Goal: Task Accomplishment & Management: Use online tool/utility

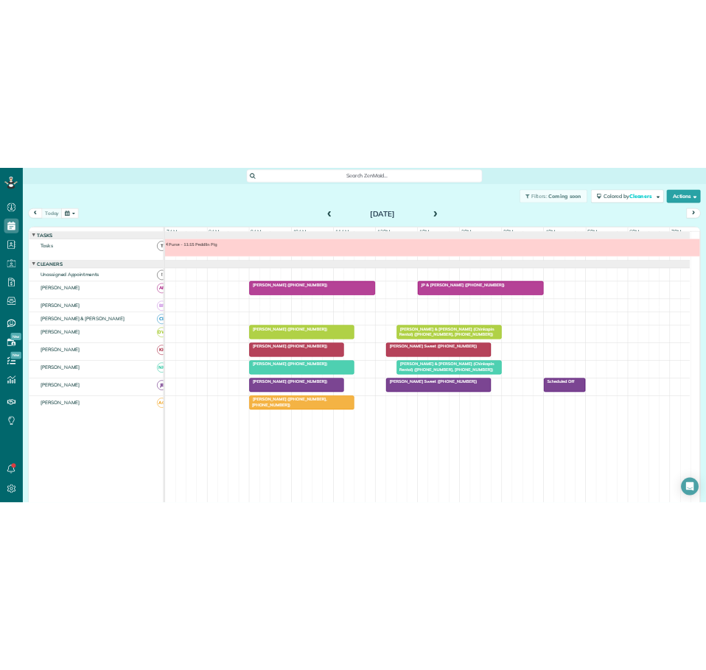
scroll to position [23, 0]
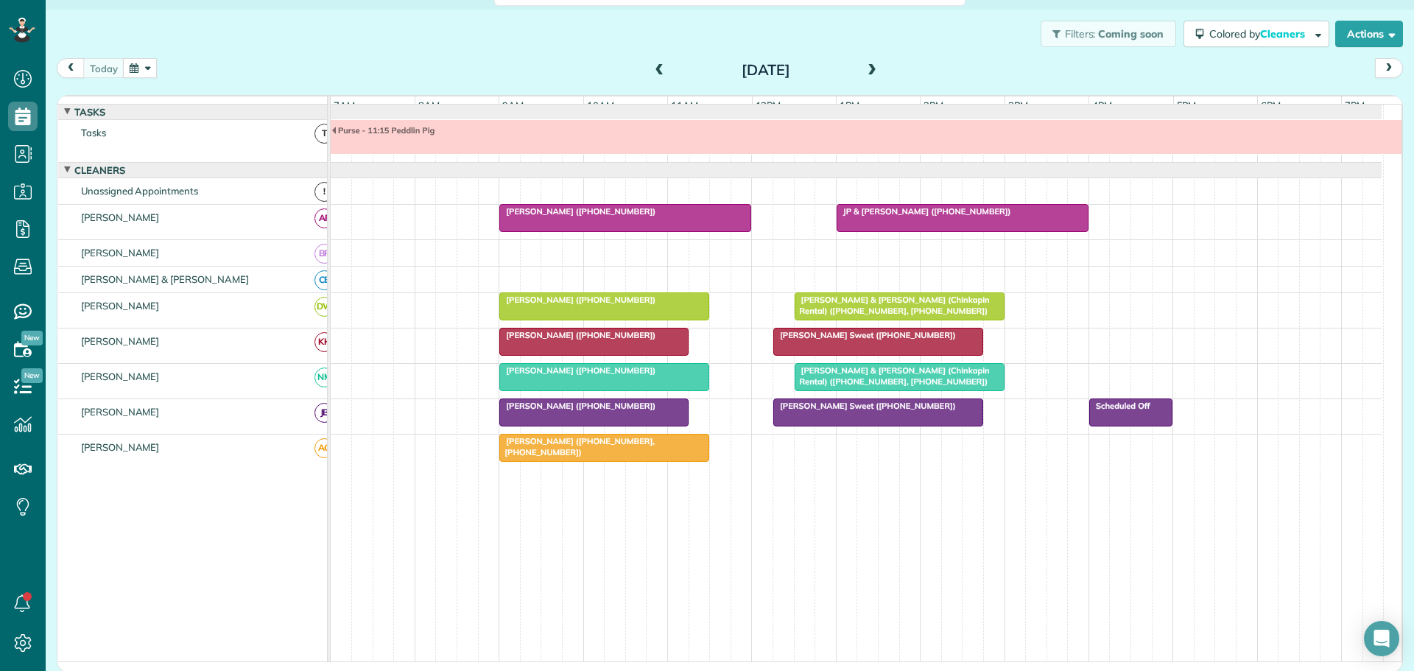
click at [446, 148] on div at bounding box center [1005, 137] width 1348 height 34
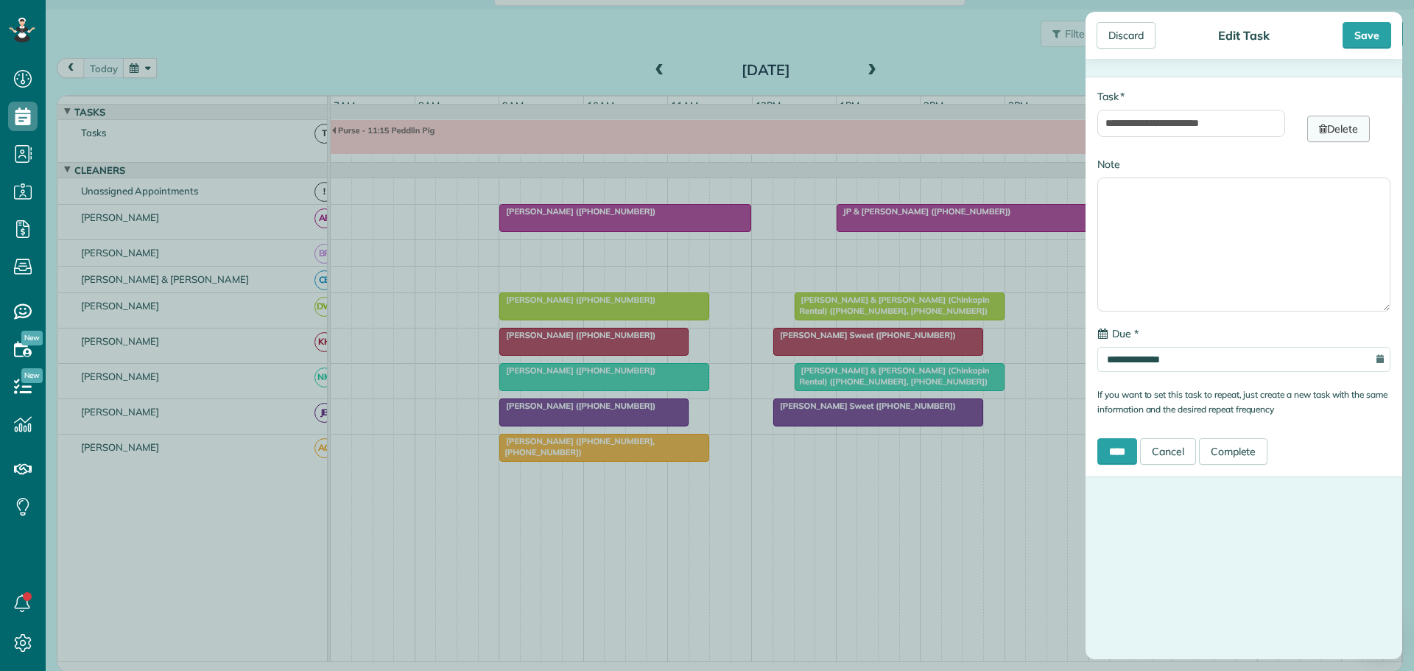
click at [1327, 122] on link "Delete" at bounding box center [1338, 129] width 63 height 27
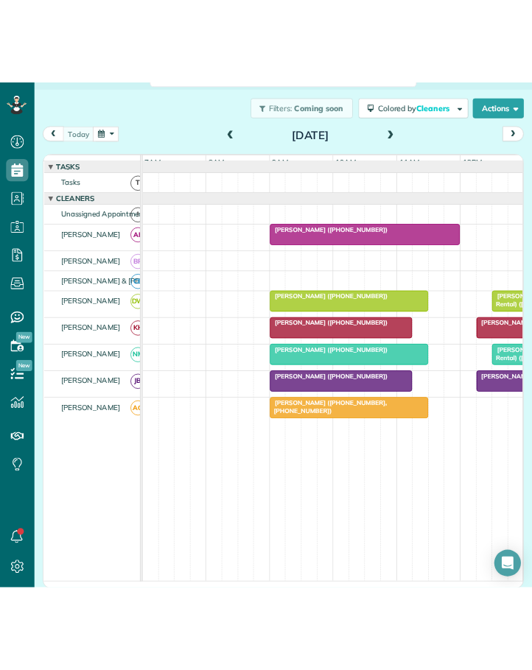
scroll to position [670, 46]
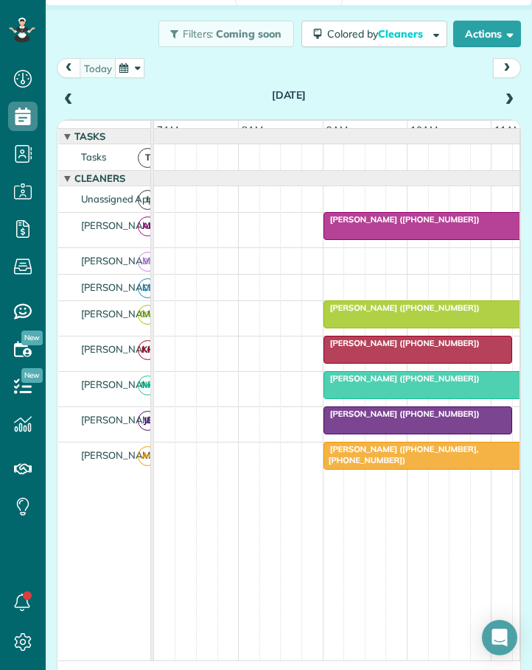
click at [135, 65] on button "button" at bounding box center [129, 68] width 29 height 20
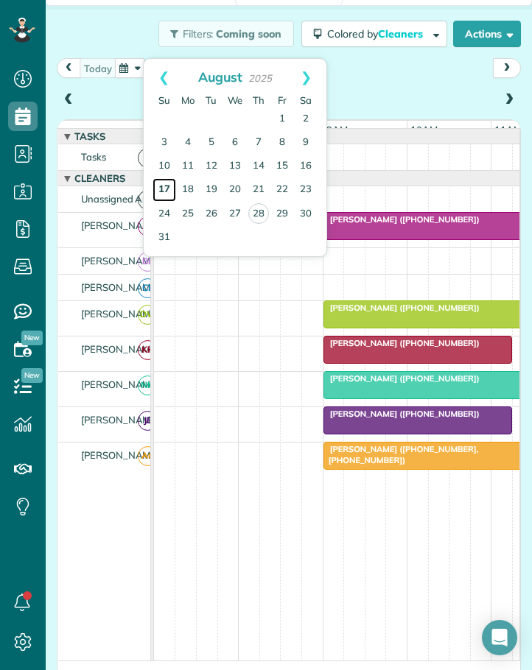
click at [165, 187] on link "17" at bounding box center [164, 190] width 24 height 24
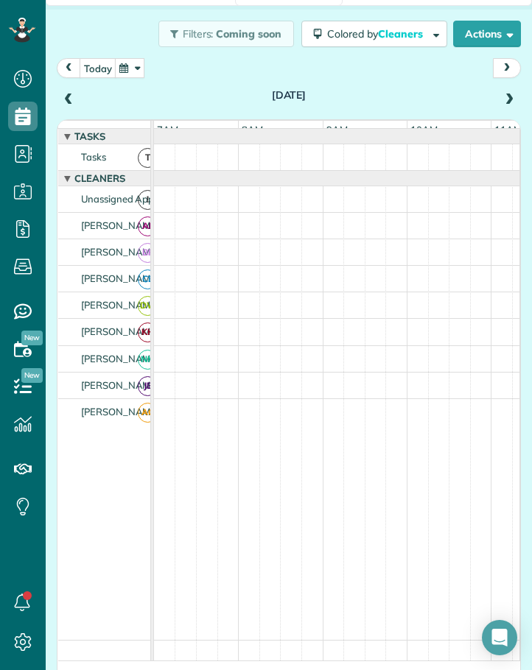
click at [501, 96] on span at bounding box center [509, 100] width 16 height 13
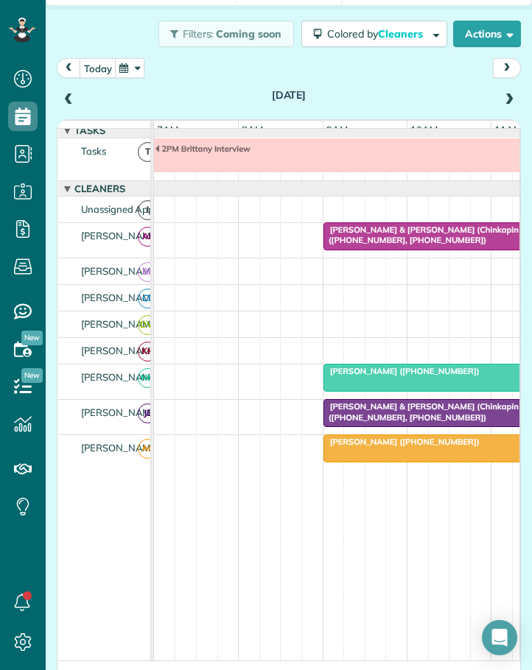
scroll to position [0, 0]
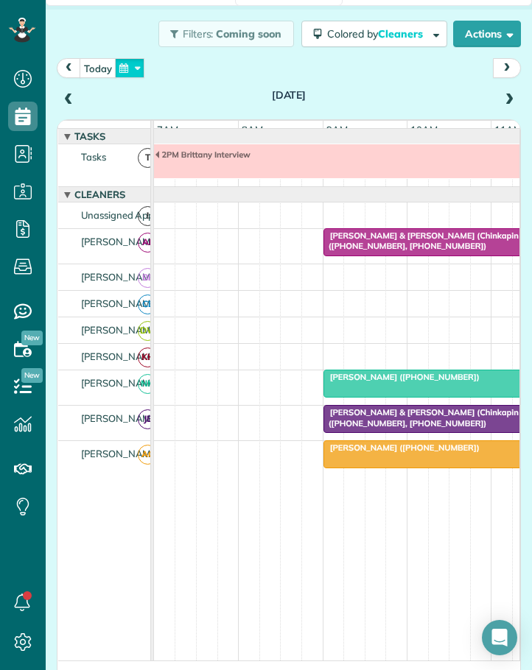
click at [130, 66] on button "button" at bounding box center [129, 68] width 29 height 20
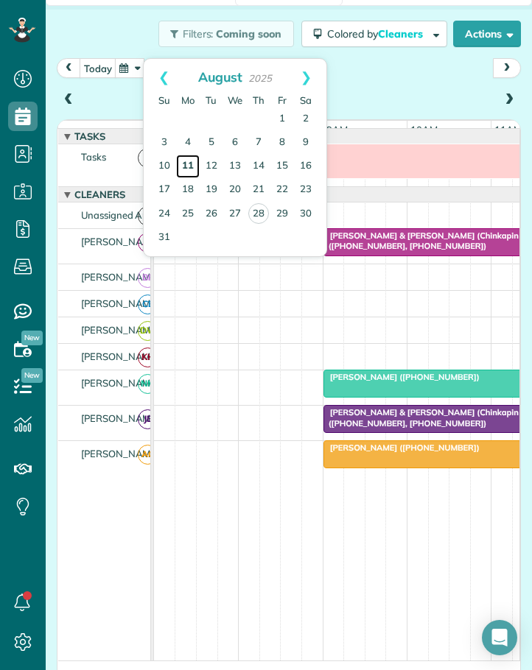
click at [186, 159] on link "11" at bounding box center [188, 167] width 24 height 24
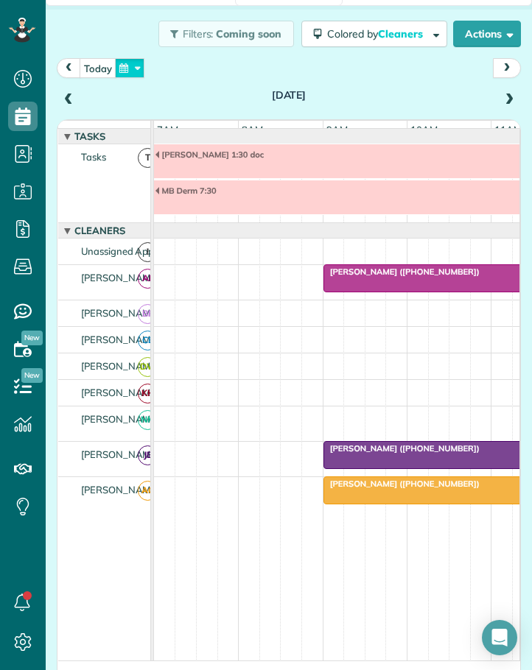
click at [135, 65] on button "button" at bounding box center [129, 68] width 29 height 20
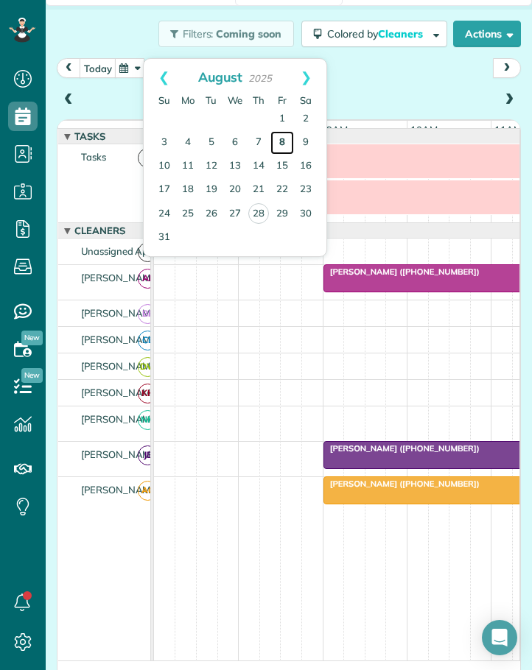
click at [283, 138] on link "8" at bounding box center [282, 143] width 24 height 24
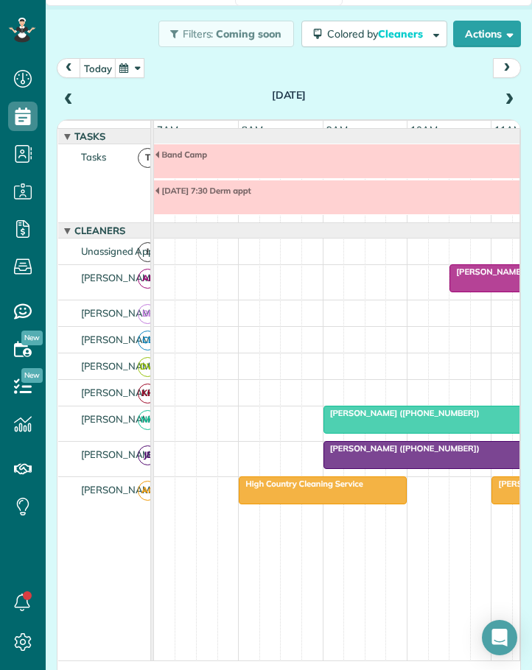
click at [68, 98] on span at bounding box center [68, 100] width 16 height 13
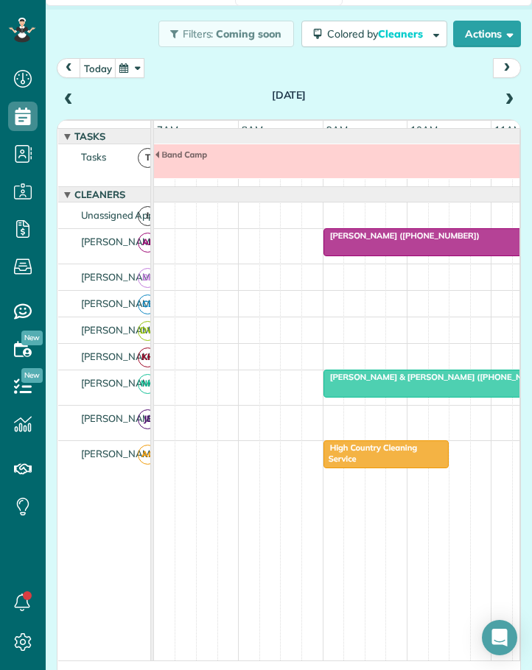
click at [66, 99] on span at bounding box center [68, 100] width 16 height 13
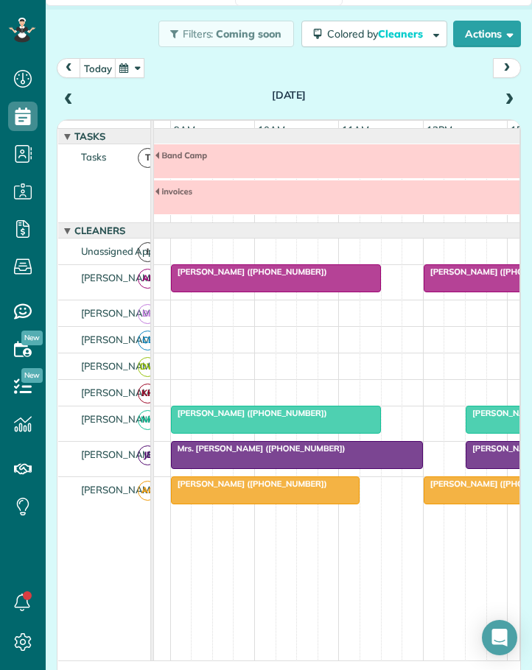
click at [501, 99] on span at bounding box center [509, 100] width 16 height 13
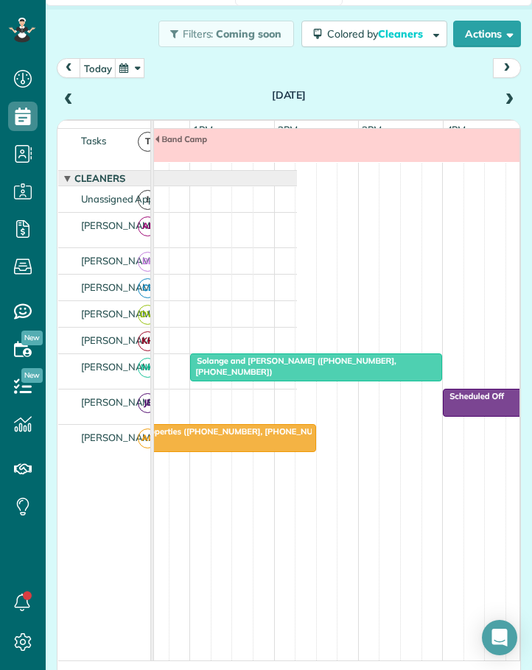
scroll to position [0, 489]
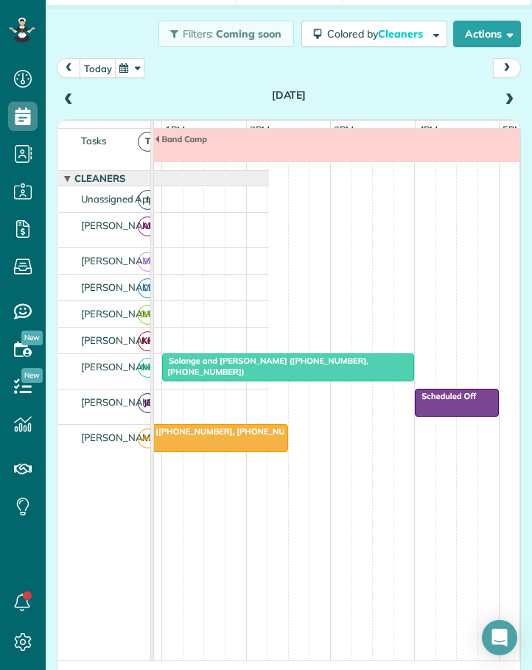
click at [221, 373] on span "Solange and Arjun Ajmani (+19195309888, +19199241630)" at bounding box center [264, 366] width 207 height 21
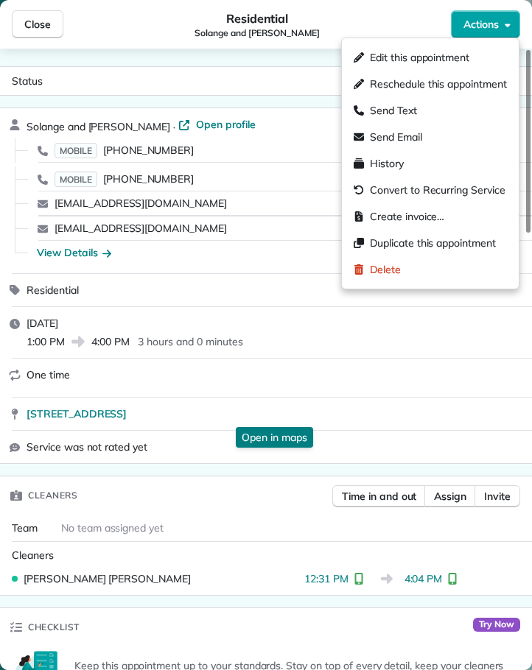
click at [493, 13] on button "Actions" at bounding box center [485, 24] width 69 height 28
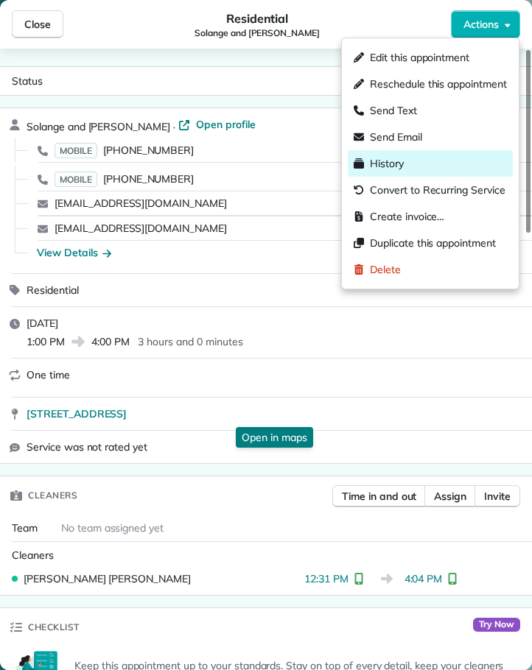
click at [398, 164] on span "History" at bounding box center [387, 163] width 34 height 15
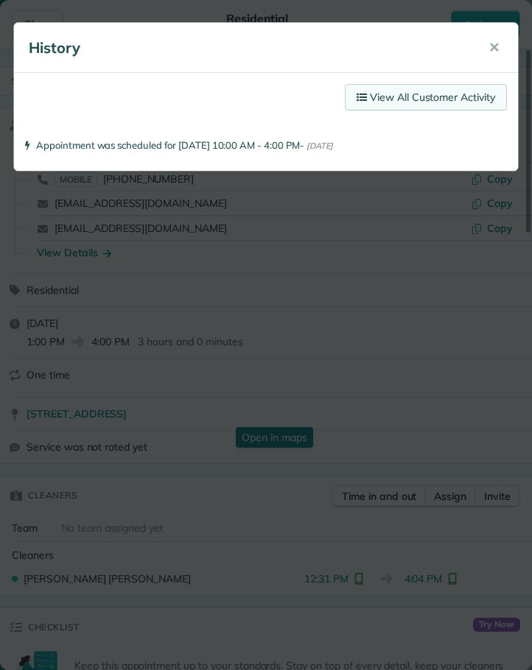
click at [410, 93] on link "View All Customer Activity" at bounding box center [426, 97] width 162 height 27
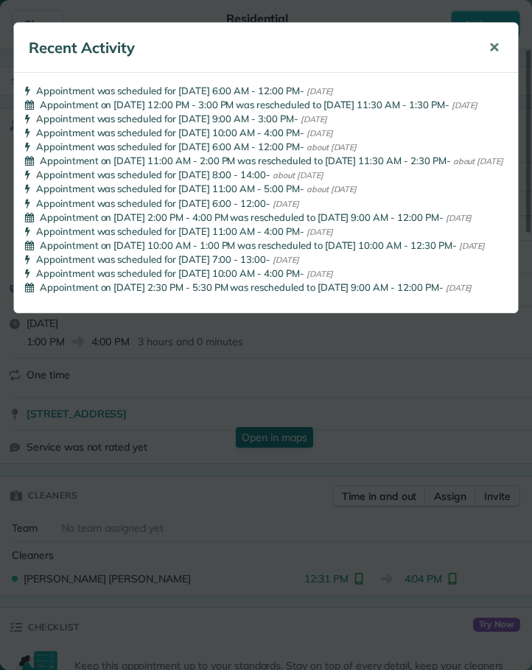
click at [496, 38] on button "✕" at bounding box center [493, 47] width 33 height 35
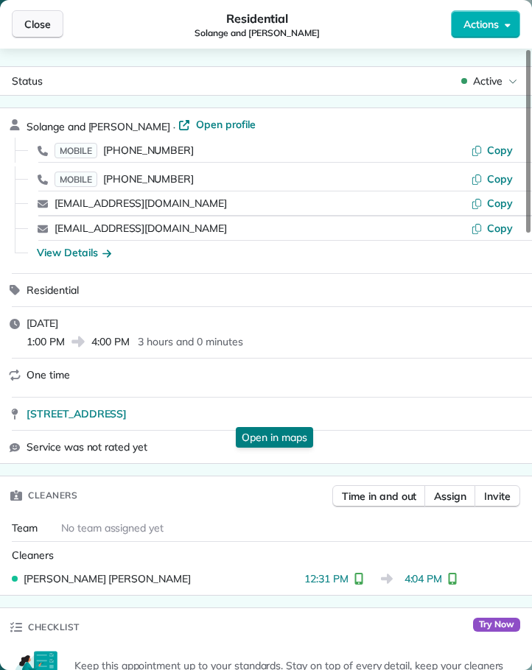
click at [37, 26] on span "Close" at bounding box center [37, 24] width 27 height 15
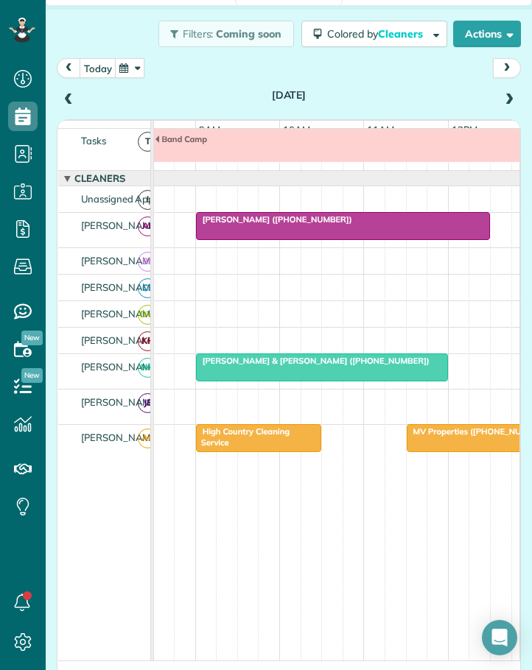
scroll to position [0, 140]
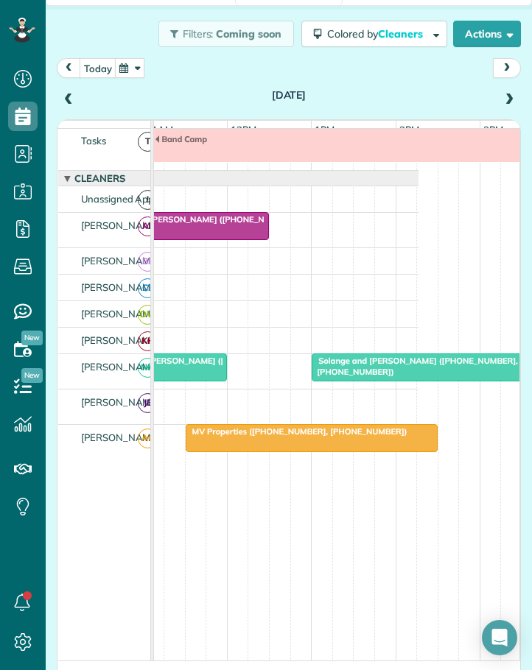
click at [317, 451] on div at bounding box center [311, 438] width 250 height 27
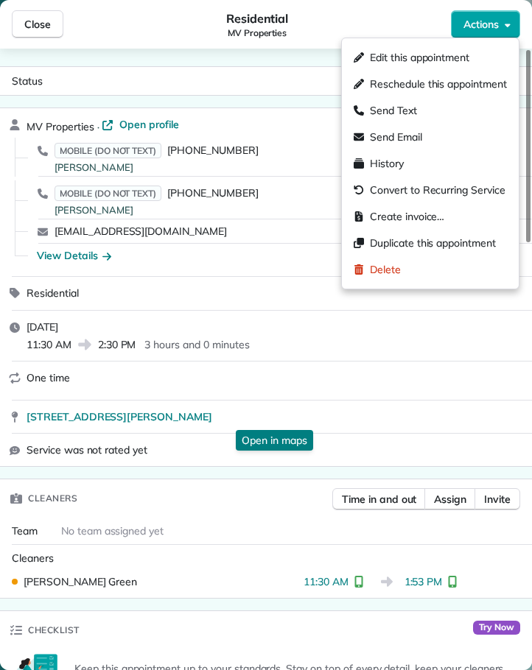
click at [482, 26] on span "Actions" at bounding box center [480, 24] width 35 height 15
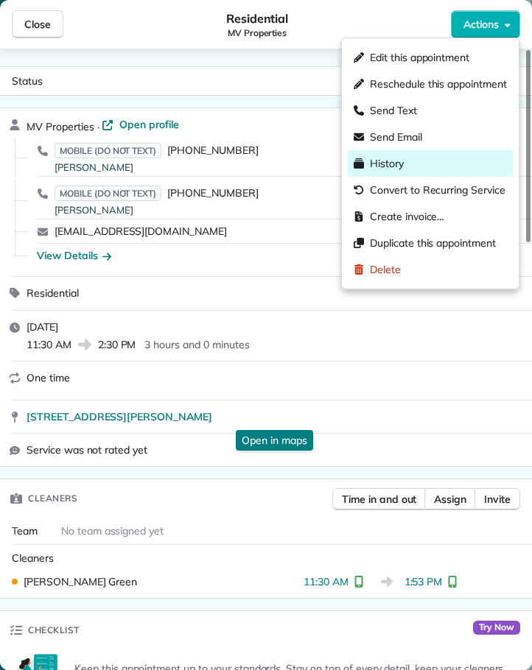
click at [398, 161] on span "History" at bounding box center [387, 163] width 34 height 15
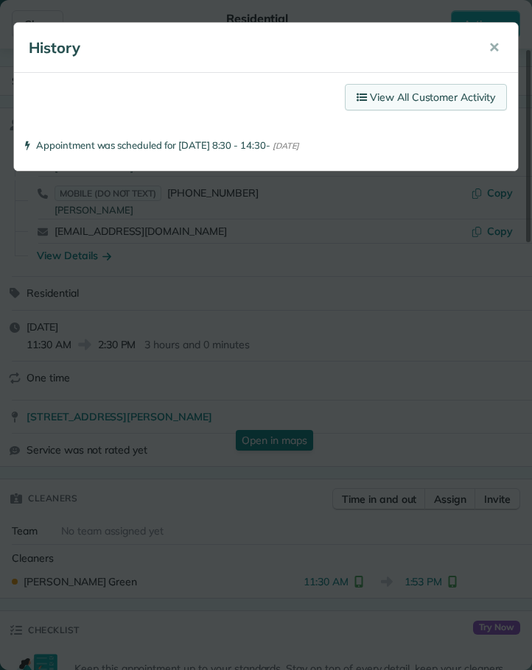
click at [409, 97] on link "View All Customer Activity" at bounding box center [426, 97] width 162 height 27
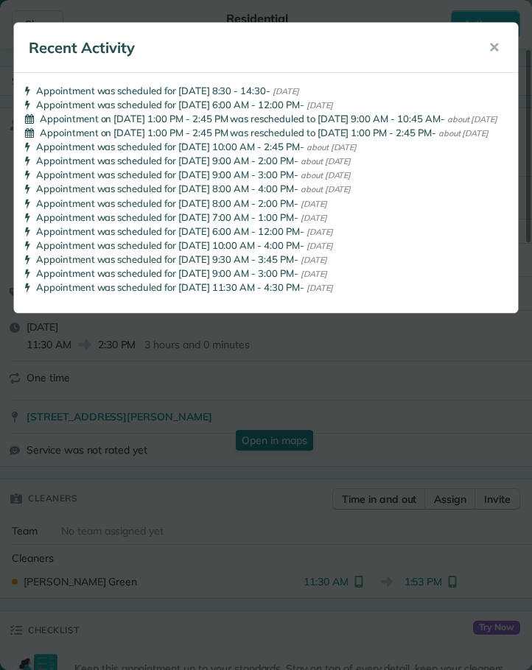
drag, startPoint x: 496, startPoint y: 46, endPoint x: 283, endPoint y: 46, distance: 213.6
click at [492, 46] on span "✕" at bounding box center [493, 47] width 11 height 17
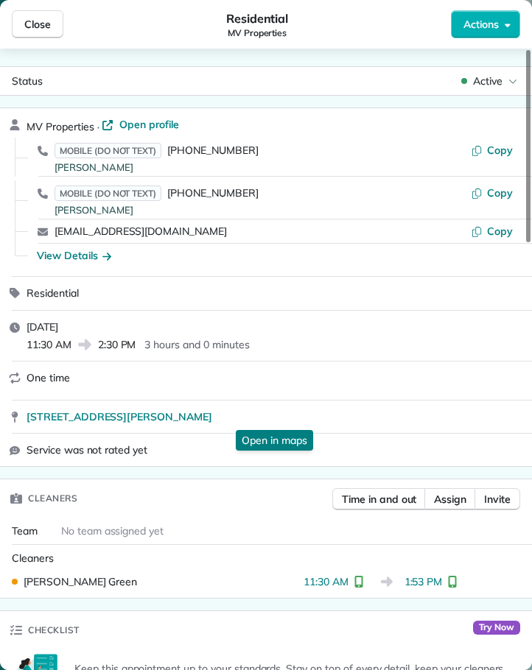
drag, startPoint x: 38, startPoint y: 27, endPoint x: 499, endPoint y: 169, distance: 483.2
click at [39, 28] on span "Close" at bounding box center [37, 24] width 27 height 15
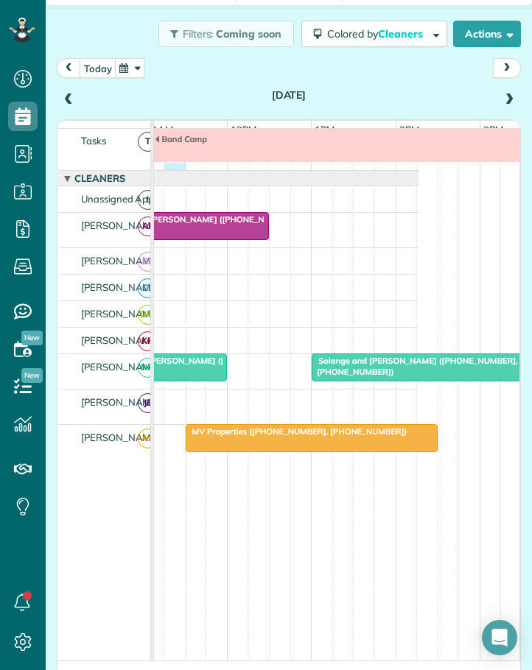
click at [177, 170] on div "Band Camp" at bounding box center [112, 149] width 613 height 42
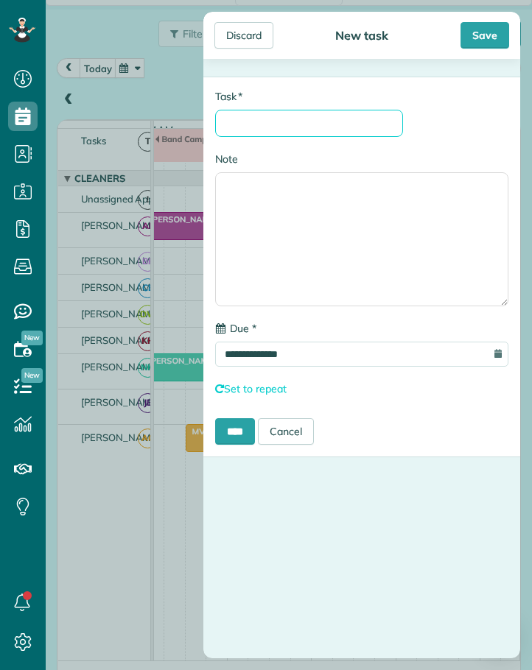
click at [245, 119] on input "* Task" at bounding box center [309, 123] width 188 height 27
type input "**********"
click at [238, 430] on input "****" at bounding box center [235, 431] width 40 height 27
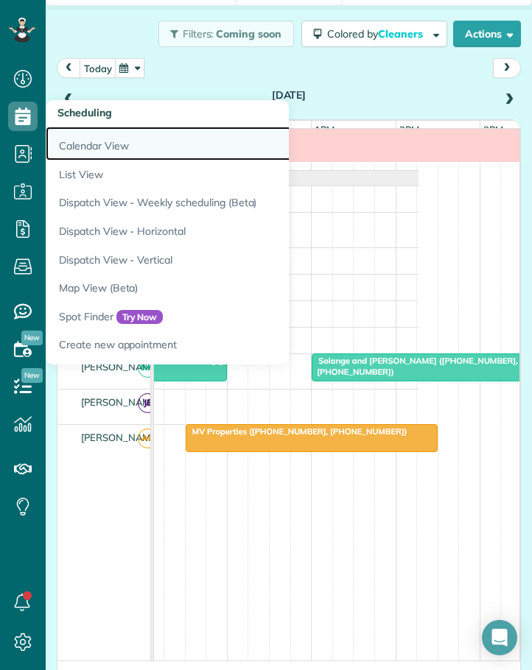
click at [92, 140] on link "Calendar View" at bounding box center [230, 144] width 368 height 34
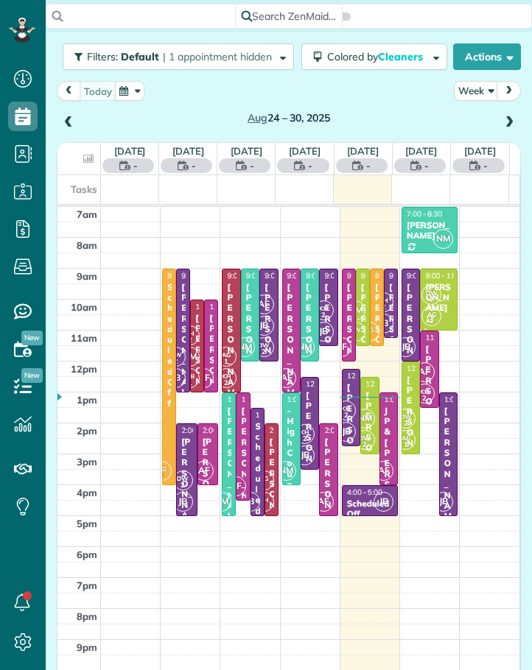
scroll to position [7, 7]
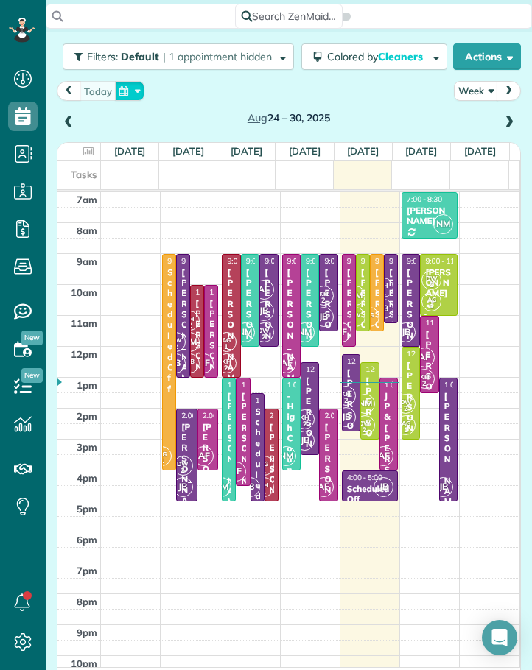
click at [134, 89] on button "button" at bounding box center [129, 91] width 29 height 20
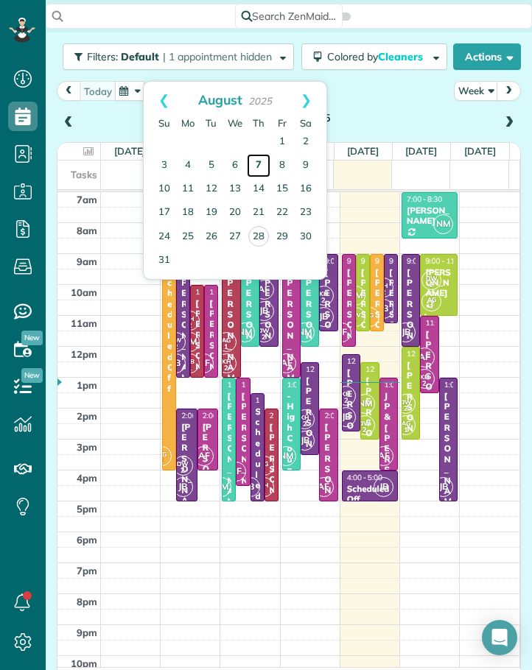
click at [263, 163] on link "7" at bounding box center [259, 166] width 24 height 24
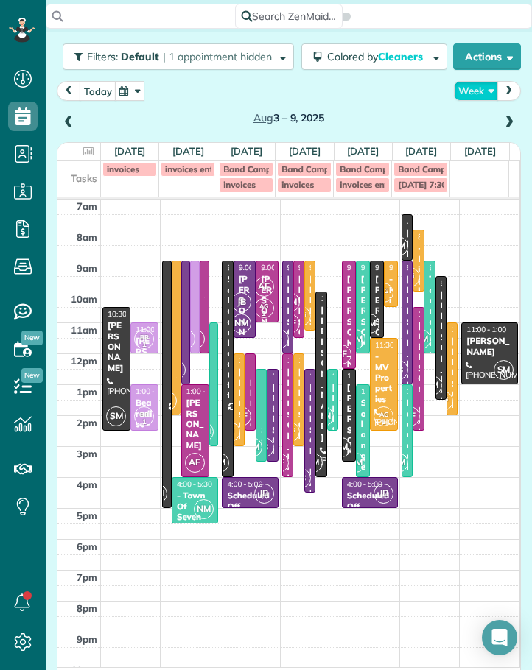
click at [471, 87] on button "Week" at bounding box center [476, 91] width 44 height 20
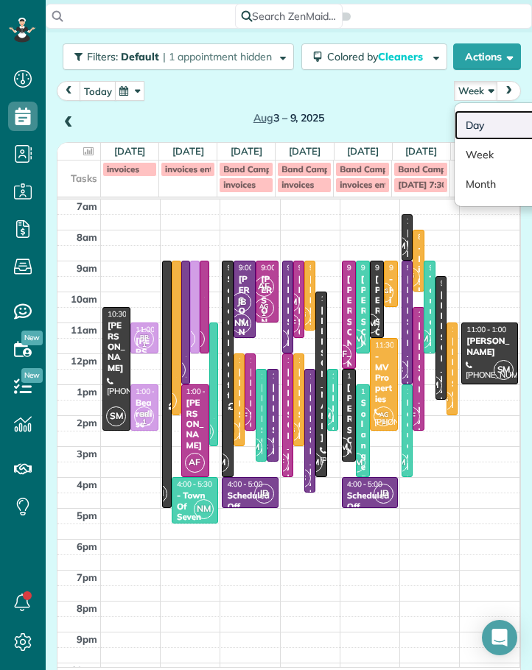
click at [465, 124] on link "Day" at bounding box center [512, 124] width 116 height 29
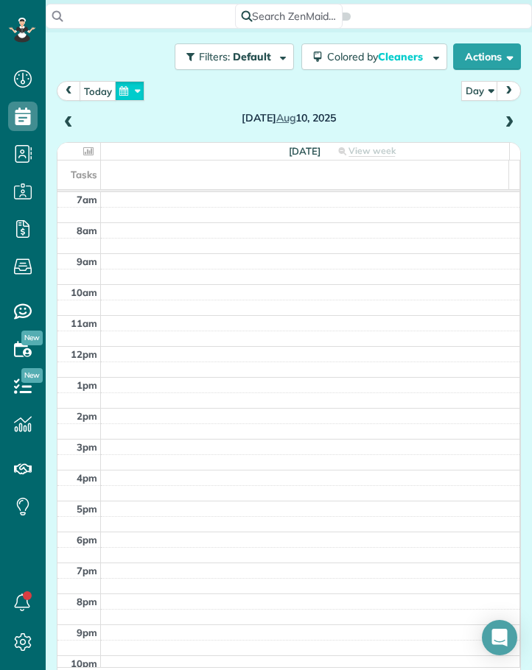
click at [138, 87] on button "button" at bounding box center [129, 91] width 29 height 20
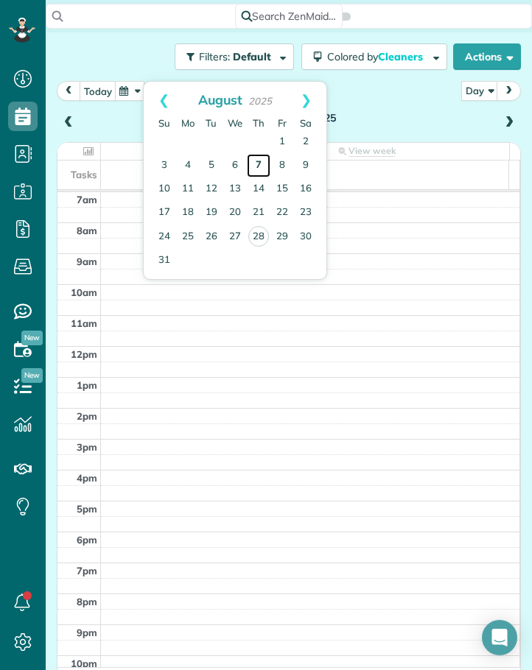
click at [257, 158] on link "7" at bounding box center [259, 166] width 24 height 24
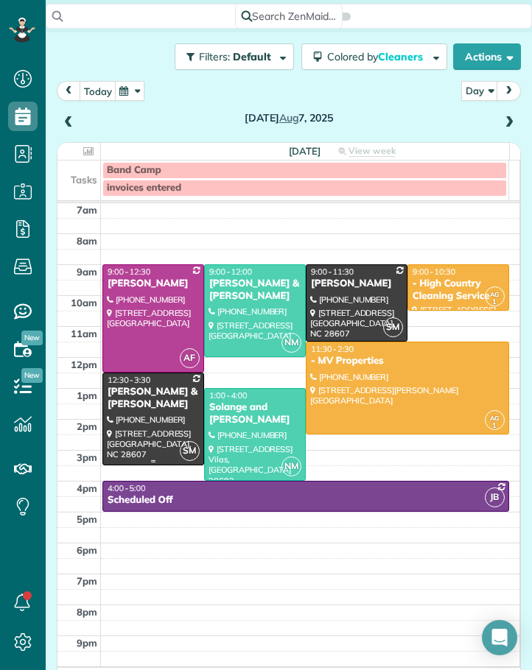
click at [138, 406] on div "[PERSON_NAME] & [PERSON_NAME]" at bounding box center [153, 398] width 93 height 25
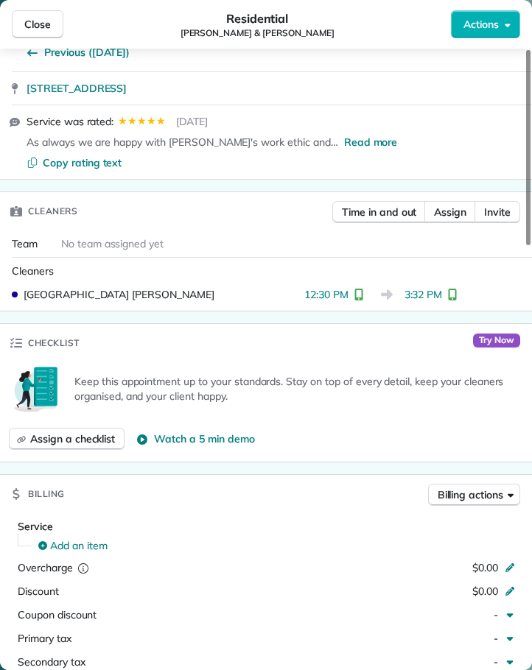
scroll to position [295, 0]
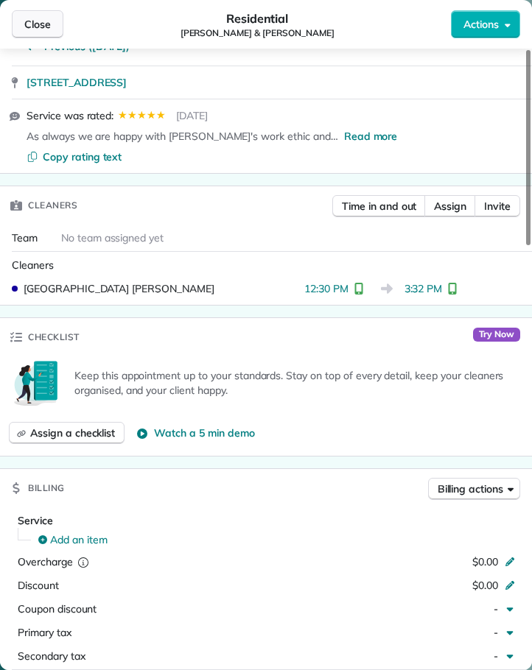
click at [31, 24] on span "Close" at bounding box center [37, 24] width 27 height 15
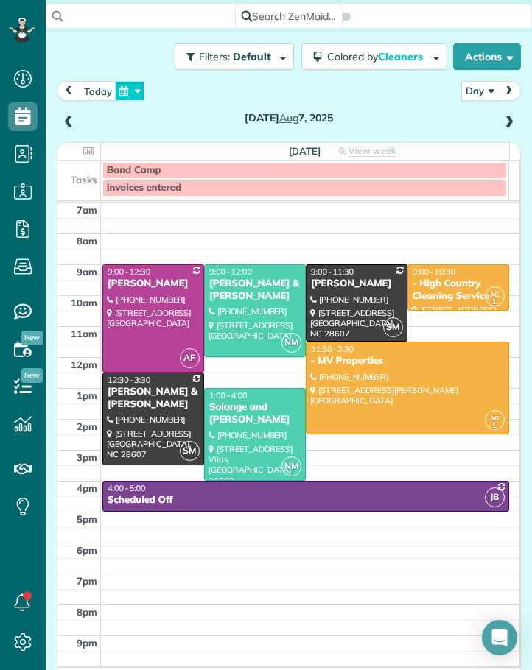
click at [134, 86] on button "button" at bounding box center [129, 91] width 29 height 20
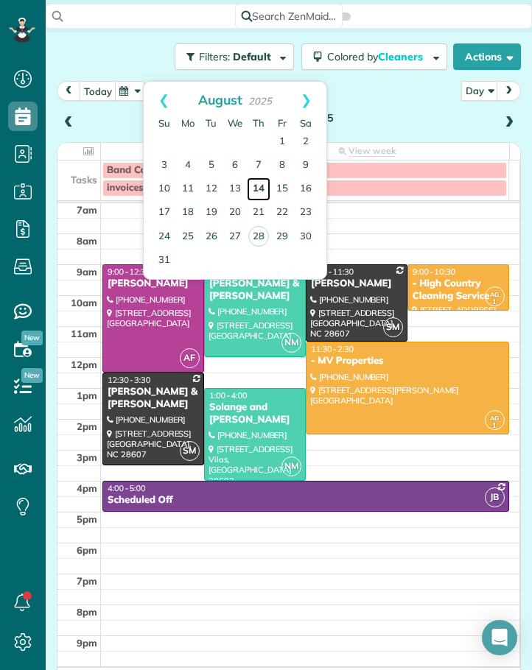
click at [258, 186] on link "14" at bounding box center [259, 189] width 24 height 24
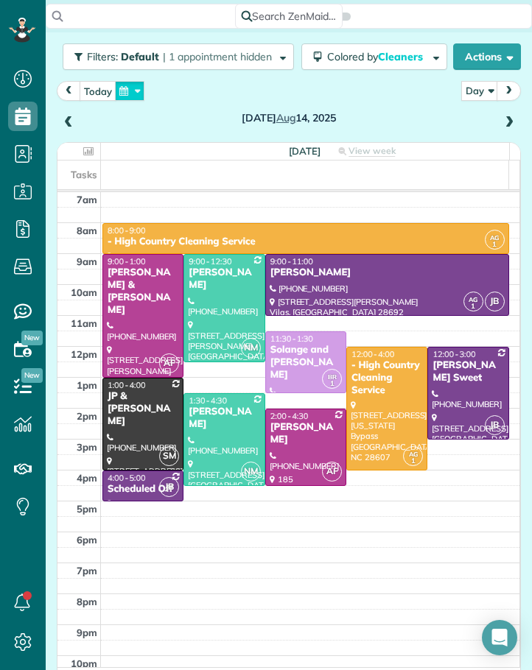
click at [133, 88] on button "button" at bounding box center [129, 91] width 29 height 20
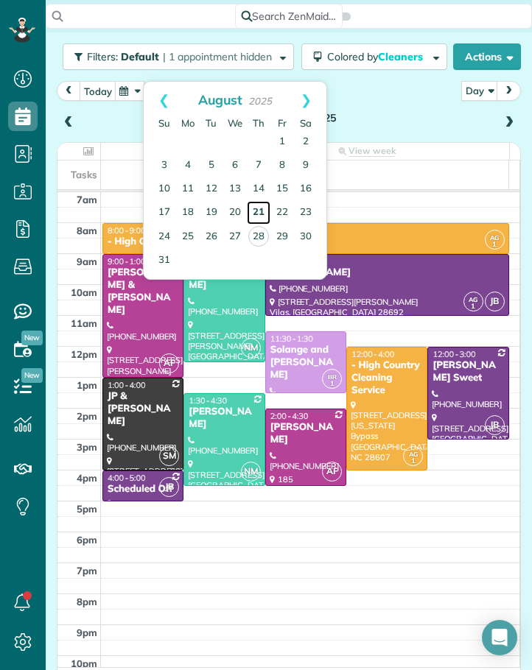
click at [255, 207] on link "21" at bounding box center [259, 213] width 24 height 24
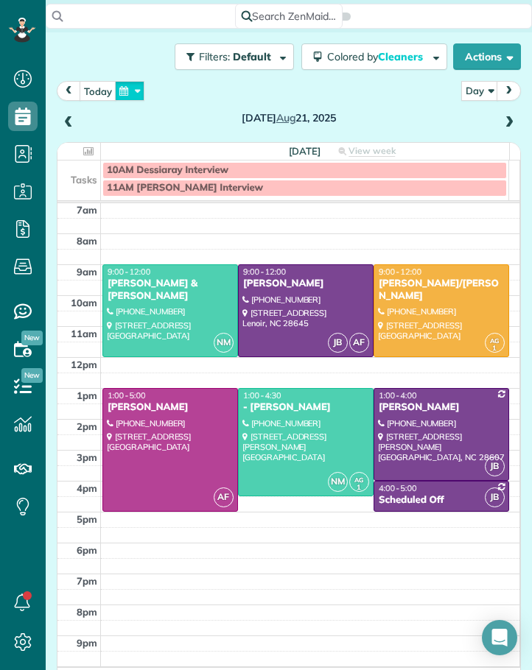
click at [142, 86] on button "button" at bounding box center [129, 91] width 29 height 20
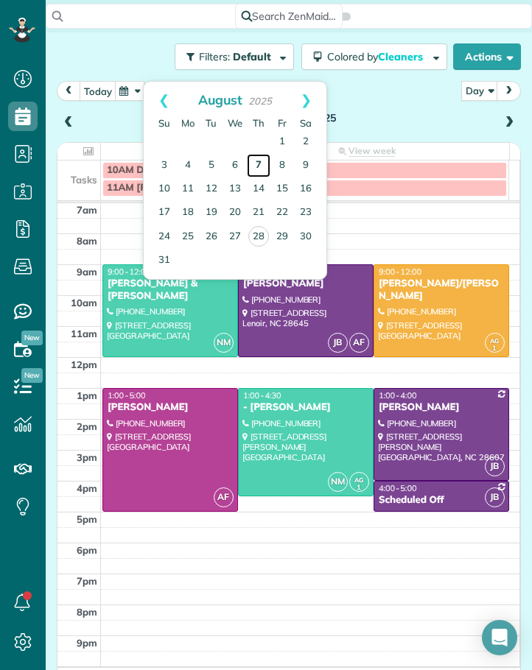
click at [259, 161] on link "7" at bounding box center [259, 166] width 24 height 24
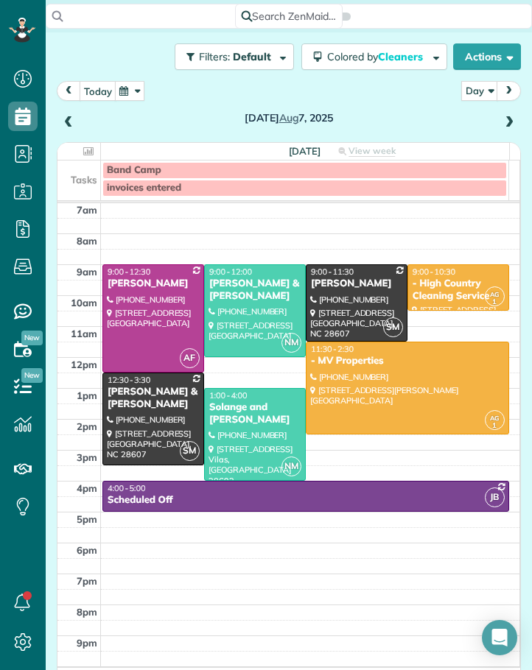
click at [503, 89] on span "next" at bounding box center [509, 91] width 12 height 10
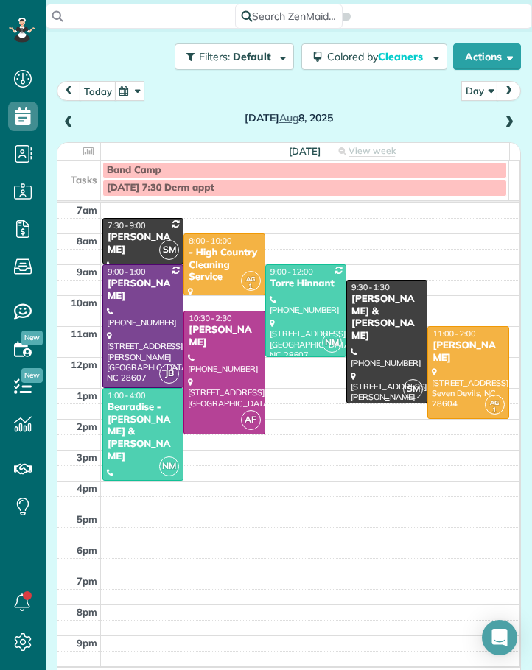
click at [373, 310] on div "[PERSON_NAME] & [PERSON_NAME]" at bounding box center [387, 318] width 72 height 50
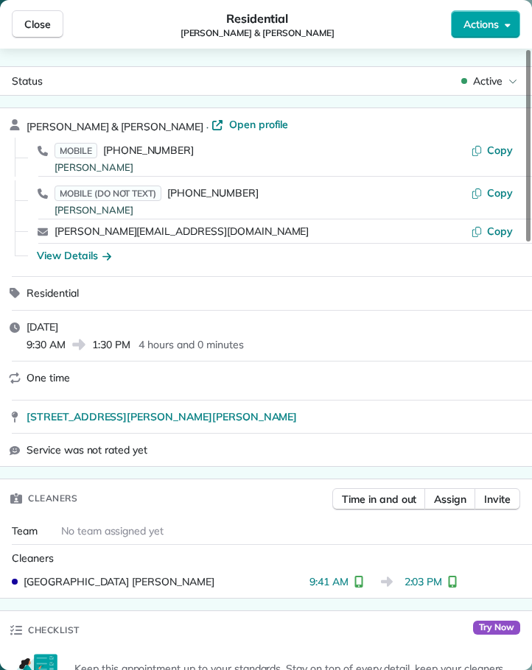
click at [479, 24] on span "Actions" at bounding box center [480, 24] width 35 height 15
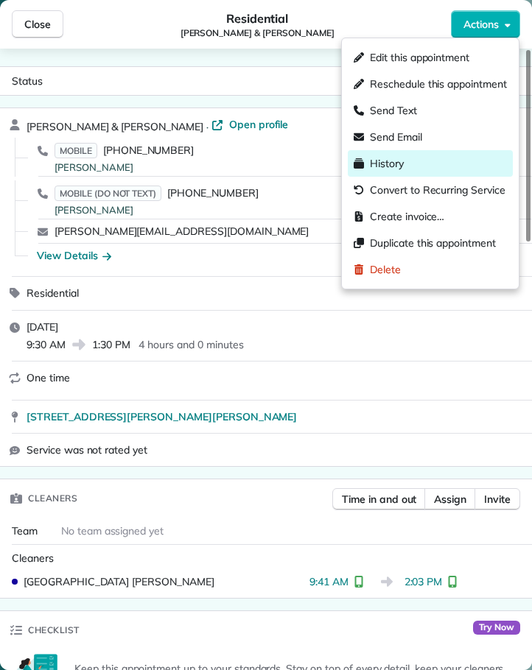
click at [390, 164] on span "History" at bounding box center [387, 163] width 34 height 15
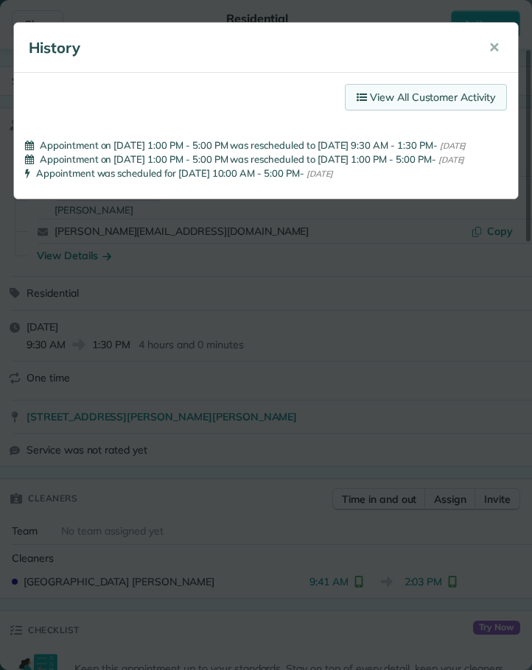
click at [413, 88] on link "View All Customer Activity" at bounding box center [426, 97] width 162 height 27
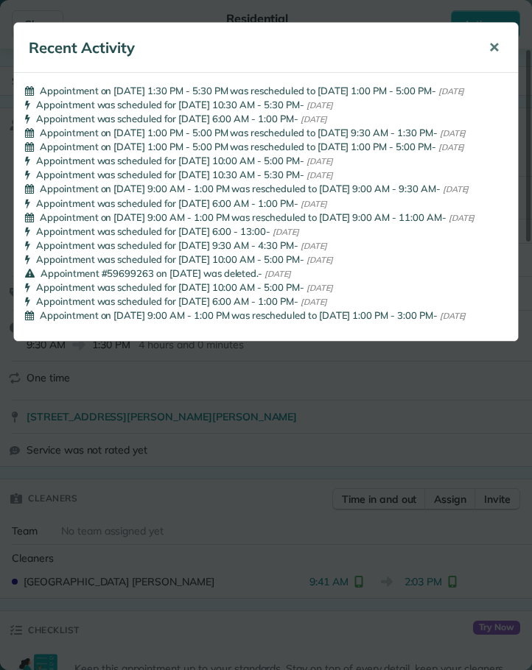
click at [496, 43] on span "✕" at bounding box center [493, 47] width 11 height 17
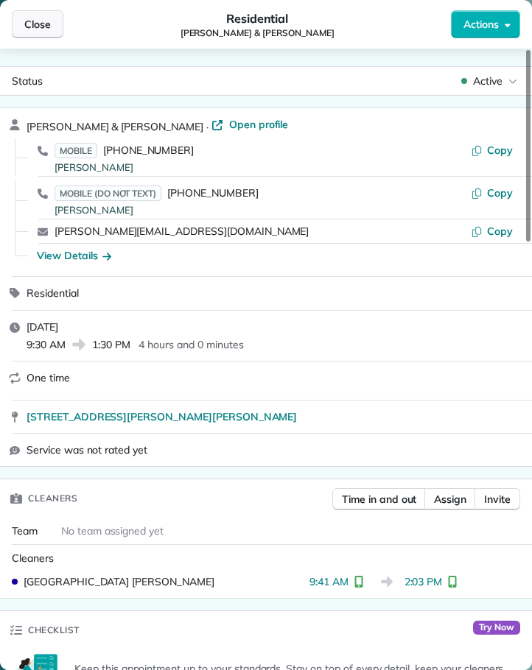
click at [30, 26] on span "Close" at bounding box center [37, 24] width 27 height 15
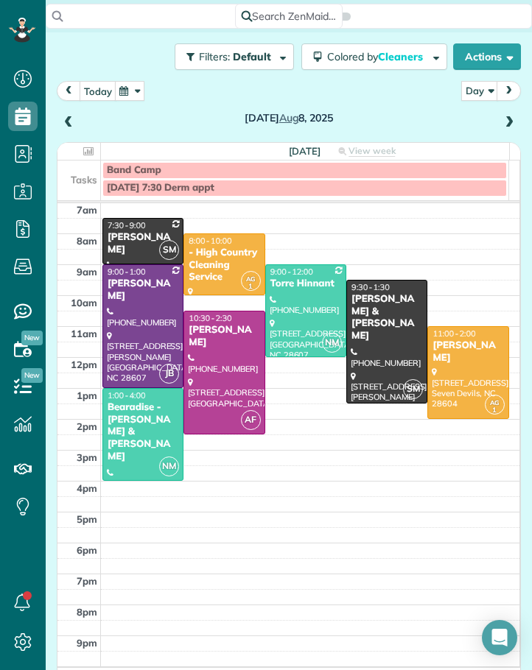
click at [501, 122] on span at bounding box center [509, 122] width 16 height 13
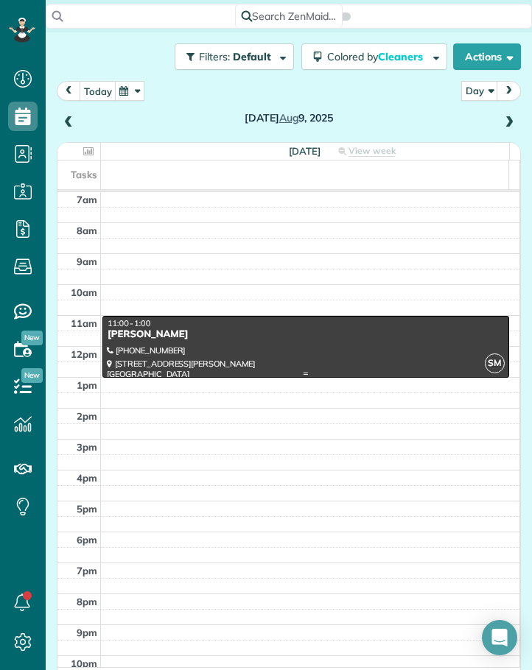
click at [191, 334] on div "[PERSON_NAME]" at bounding box center [306, 334] width 398 height 13
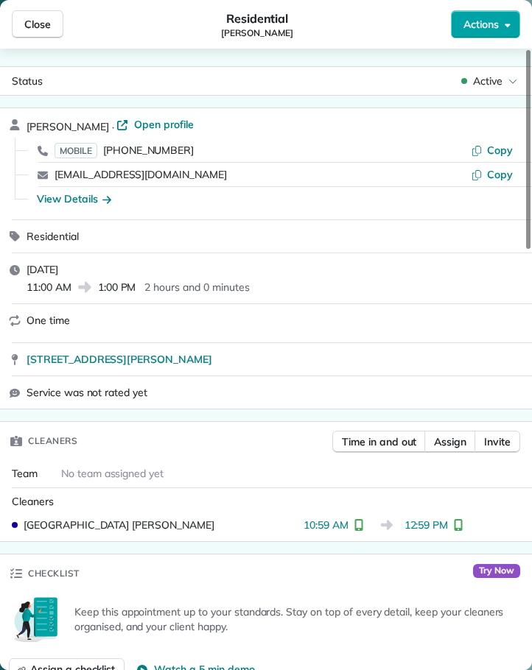
click at [477, 21] on span "Actions" at bounding box center [480, 24] width 35 height 15
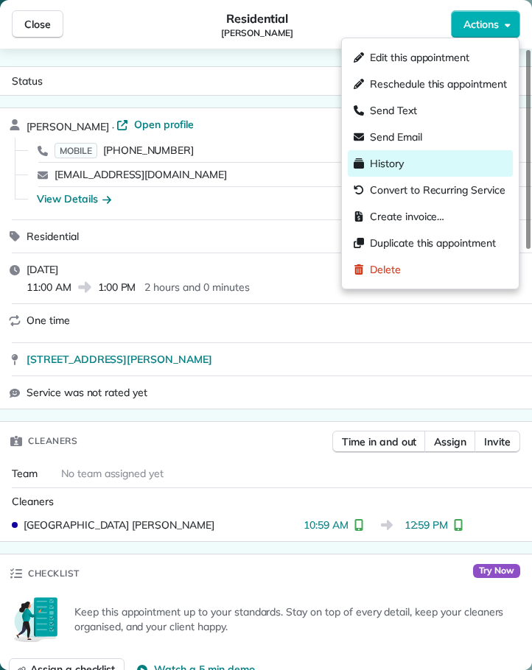
click at [382, 158] on span "History" at bounding box center [387, 163] width 34 height 15
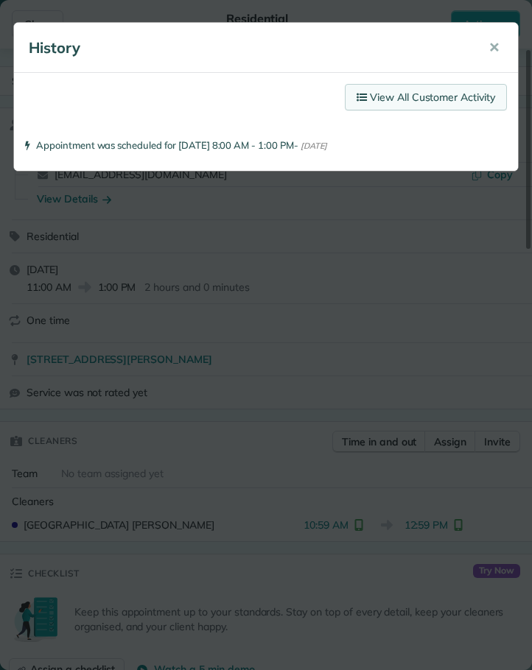
click at [410, 94] on link "View All Customer Activity" at bounding box center [426, 97] width 162 height 27
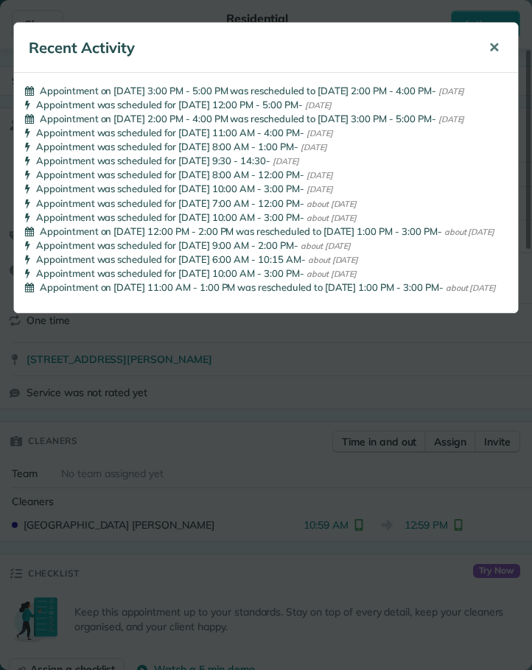
click at [493, 46] on span "✕" at bounding box center [493, 47] width 11 height 17
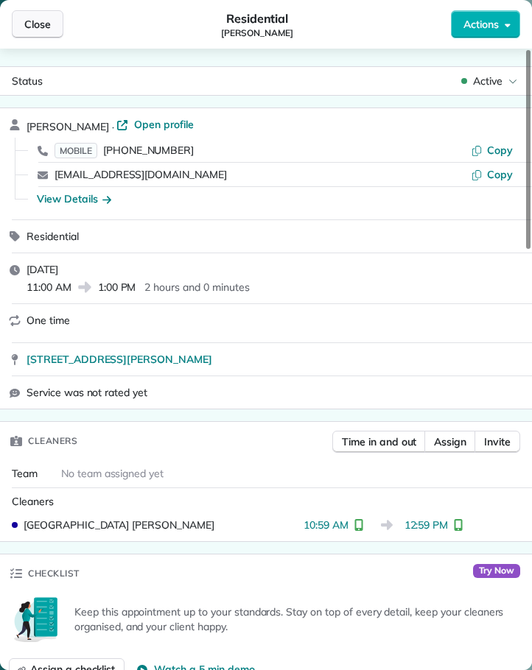
click at [29, 18] on span "Close" at bounding box center [37, 24] width 27 height 15
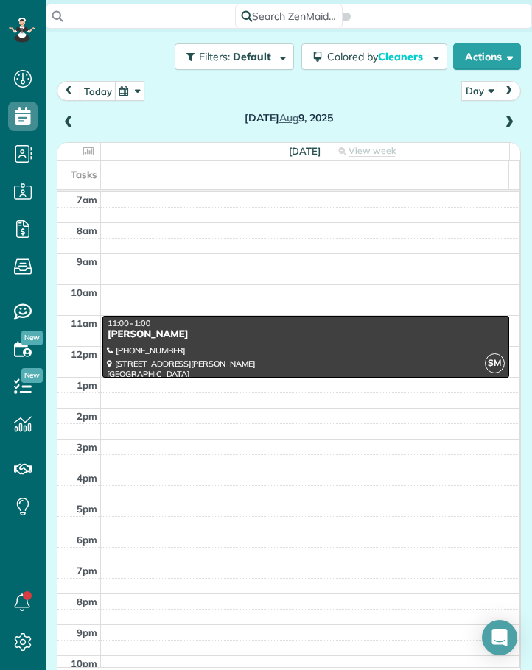
click at [501, 118] on span at bounding box center [509, 122] width 16 height 13
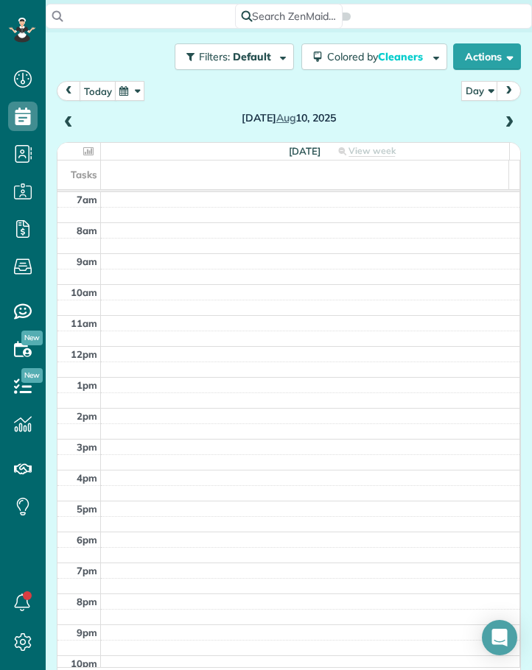
click at [501, 116] on span at bounding box center [509, 122] width 16 height 13
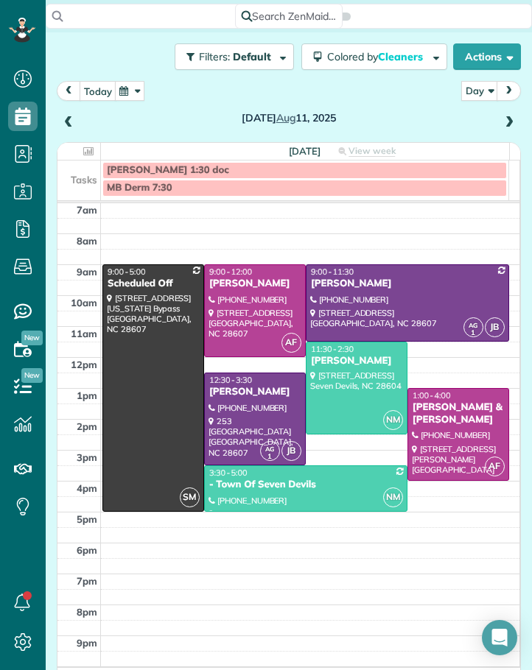
click at [501, 119] on span at bounding box center [509, 122] width 16 height 13
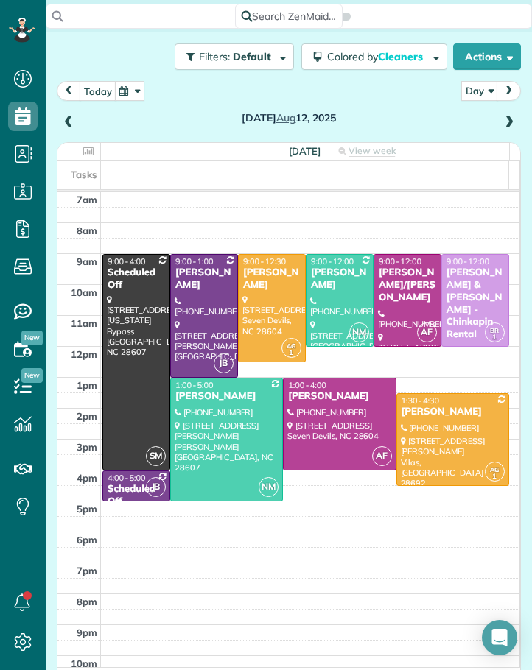
click at [501, 119] on span at bounding box center [509, 122] width 16 height 13
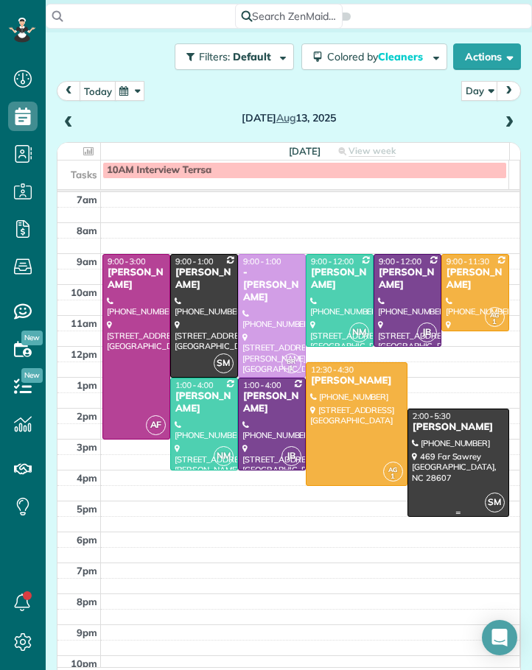
click at [438, 447] on div at bounding box center [458, 462] width 100 height 107
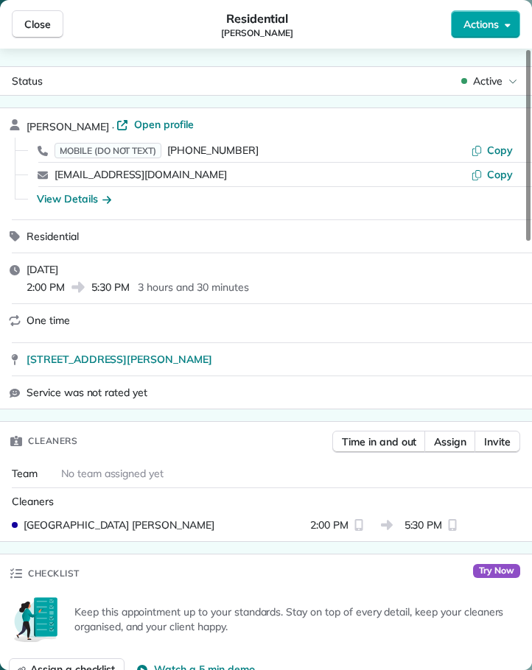
click at [468, 23] on span "Actions" at bounding box center [480, 24] width 35 height 15
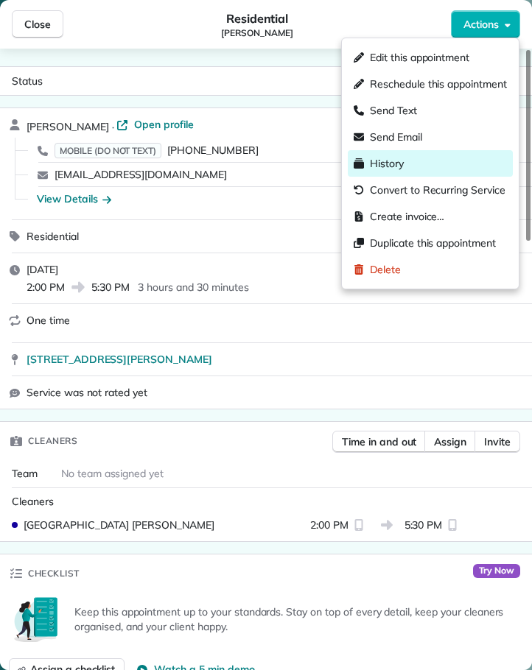
click at [387, 163] on span "History" at bounding box center [387, 163] width 34 height 15
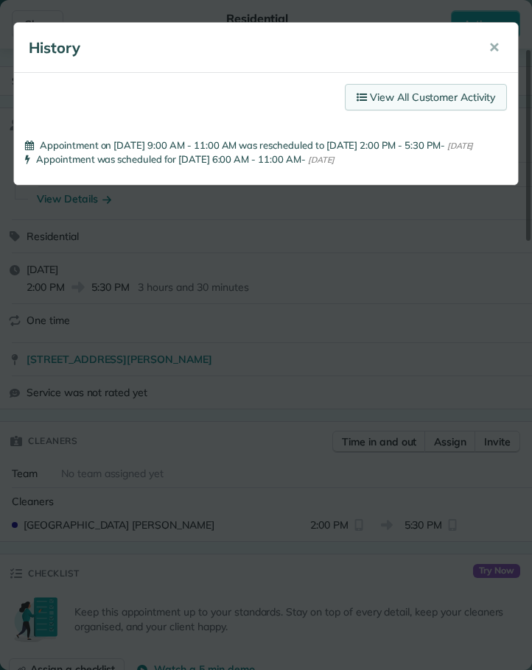
click at [396, 93] on link "View All Customer Activity" at bounding box center [426, 97] width 162 height 27
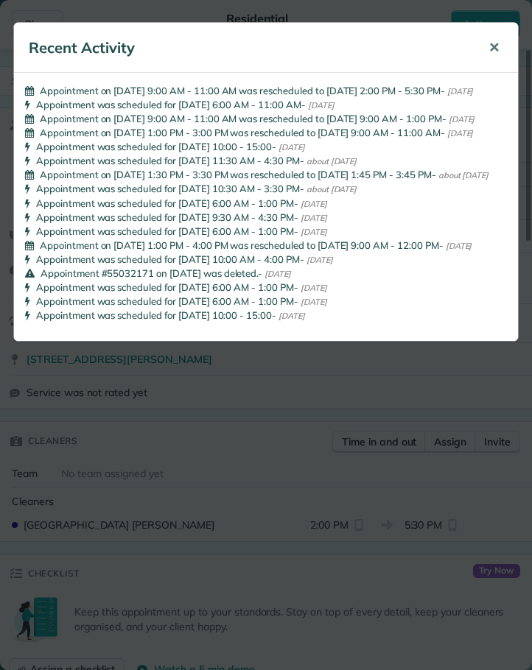
click at [496, 49] on span "✕" at bounding box center [493, 47] width 11 height 17
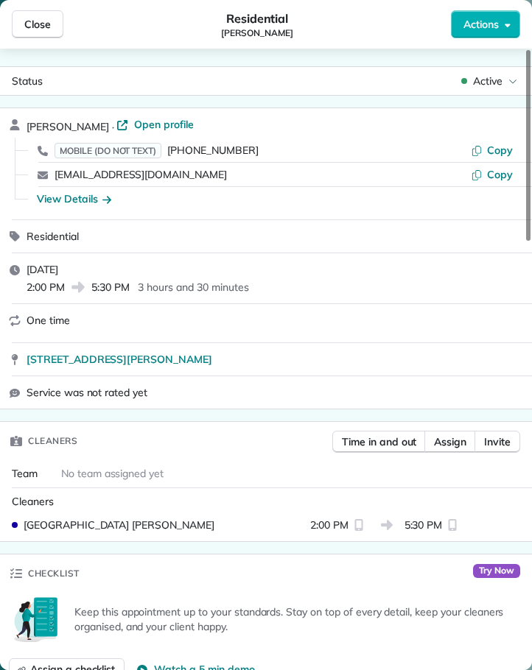
drag, startPoint x: 38, startPoint y: 16, endPoint x: 46, endPoint y: 29, distance: 15.3
click at [38, 16] on button "Close" at bounding box center [38, 24] width 52 height 28
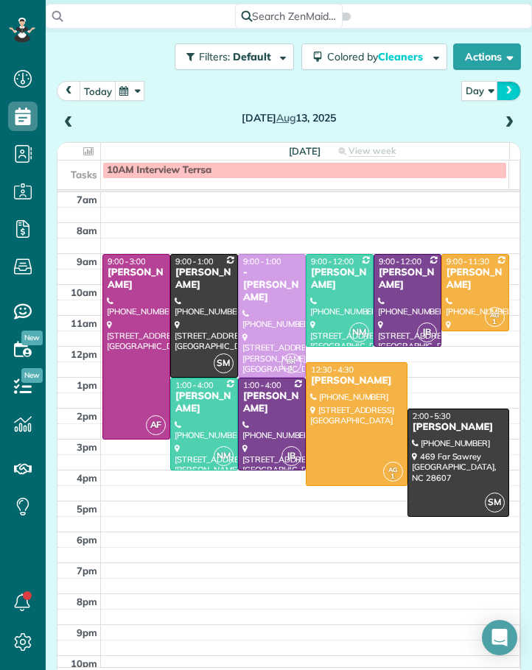
click at [503, 92] on span "next" at bounding box center [509, 91] width 12 height 10
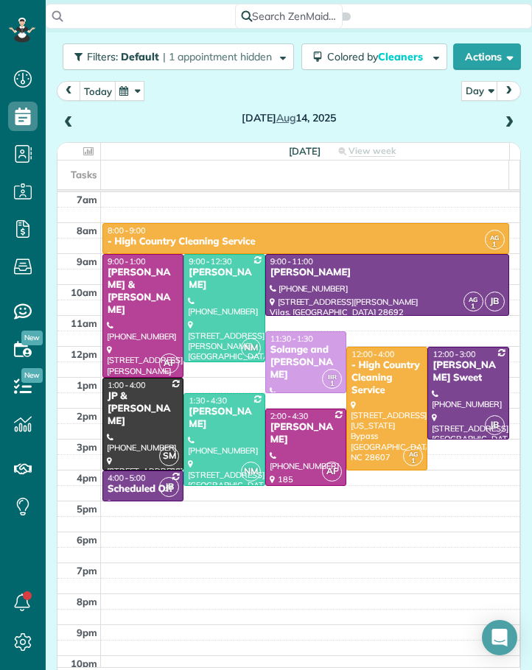
click at [501, 119] on span at bounding box center [509, 122] width 16 height 13
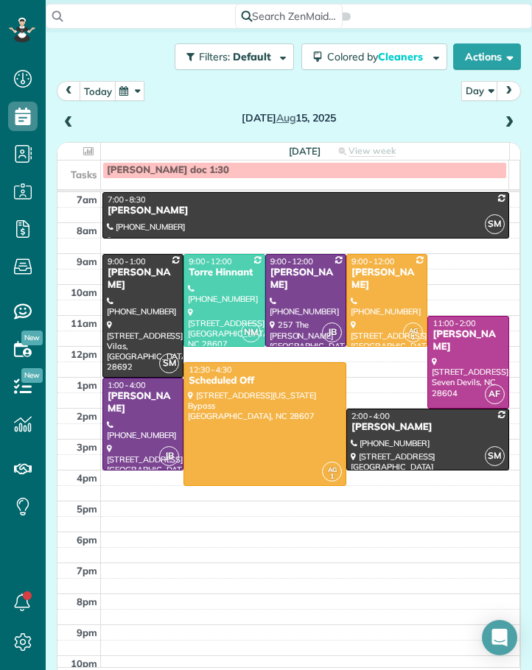
click at [501, 120] on span at bounding box center [509, 122] width 16 height 13
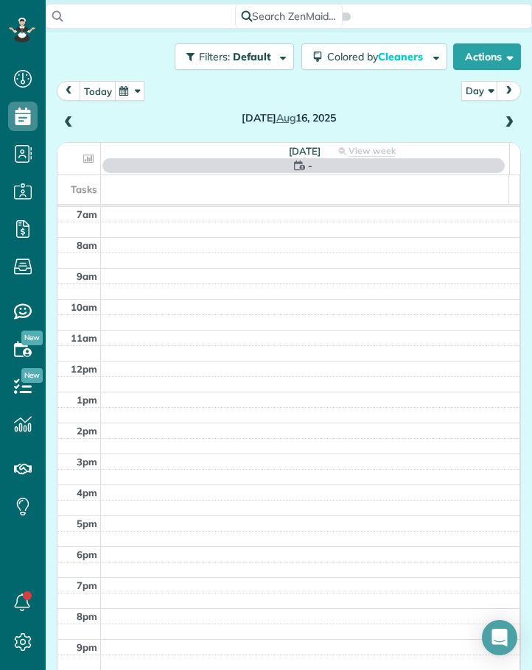
click at [501, 120] on span at bounding box center [509, 122] width 16 height 13
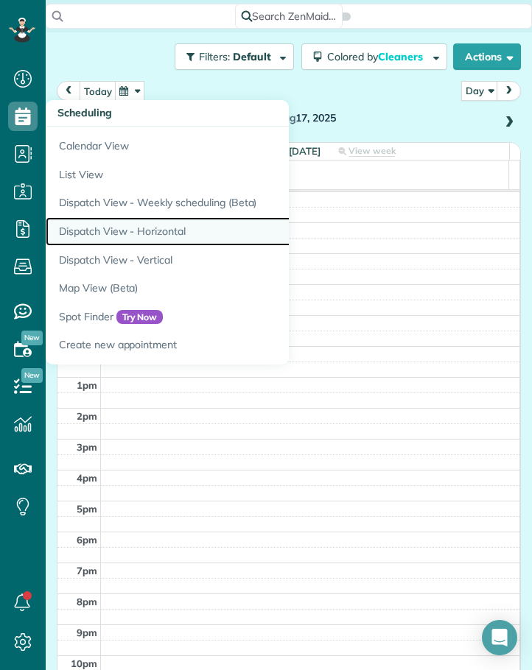
click at [131, 228] on link "Dispatch View - Horizontal" at bounding box center [230, 231] width 368 height 29
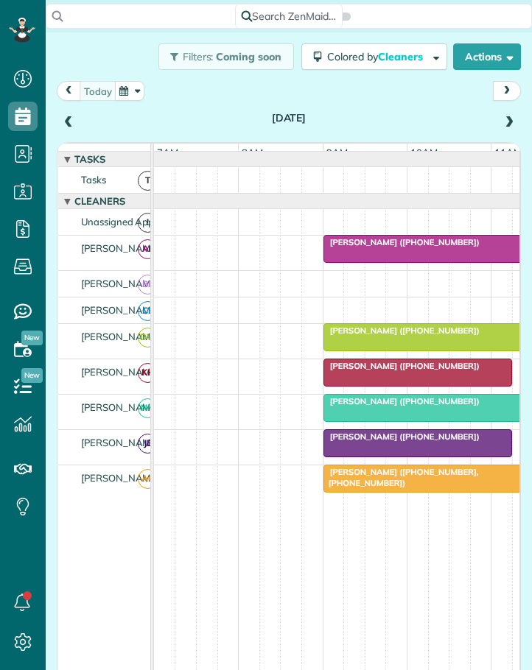
scroll to position [7, 7]
click at [133, 88] on button "button" at bounding box center [129, 91] width 29 height 20
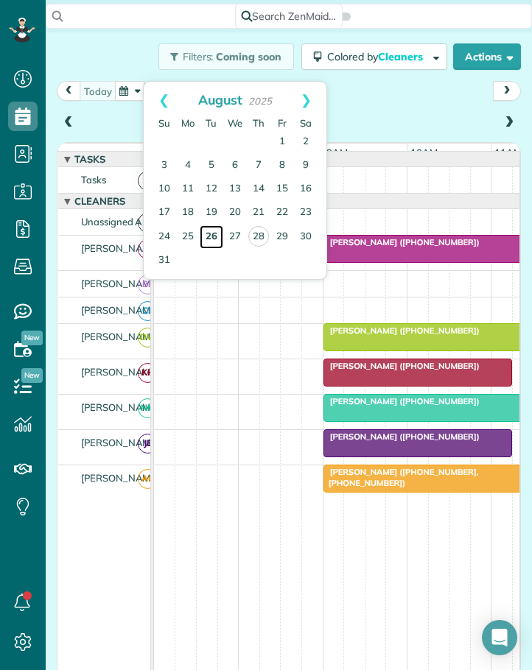
click at [213, 235] on link "26" at bounding box center [212, 237] width 24 height 24
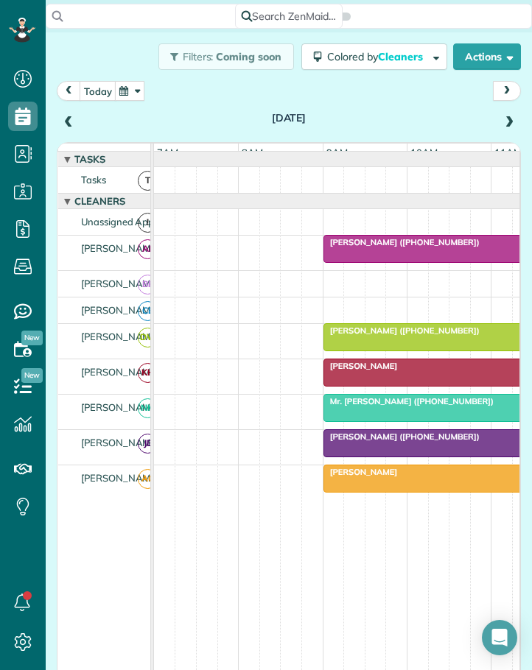
click at [359, 477] on span "[PERSON_NAME]" at bounding box center [361, 472] width 76 height 10
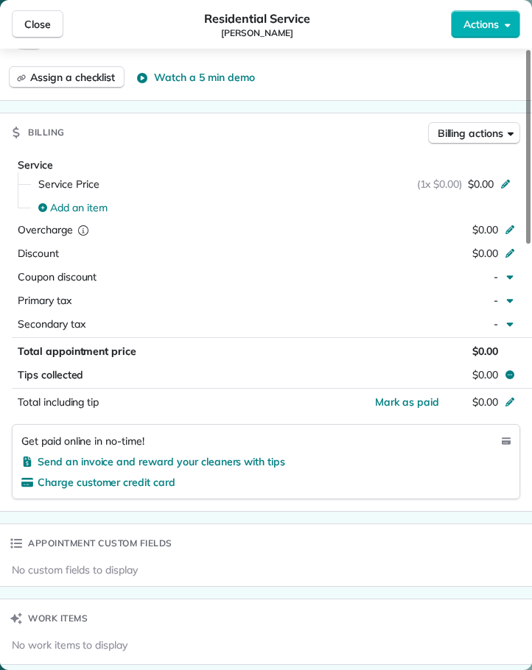
scroll to position [851, 0]
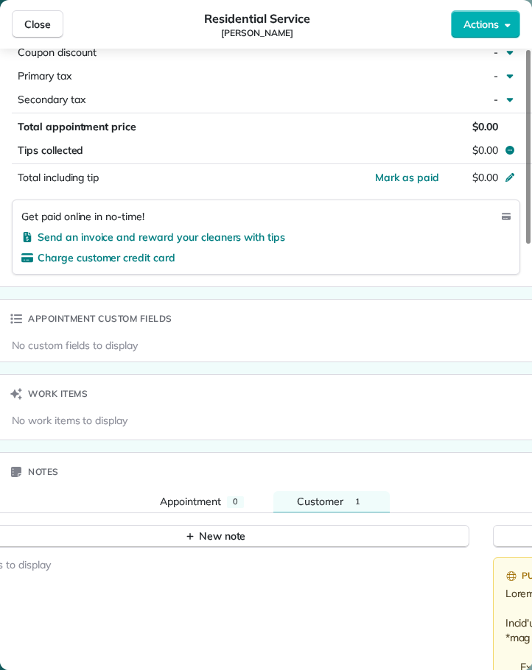
drag, startPoint x: 340, startPoint y: 496, endPoint x: 335, endPoint y: 429, distance: 68.0
click at [340, 495] on span "Customer" at bounding box center [320, 501] width 46 height 13
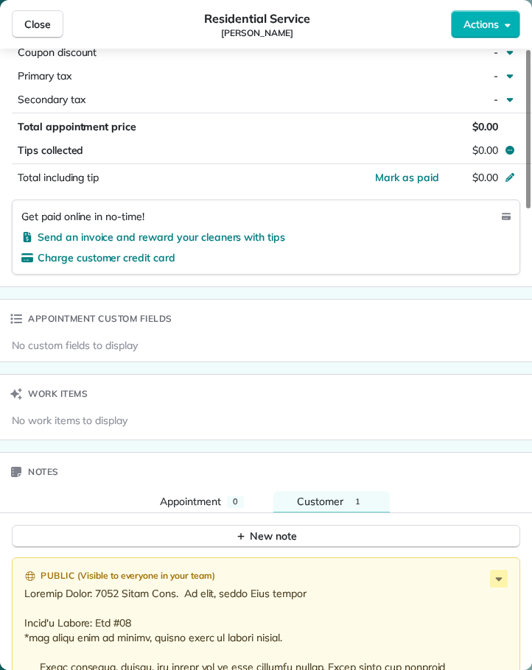
scroll to position [1293, 0]
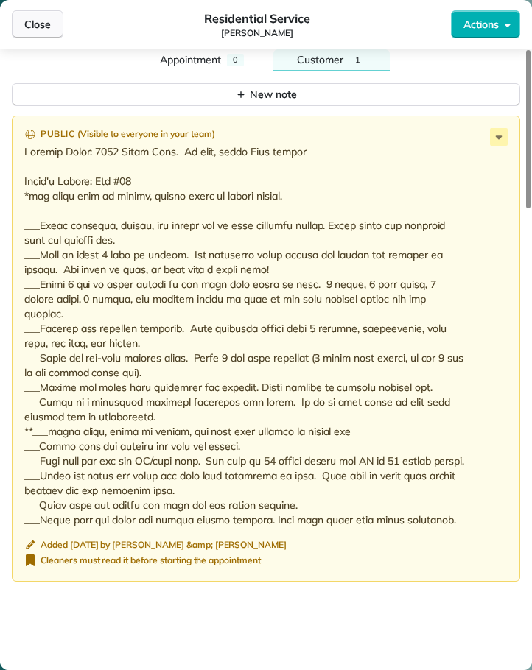
click at [37, 21] on span "Close" at bounding box center [37, 24] width 27 height 15
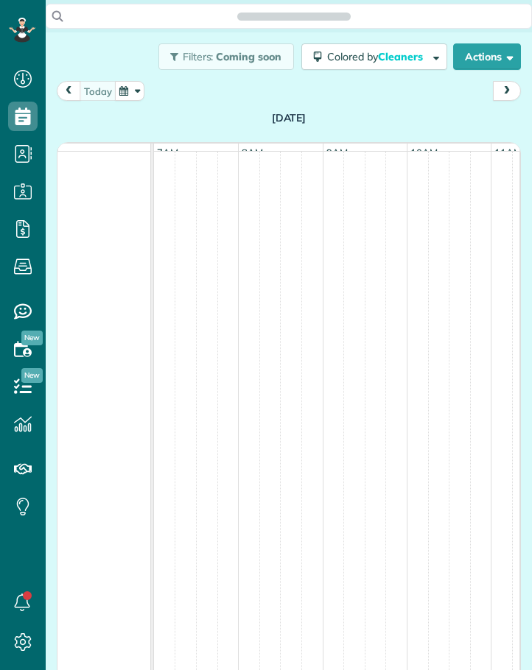
scroll to position [7, 7]
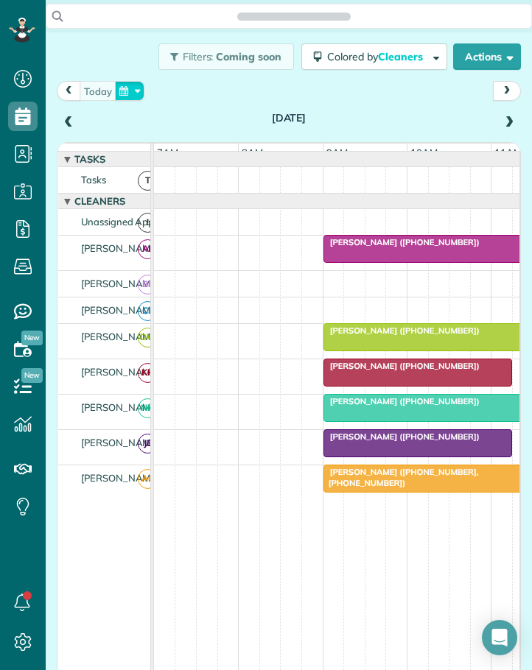
click at [137, 88] on button "button" at bounding box center [129, 91] width 29 height 20
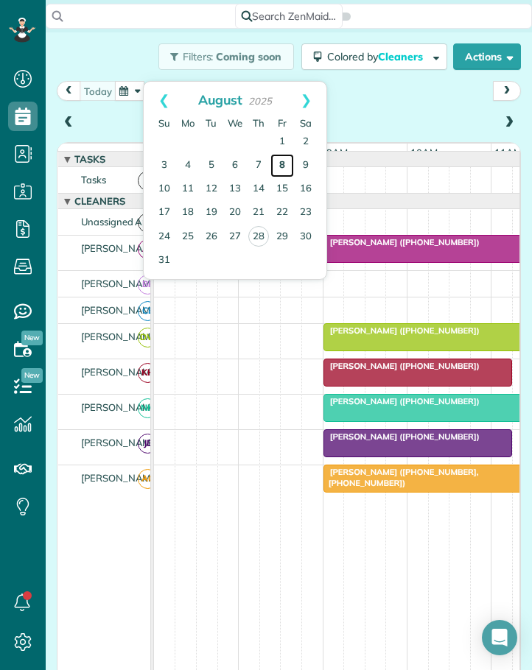
click at [284, 162] on link "8" at bounding box center [282, 166] width 24 height 24
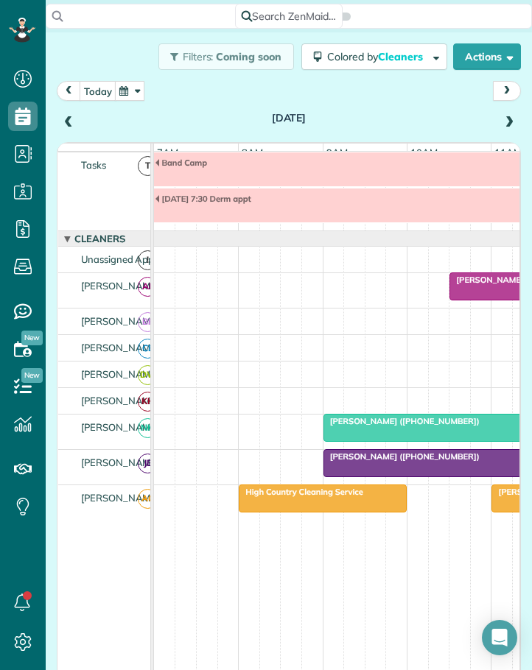
scroll to position [0, 0]
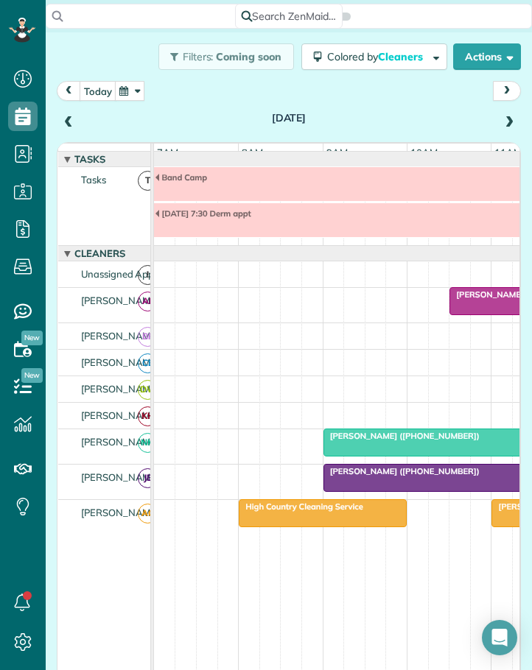
click at [70, 121] on span at bounding box center [68, 122] width 16 height 13
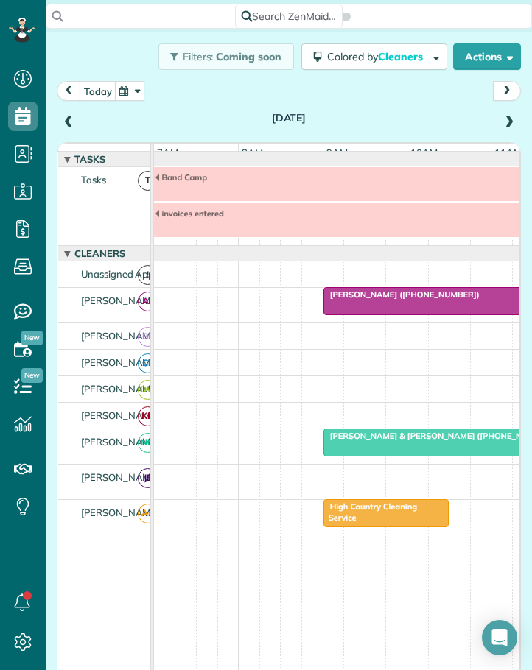
click at [501, 122] on span at bounding box center [509, 122] width 16 height 13
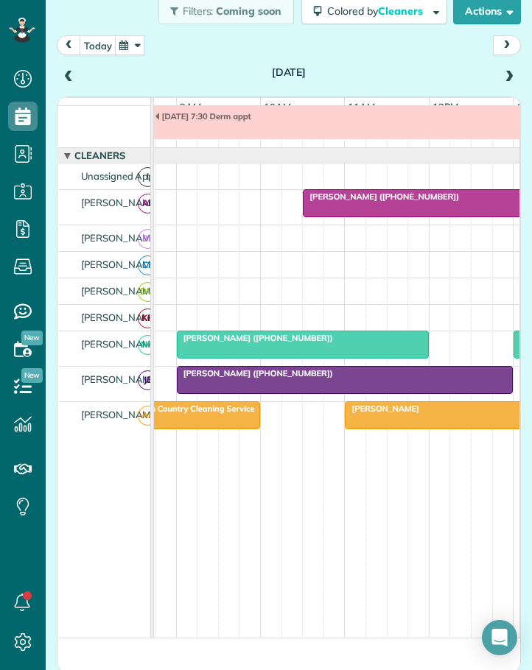
scroll to position [0, 152]
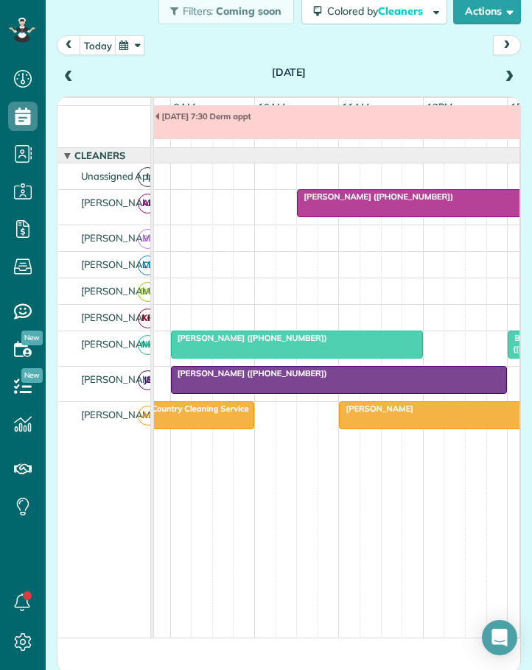
click at [378, 202] on span "Lauren Litaker (+19195947919)" at bounding box center [375, 196] width 158 height 10
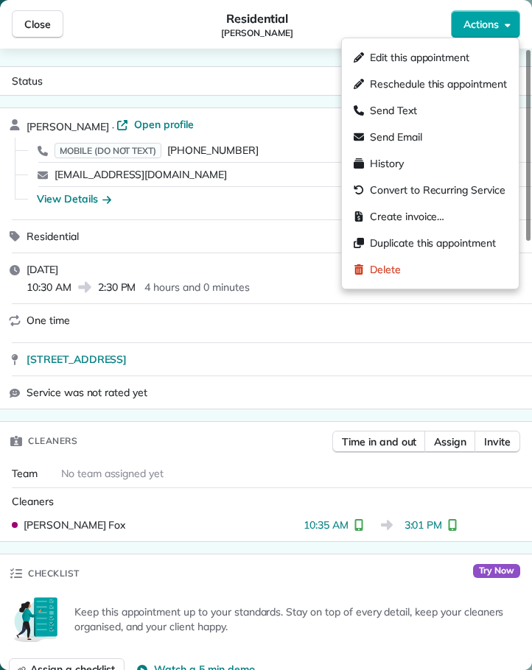
click at [471, 26] on span "Actions" at bounding box center [480, 24] width 35 height 15
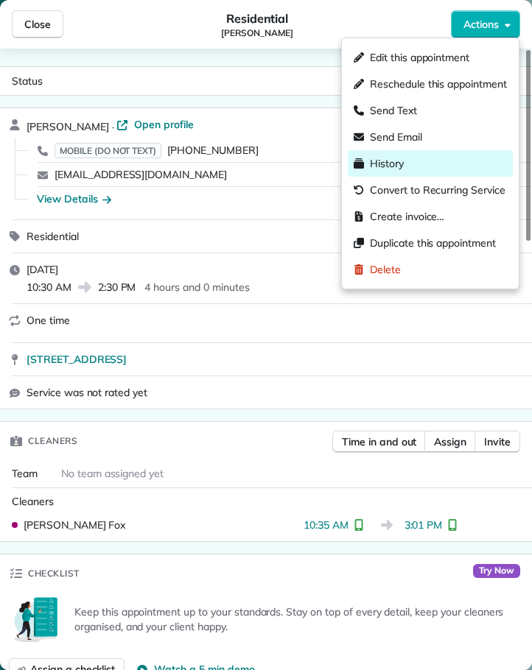
click at [409, 161] on div "History" at bounding box center [430, 163] width 165 height 27
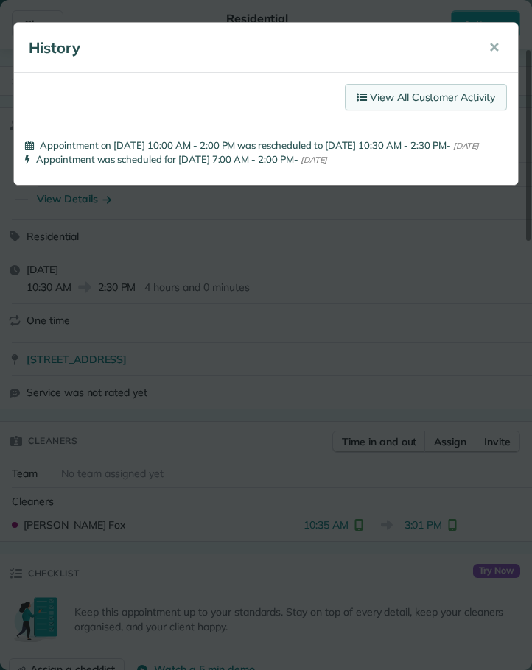
click at [423, 104] on link "View All Customer Activity" at bounding box center [426, 97] width 162 height 27
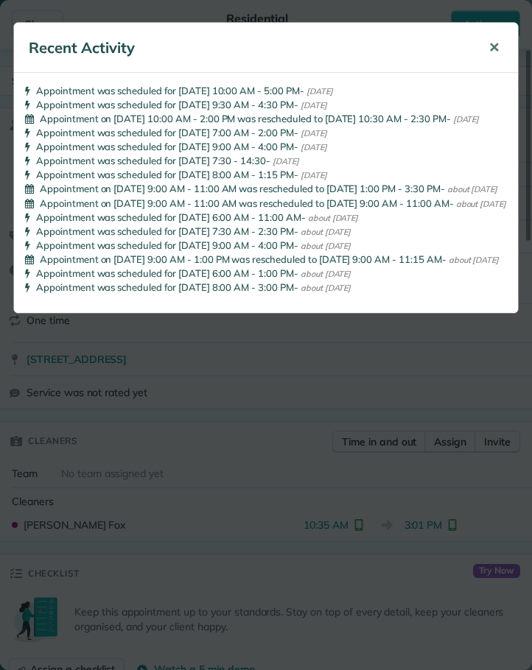
click at [492, 40] on span "✕" at bounding box center [493, 47] width 11 height 17
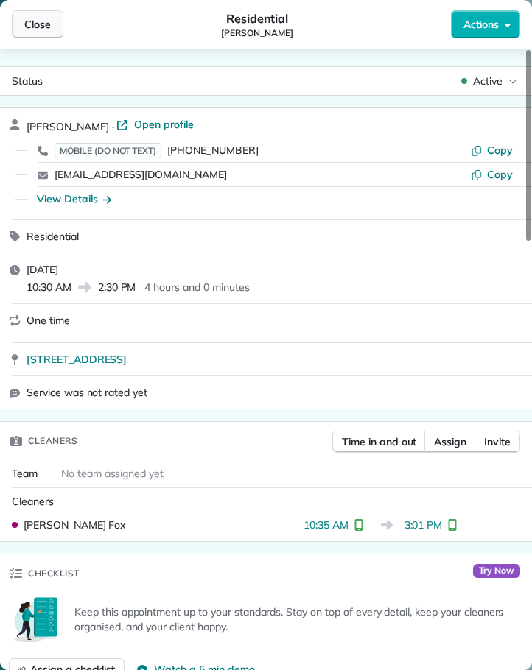
click at [49, 24] on span "Close" at bounding box center [37, 24] width 27 height 15
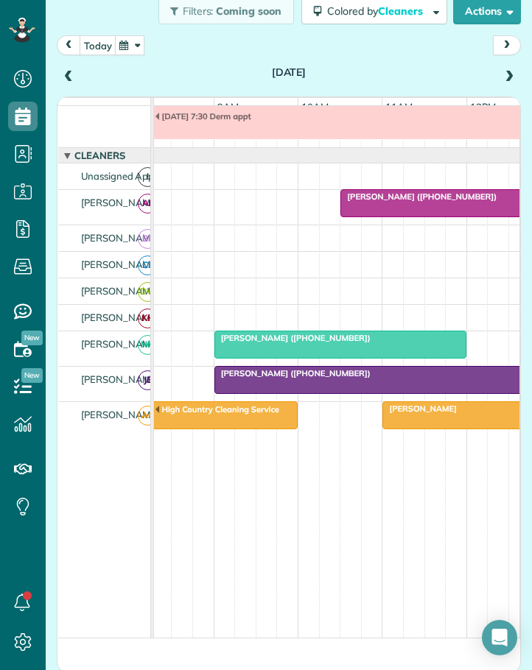
scroll to position [0, 119]
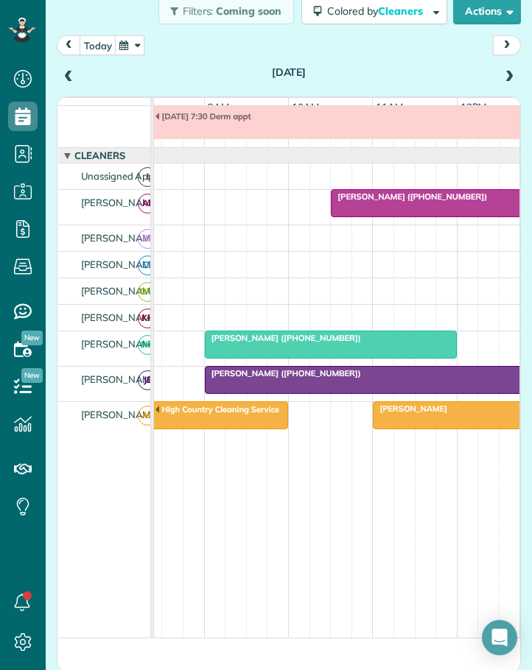
click at [141, 41] on button "button" at bounding box center [129, 45] width 29 height 20
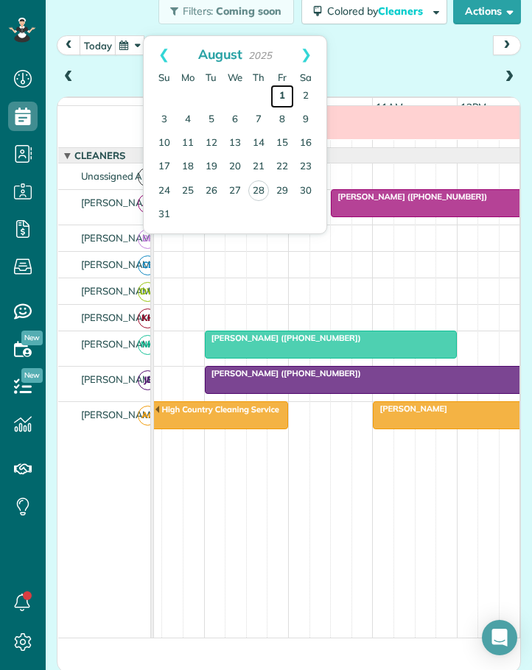
click at [281, 94] on link "1" at bounding box center [282, 97] width 24 height 24
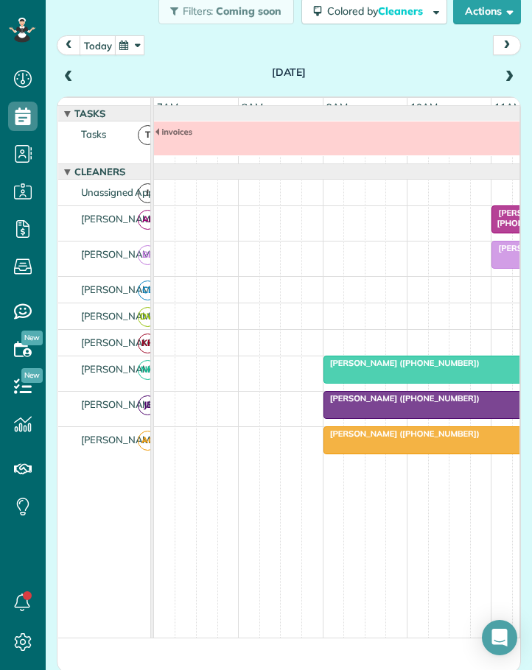
scroll to position [16, 0]
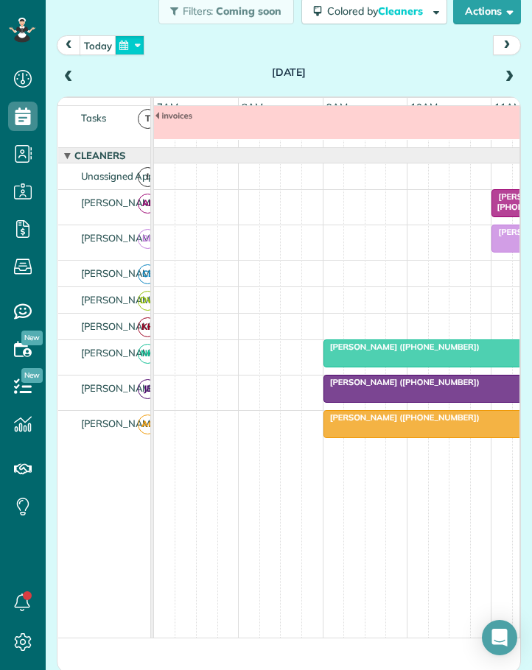
click at [132, 43] on button "button" at bounding box center [129, 45] width 29 height 20
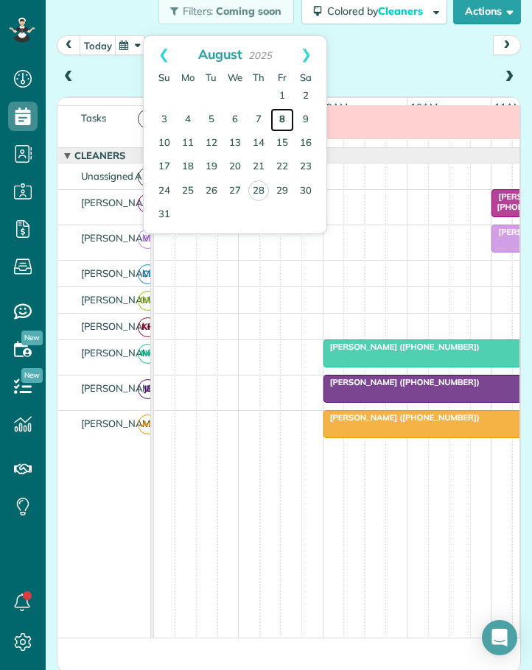
click at [281, 117] on link "8" at bounding box center [282, 120] width 24 height 24
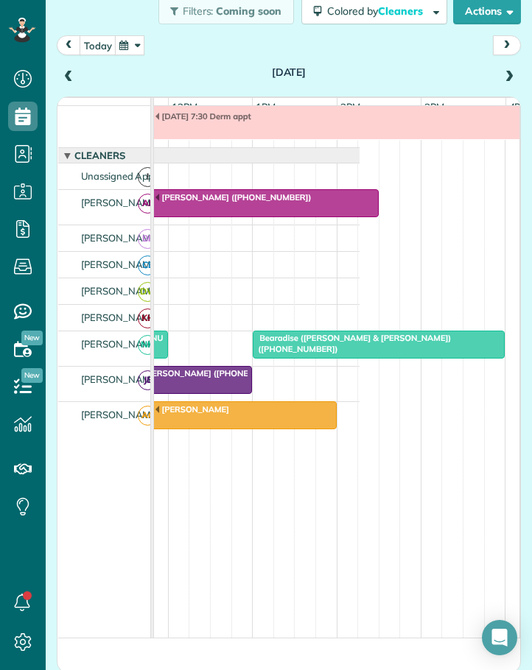
scroll to position [0, 439]
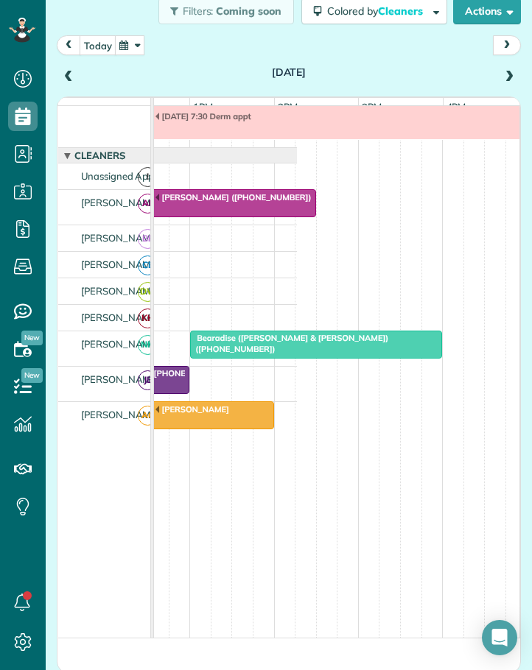
click at [240, 351] on span "Bearadise (Jason Mccraw & Zuni Johnson) (+17045740813)" at bounding box center [288, 343] width 199 height 21
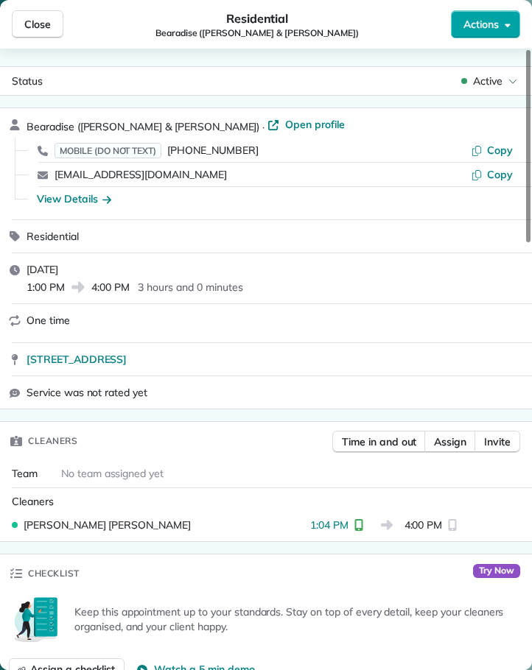
click at [474, 21] on span "Actions" at bounding box center [480, 24] width 35 height 15
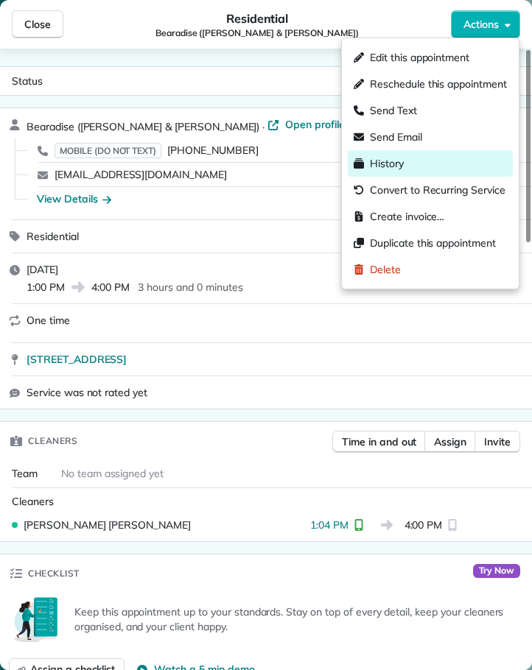
click at [389, 160] on span "History" at bounding box center [387, 163] width 34 height 15
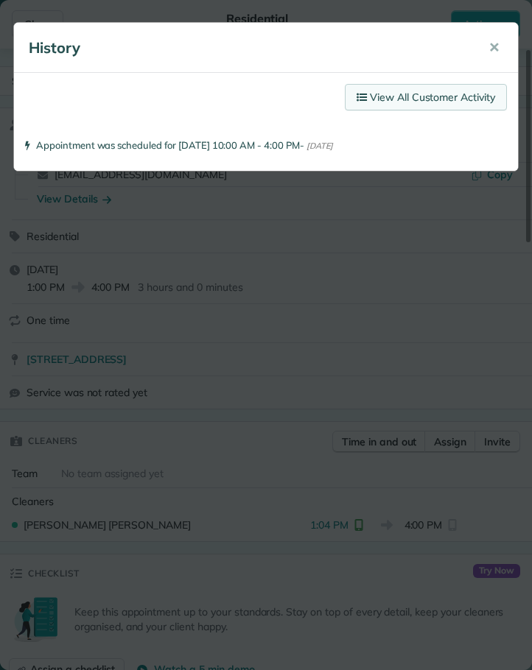
click at [394, 99] on link "View All Customer Activity" at bounding box center [426, 97] width 162 height 27
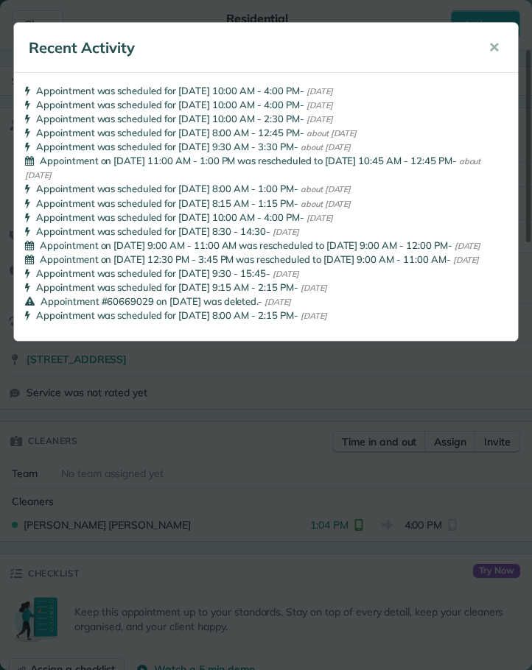
drag, startPoint x: 492, startPoint y: 44, endPoint x: 467, endPoint y: 44, distance: 25.0
click at [488, 44] on button "✕" at bounding box center [493, 47] width 33 height 35
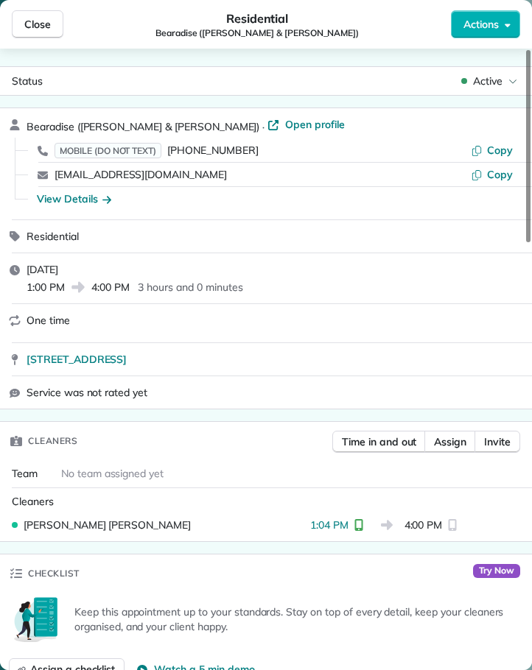
drag, startPoint x: 47, startPoint y: 24, endPoint x: 71, endPoint y: 42, distance: 29.5
click at [48, 27] on span "Close" at bounding box center [37, 24] width 27 height 15
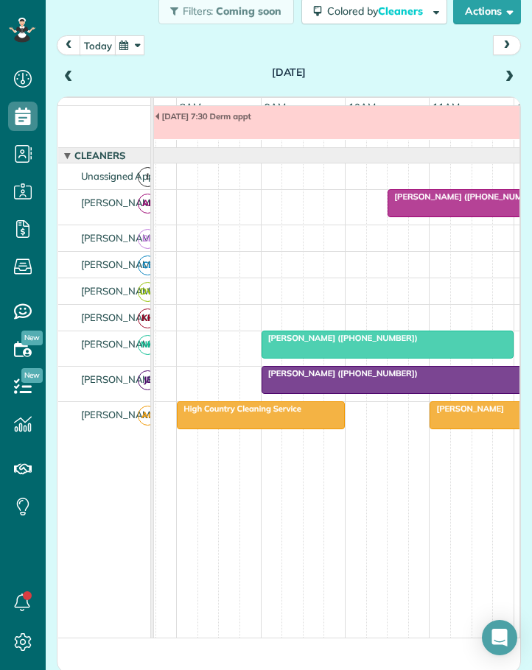
scroll to position [0, 292]
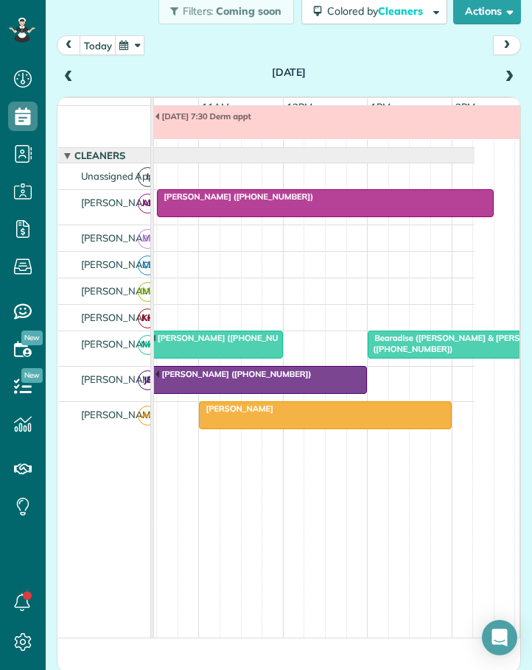
click at [312, 414] on div "[PERSON_NAME]" at bounding box center [324, 409] width 243 height 10
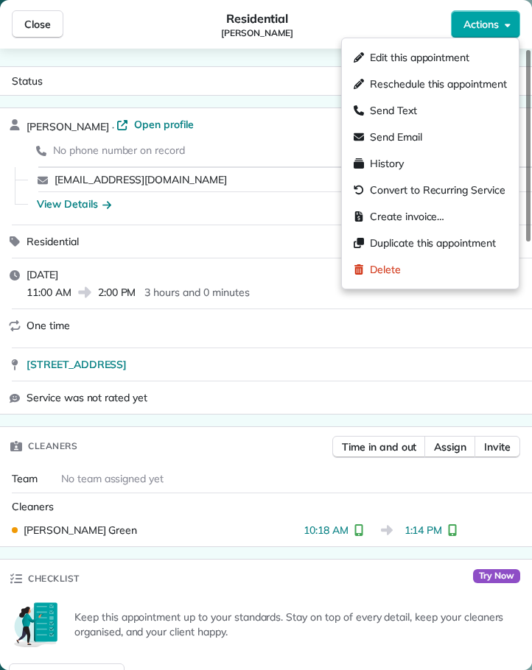
click at [473, 28] on span "Actions" at bounding box center [480, 24] width 35 height 15
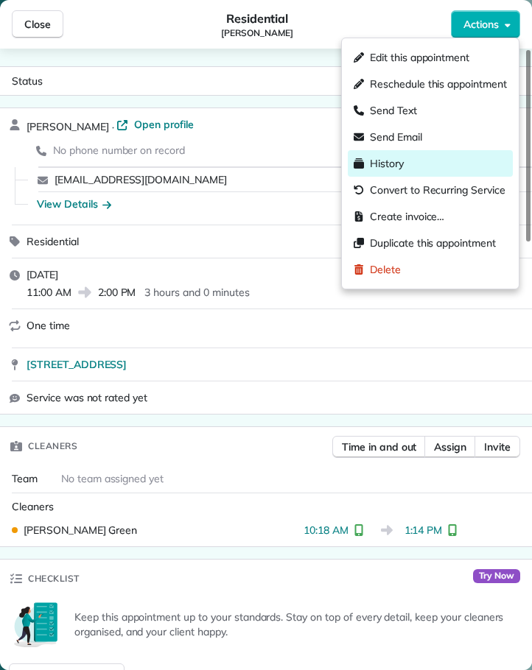
click at [395, 164] on span "History" at bounding box center [387, 163] width 34 height 15
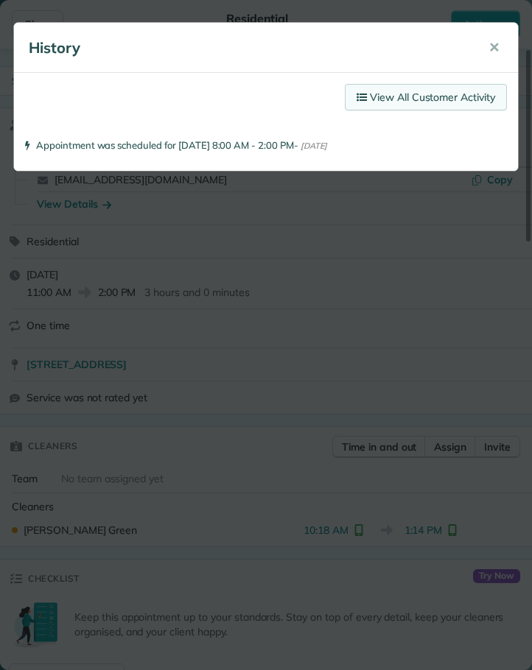
click at [429, 94] on link "View All Customer Activity" at bounding box center [426, 97] width 162 height 27
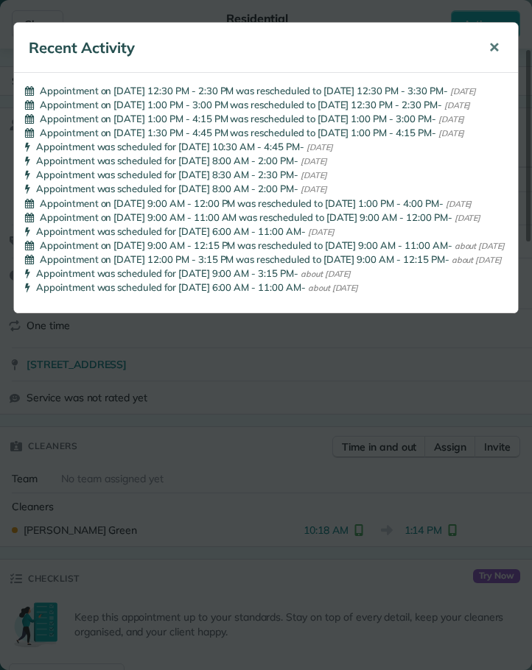
click at [494, 44] on span "✕" at bounding box center [493, 47] width 11 height 17
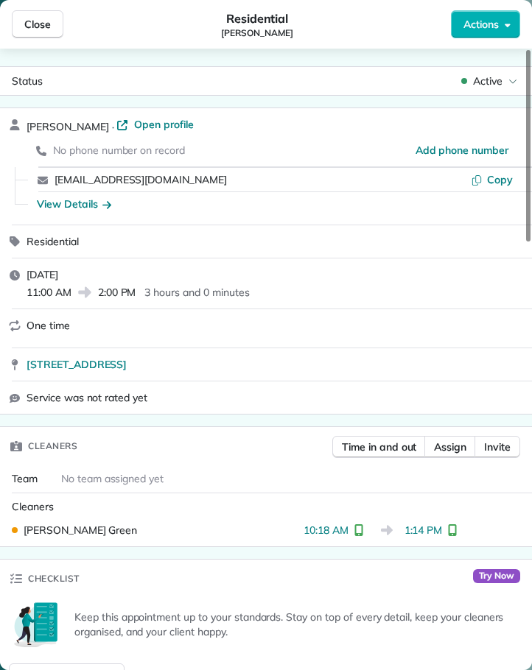
drag, startPoint x: 36, startPoint y: 23, endPoint x: 268, endPoint y: 161, distance: 270.2
click at [37, 23] on span "Close" at bounding box center [37, 24] width 27 height 15
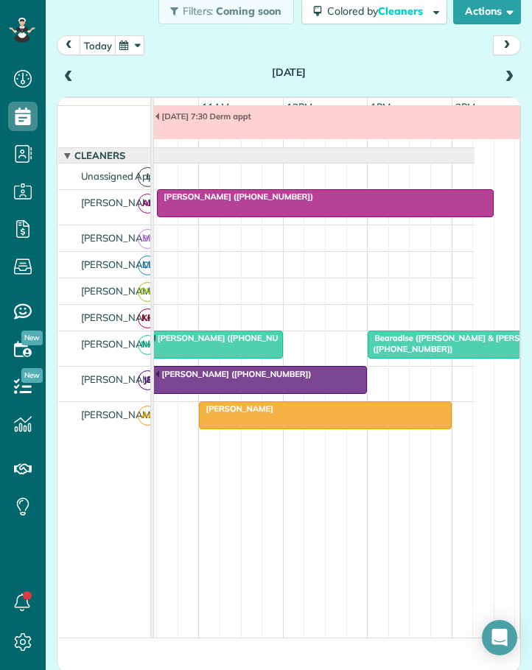
click at [239, 147] on div "Band Camp Monday 7:30 Derm appt" at bounding box center [168, 108] width 613 height 78
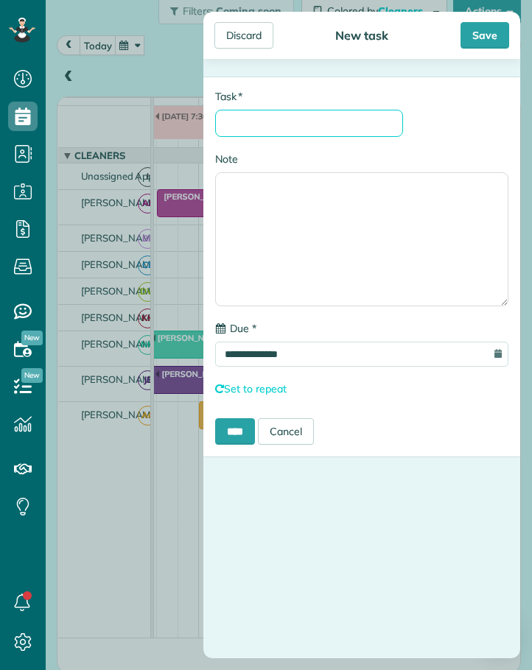
click at [267, 119] on input "* Task" at bounding box center [309, 123] width 188 height 27
type input "**********"
click at [237, 429] on input "****" at bounding box center [235, 431] width 40 height 27
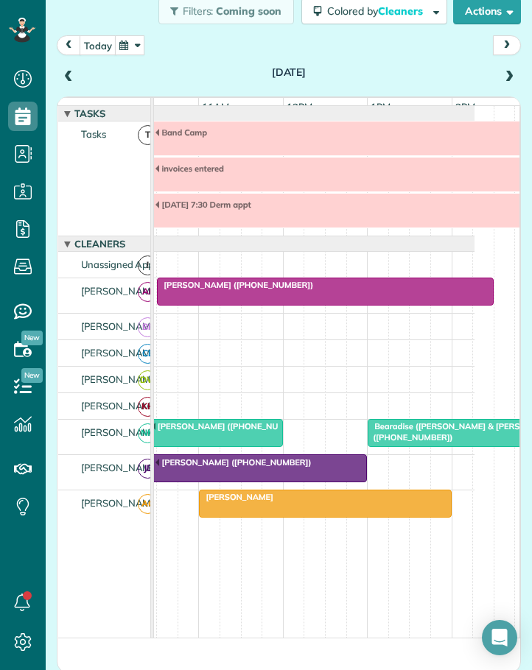
click at [501, 75] on span at bounding box center [509, 77] width 16 height 13
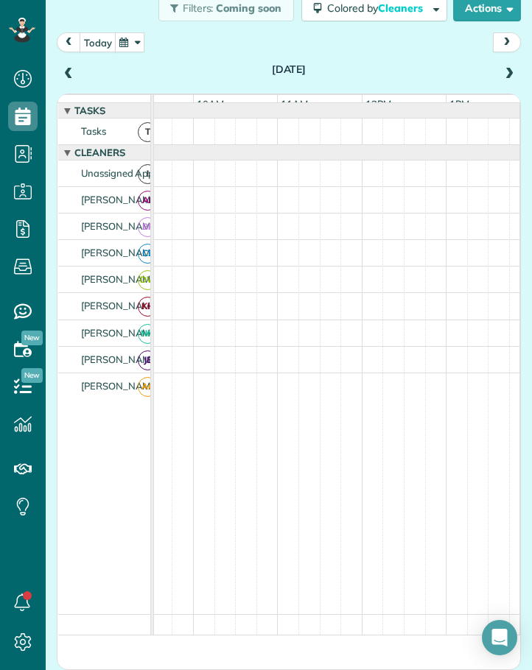
scroll to position [0, 228]
click at [501, 72] on span at bounding box center [509, 74] width 16 height 13
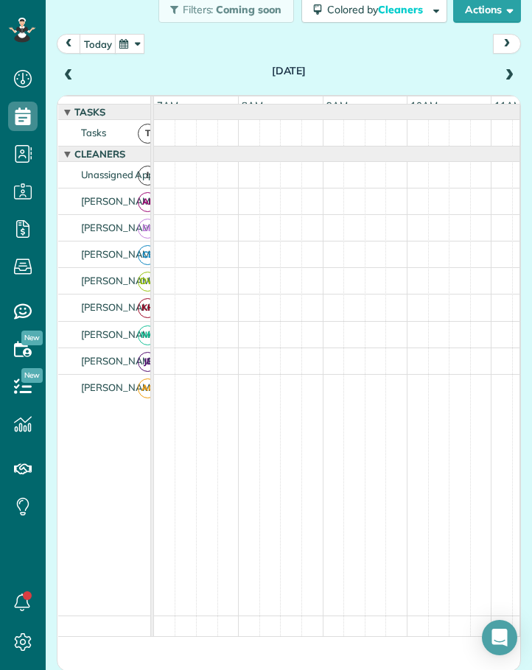
click at [501, 73] on span at bounding box center [509, 75] width 16 height 13
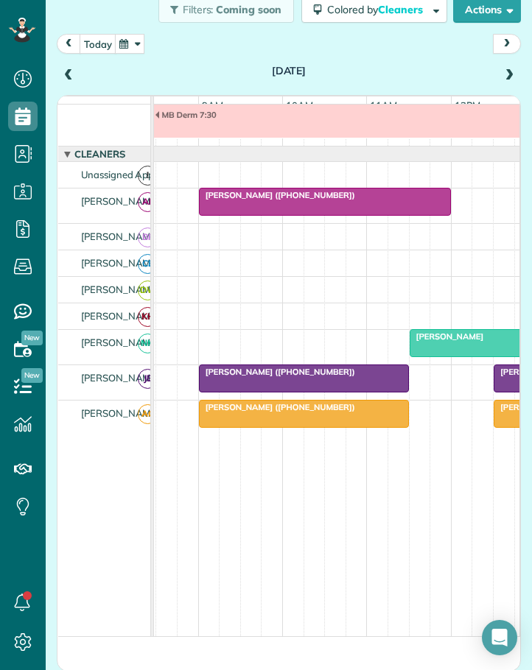
scroll to position [0, 165]
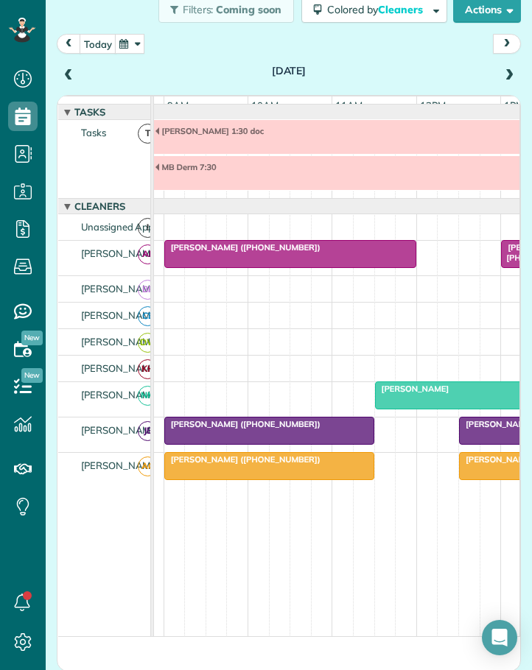
click at [253, 253] on span "Antonio Morales (+18325389083)" at bounding box center [243, 247] width 158 height 10
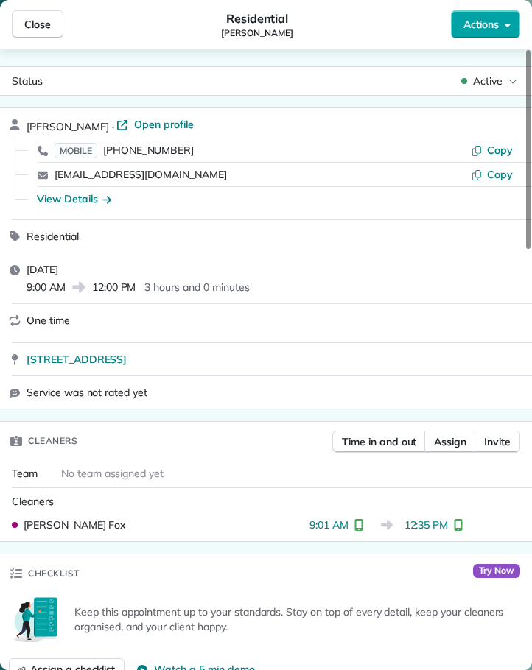
click at [465, 25] on span "Actions" at bounding box center [480, 24] width 35 height 15
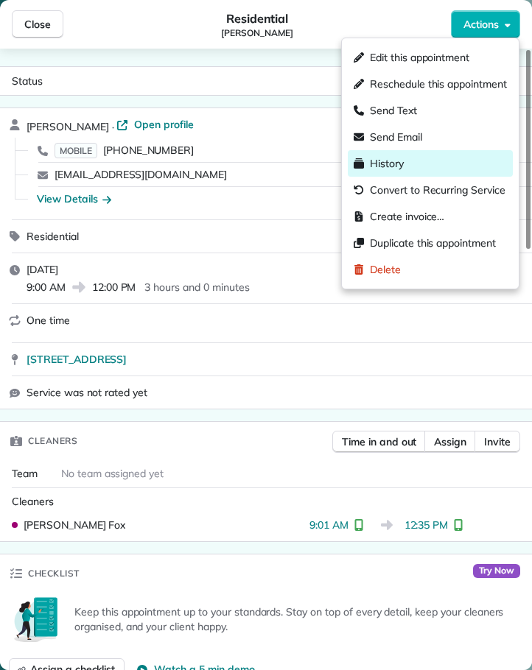
click at [391, 161] on span "History" at bounding box center [387, 163] width 34 height 15
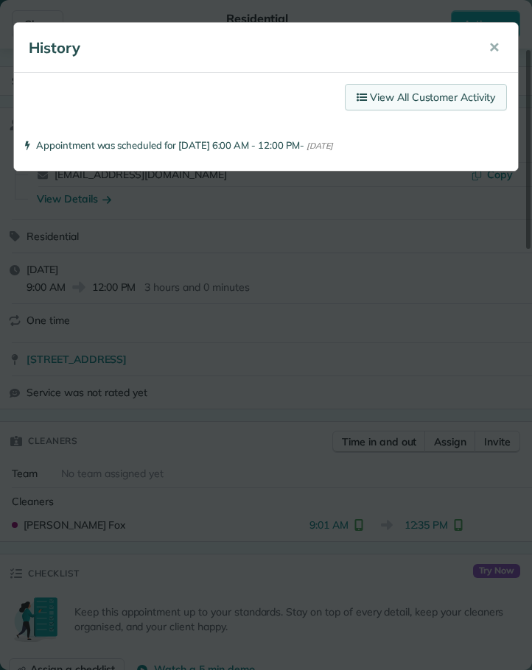
click at [405, 97] on link "View All Customer Activity" at bounding box center [426, 97] width 162 height 27
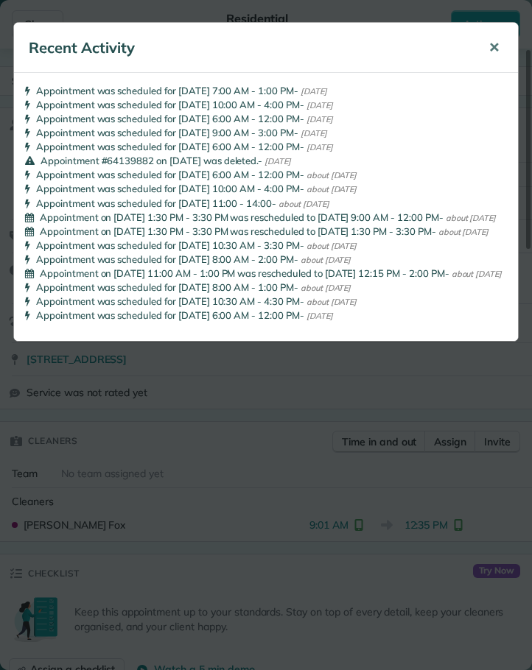
click at [496, 43] on span "✕" at bounding box center [493, 47] width 11 height 17
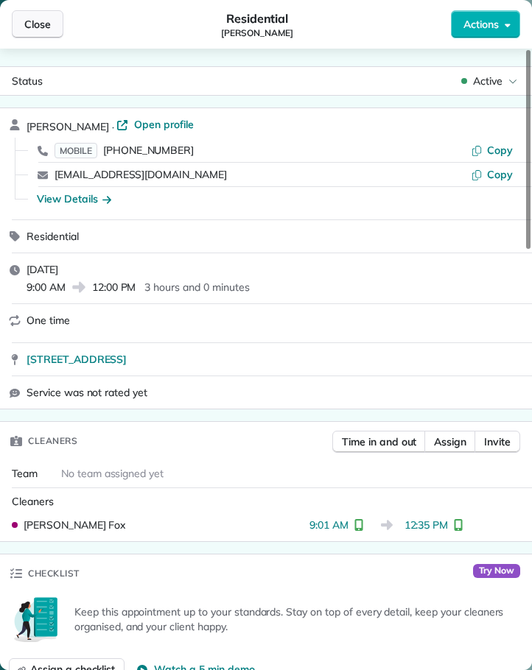
click at [38, 24] on span "Close" at bounding box center [37, 24] width 27 height 15
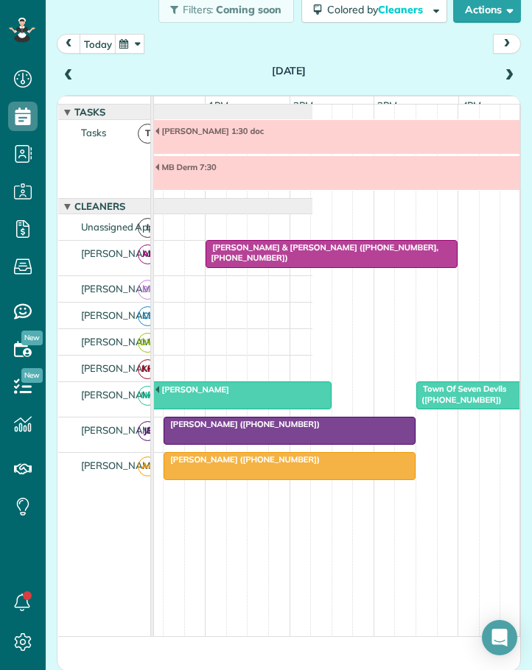
scroll to position [0, 464]
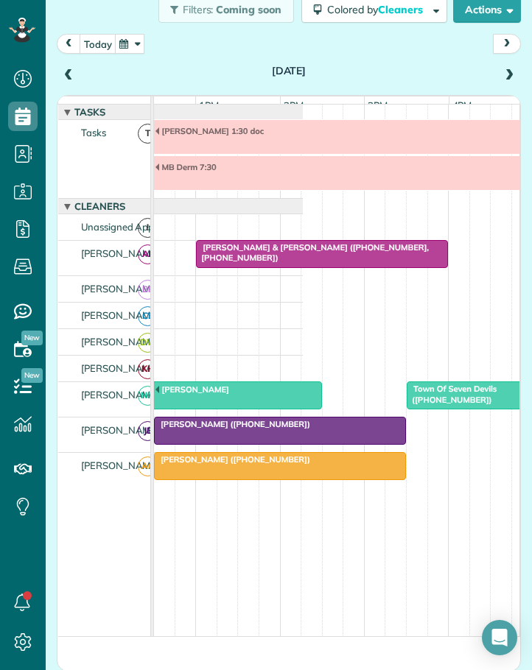
click at [245, 254] on span "Lucas & Leigh Schumacher (+18584053970, +18584051508)" at bounding box center [311, 252] width 233 height 21
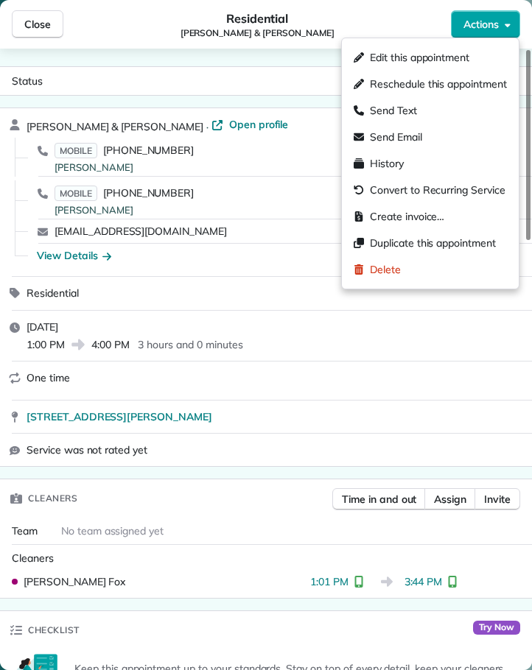
click at [474, 20] on span "Actions" at bounding box center [480, 24] width 35 height 15
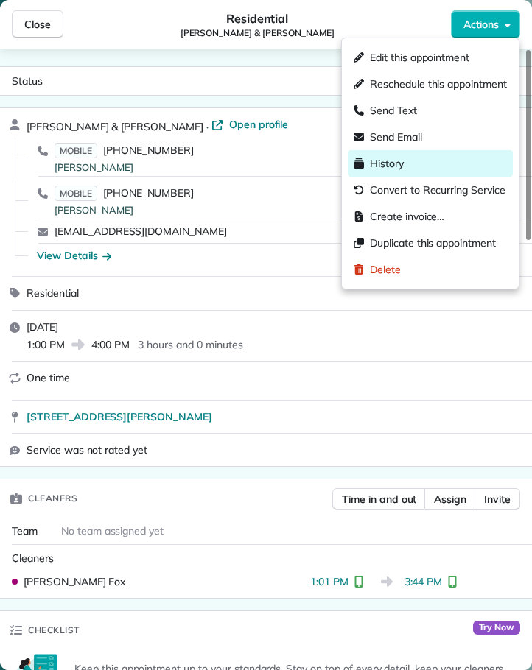
click at [405, 161] on div "History" at bounding box center [430, 163] width 165 height 27
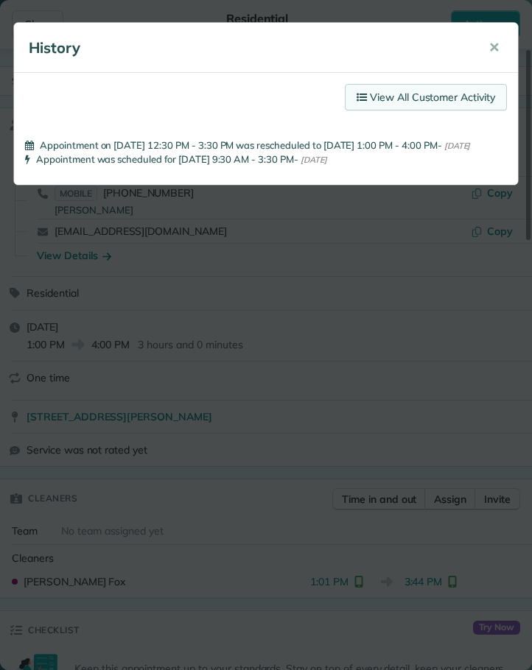
click at [420, 96] on link "View All Customer Activity" at bounding box center [426, 97] width 162 height 27
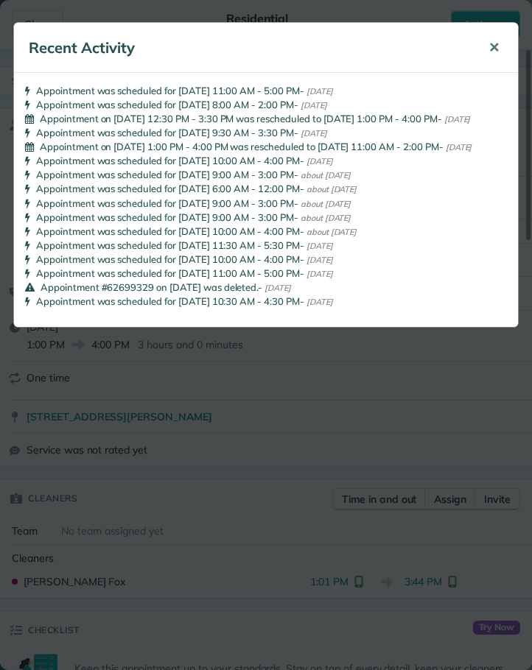
click at [496, 45] on span "✕" at bounding box center [493, 47] width 11 height 17
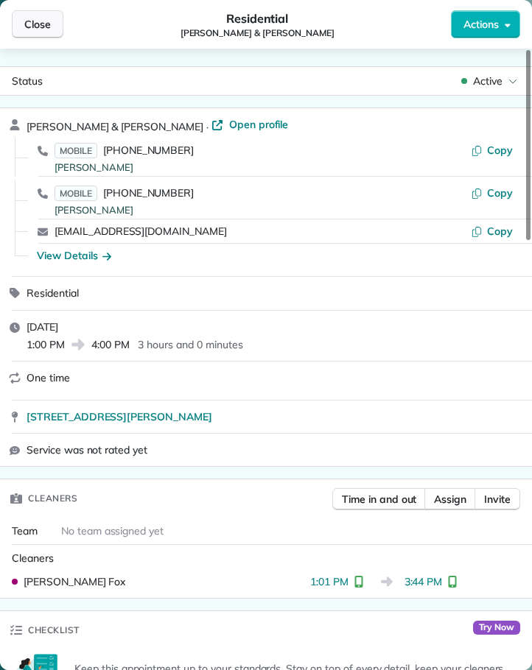
click at [46, 16] on button "Close" at bounding box center [38, 24] width 52 height 28
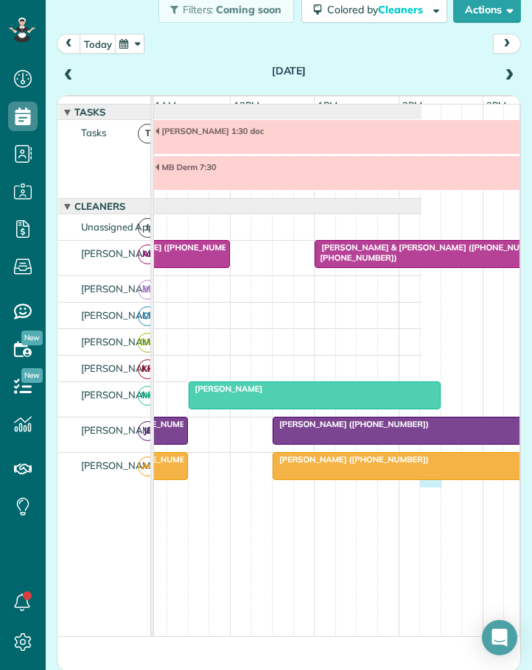
scroll to position [0, 395]
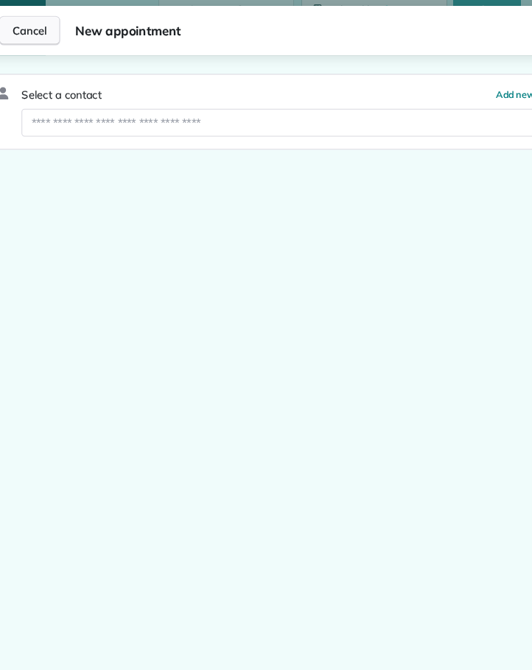
click at [35, 25] on span "Cancel" at bounding box center [30, 30] width 35 height 15
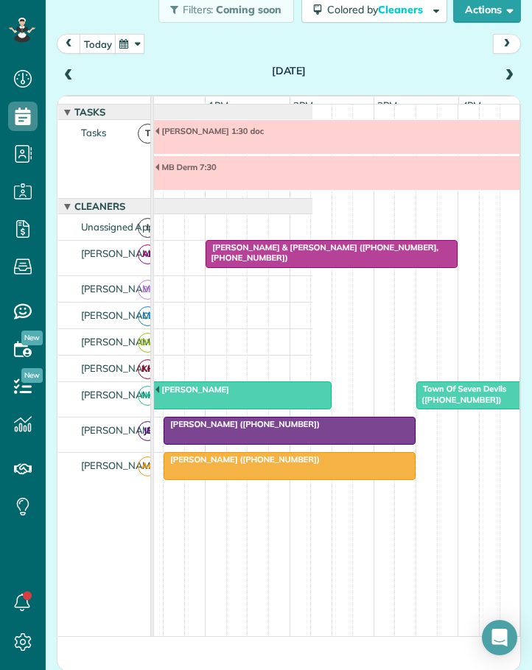
click at [259, 465] on span "Ramses Meijer (+17739993450)" at bounding box center [242, 459] width 158 height 10
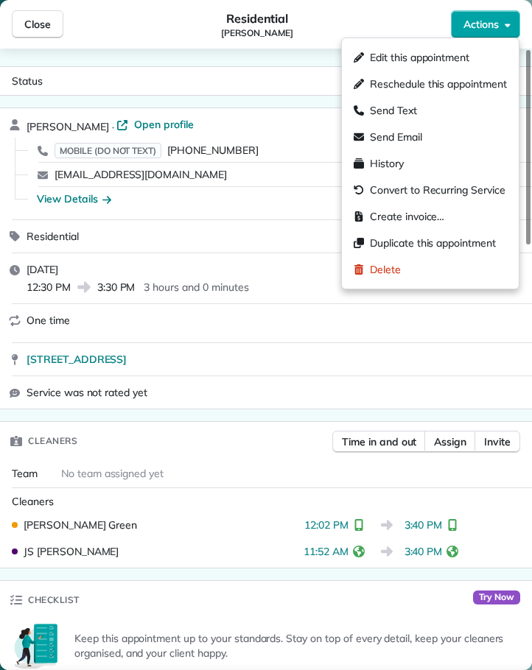
click at [493, 21] on span "Actions" at bounding box center [480, 24] width 35 height 15
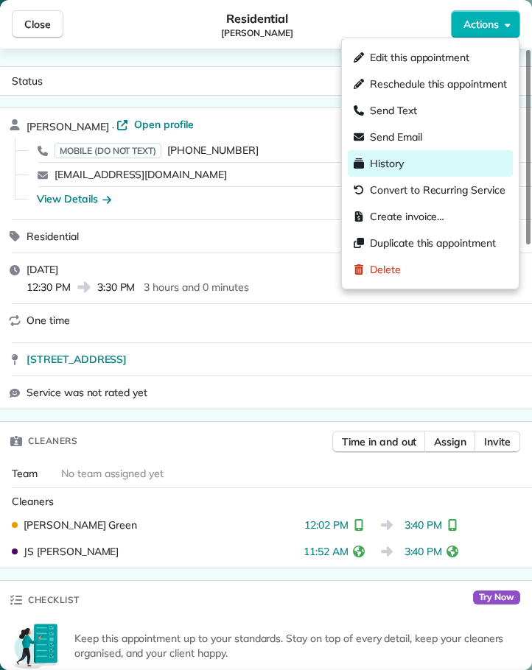
click at [394, 163] on span "History" at bounding box center [387, 163] width 34 height 15
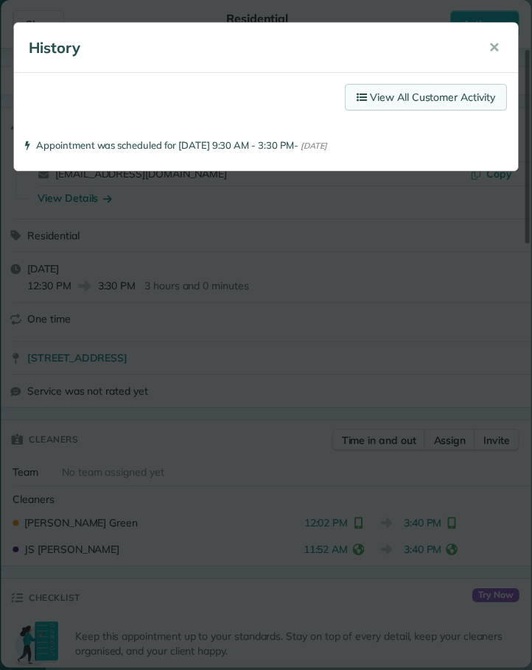
click at [418, 89] on link "View All Customer Activity" at bounding box center [426, 97] width 162 height 27
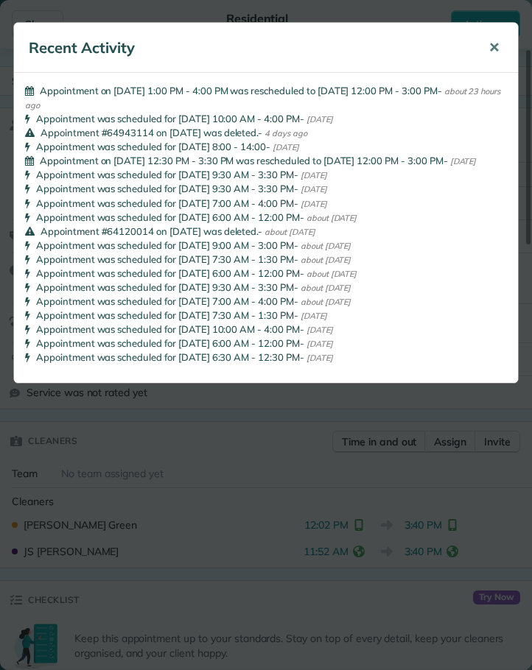
click at [497, 44] on span "✕" at bounding box center [493, 47] width 11 height 17
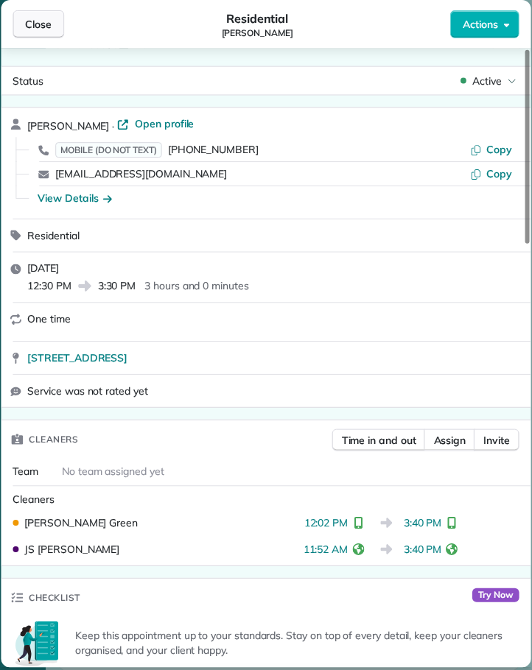
click at [42, 17] on span "Close" at bounding box center [38, 24] width 27 height 15
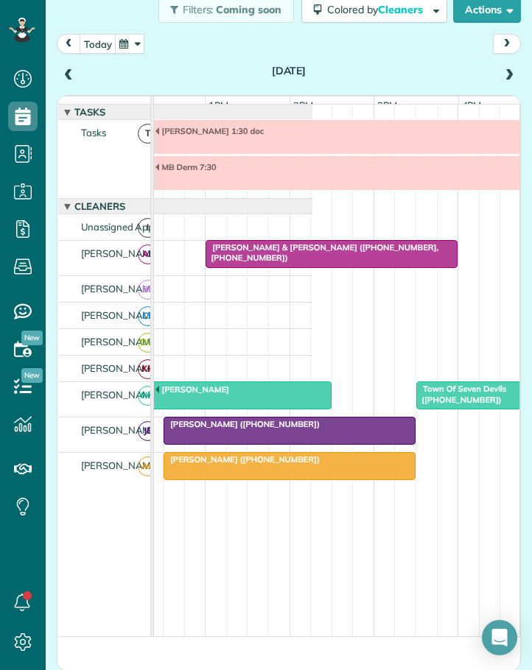
click at [245, 190] on div at bounding box center [374, 173] width 1348 height 34
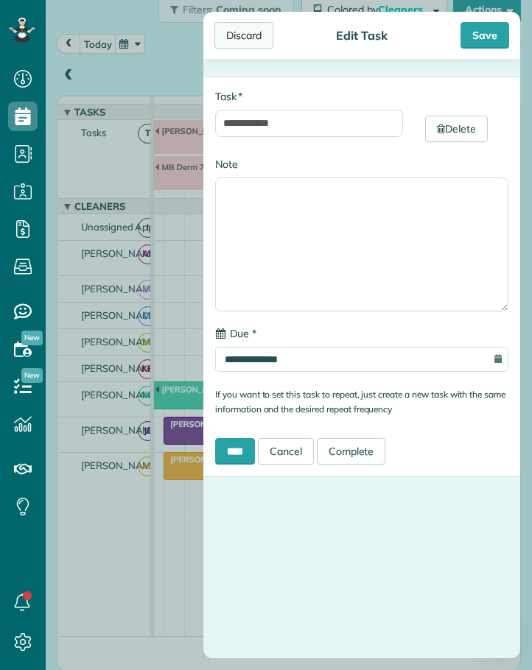
drag, startPoint x: 244, startPoint y: 28, endPoint x: 247, endPoint y: 38, distance: 10.9
click at [245, 29] on div "Discard" at bounding box center [243, 35] width 59 height 27
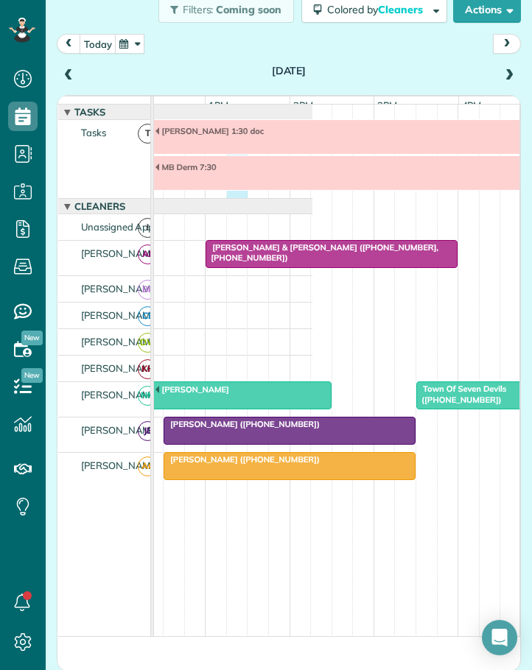
click at [233, 198] on div "MB Derm 7:30 Bailey 1:30 doc" at bounding box center [6, 159] width 613 height 78
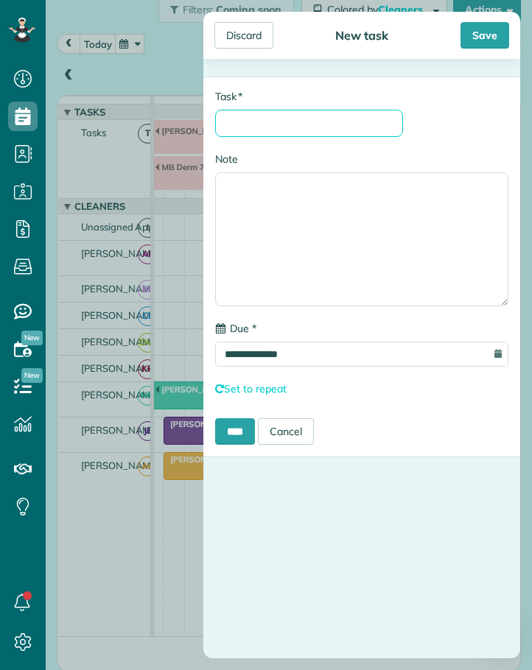
click at [249, 124] on input "* Task" at bounding box center [309, 123] width 188 height 27
type input "********"
click at [240, 432] on input "****" at bounding box center [235, 431] width 40 height 27
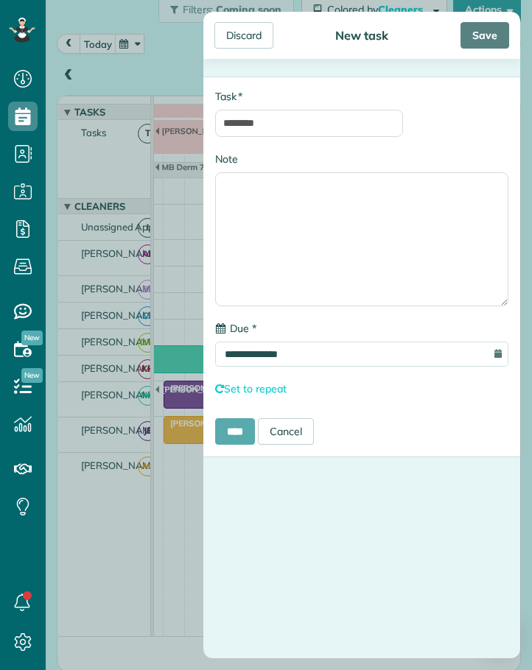
scroll to position [36, 0]
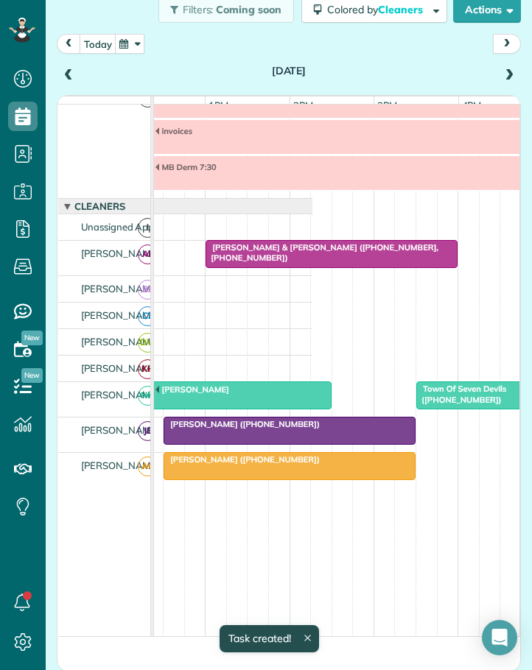
click at [501, 72] on span at bounding box center [509, 75] width 16 height 13
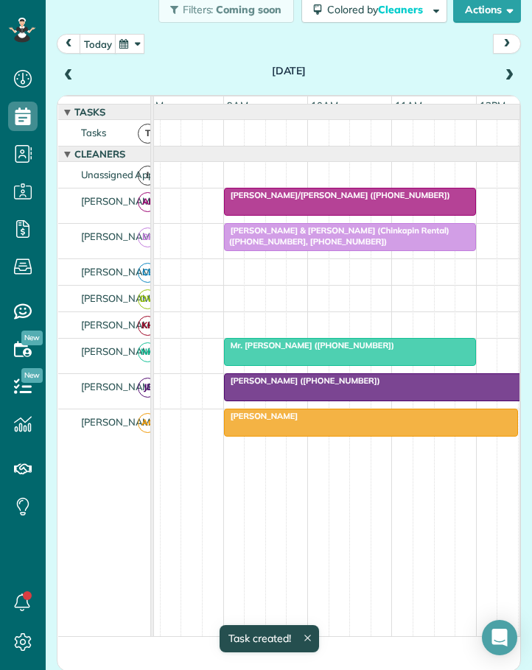
scroll to position [0, 140]
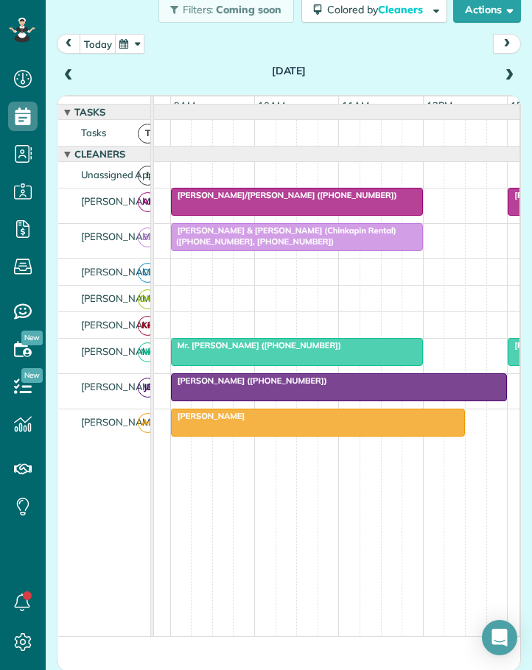
click at [273, 200] on span "Johnson/Goodman (+19196371169)" at bounding box center [284, 195] width 228 height 10
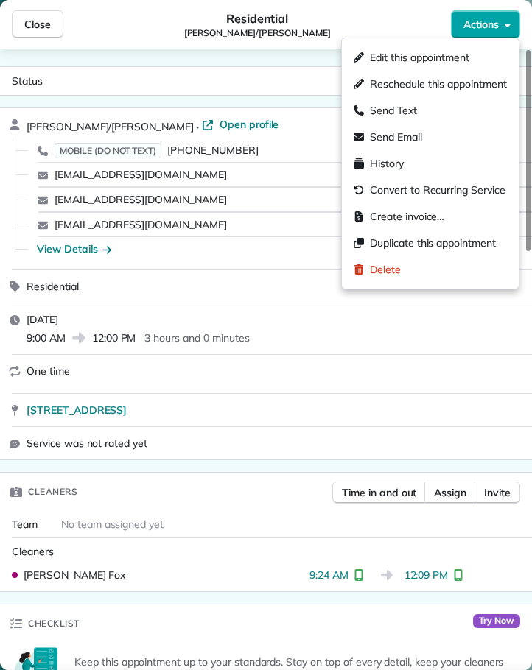
click at [479, 15] on button "Actions" at bounding box center [485, 24] width 69 height 28
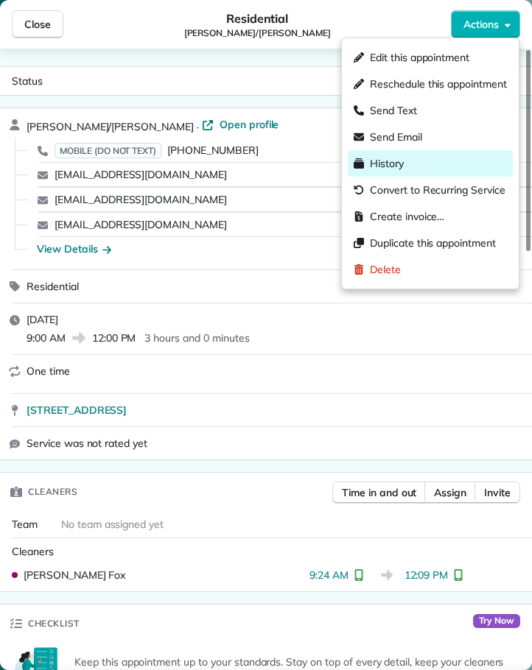
click at [395, 158] on span "History" at bounding box center [387, 163] width 34 height 15
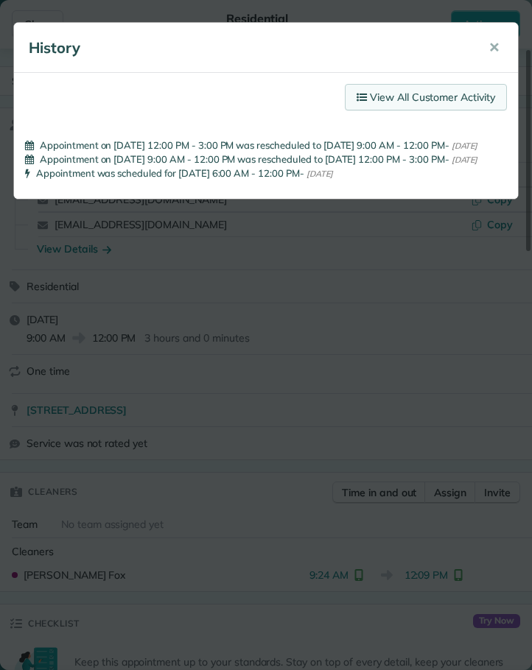
click at [410, 99] on link "View All Customer Activity" at bounding box center [426, 97] width 162 height 27
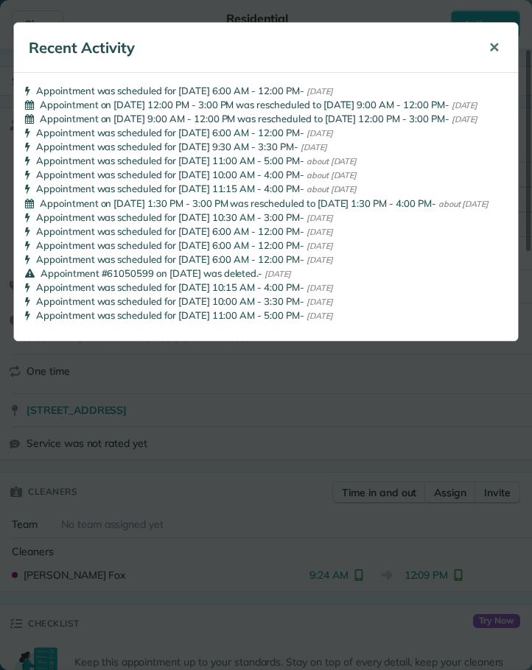
click at [496, 46] on span "✕" at bounding box center [493, 47] width 11 height 17
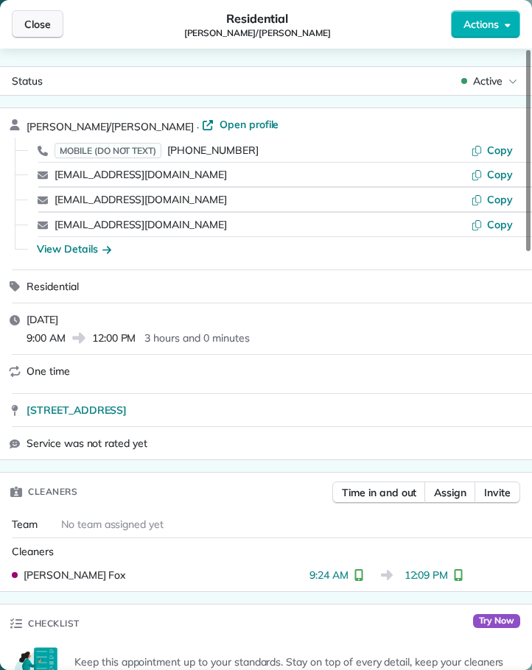
click at [41, 21] on span "Close" at bounding box center [37, 24] width 27 height 15
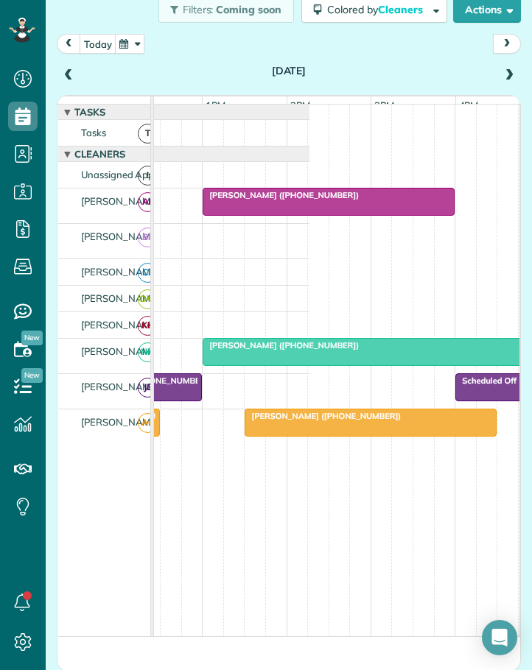
scroll to position [0, 492]
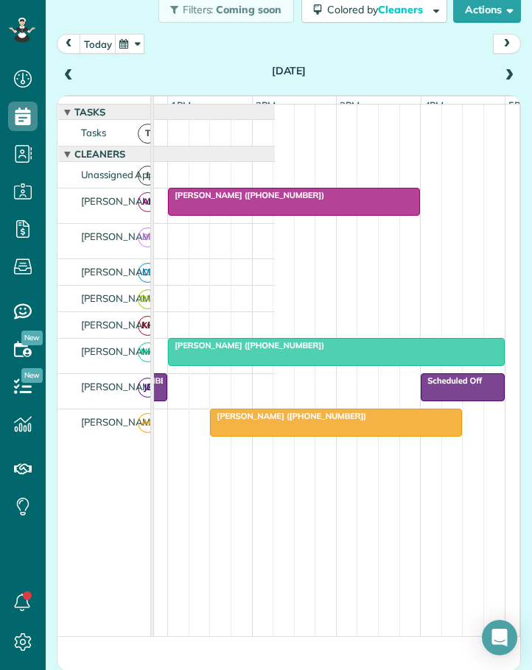
click at [267, 200] on span "Mrs. Cathy Credle (+17047912446)" at bounding box center [246, 195] width 158 height 10
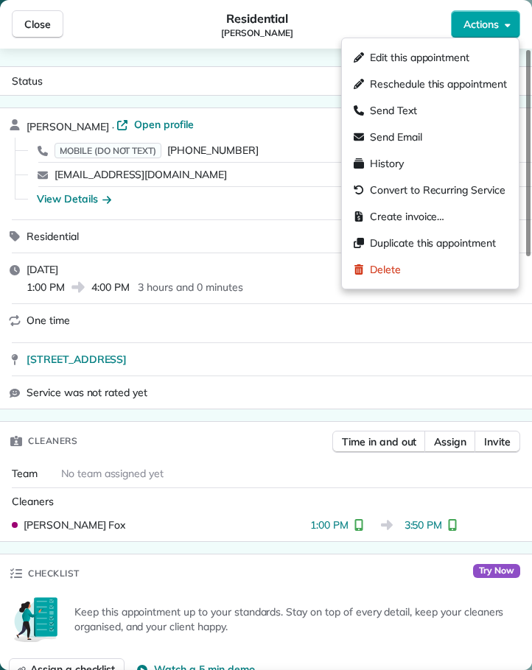
click at [496, 28] on span "Actions" at bounding box center [480, 24] width 35 height 15
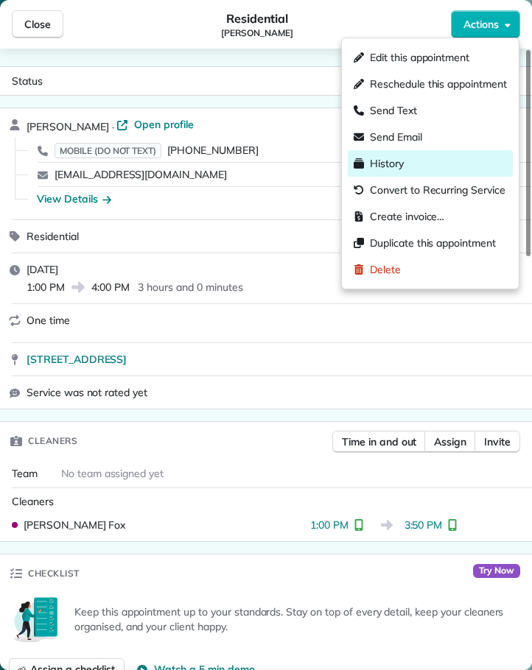
click at [396, 158] on span "History" at bounding box center [387, 163] width 34 height 15
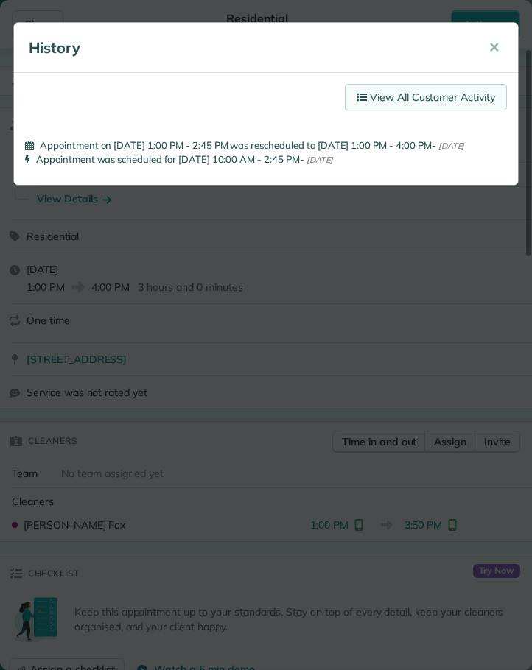
click at [444, 92] on link "View All Customer Activity" at bounding box center [426, 97] width 162 height 27
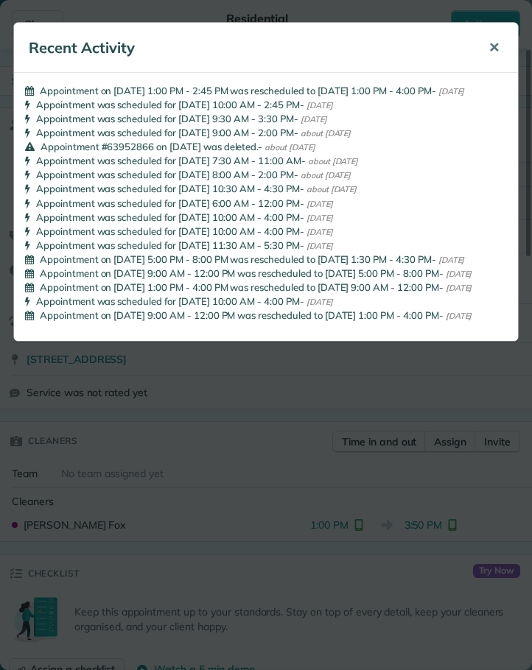
click at [495, 46] on span "✕" at bounding box center [493, 47] width 11 height 17
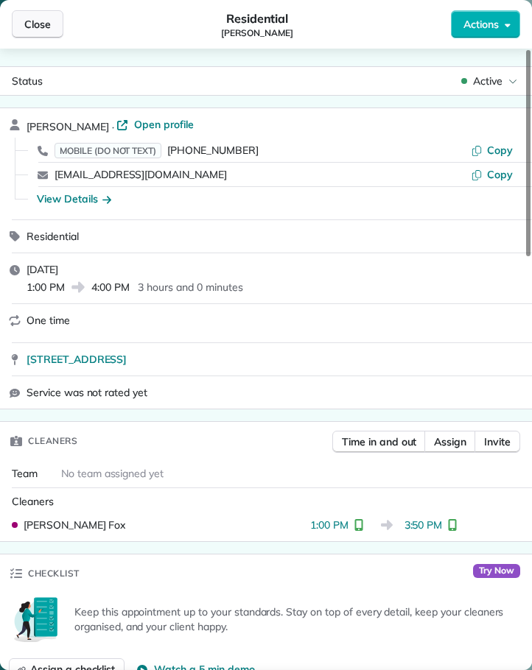
click at [36, 24] on span "Close" at bounding box center [37, 24] width 27 height 15
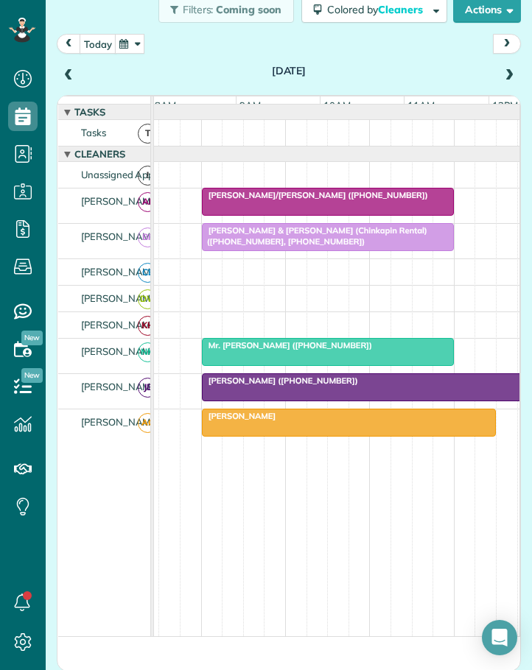
scroll to position [0, 122]
click at [288, 240] on span "Richard & Diane Kirkman (Chinkapin Rental) (+19195483989, +19195484669)" at bounding box center [314, 235] width 226 height 21
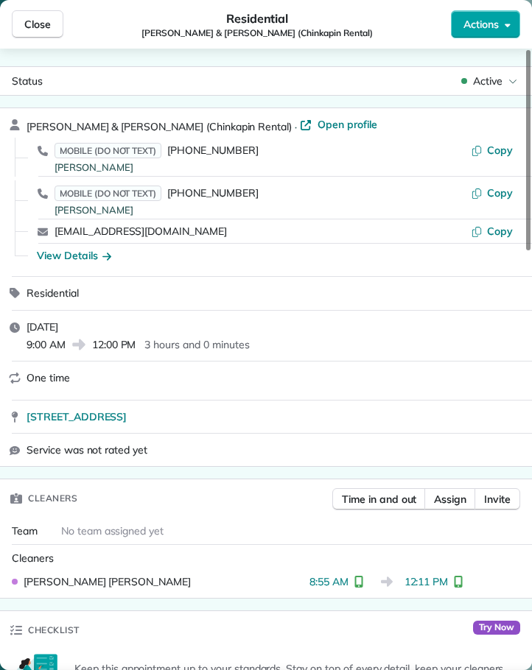
click at [491, 12] on button "Actions" at bounding box center [485, 24] width 69 height 28
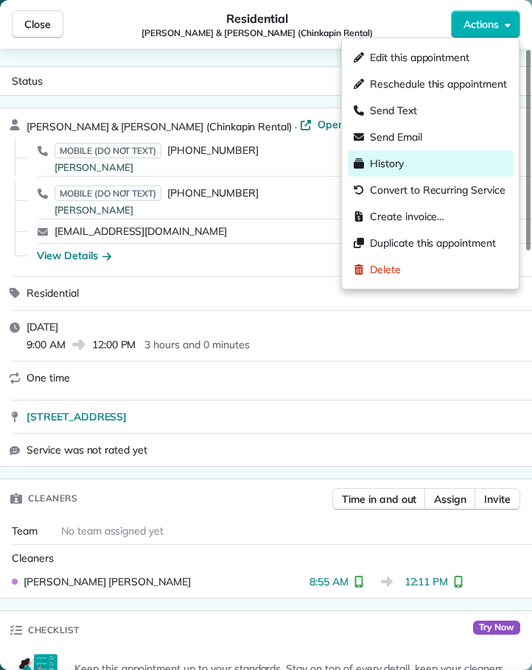
click at [394, 165] on span "History" at bounding box center [387, 163] width 34 height 15
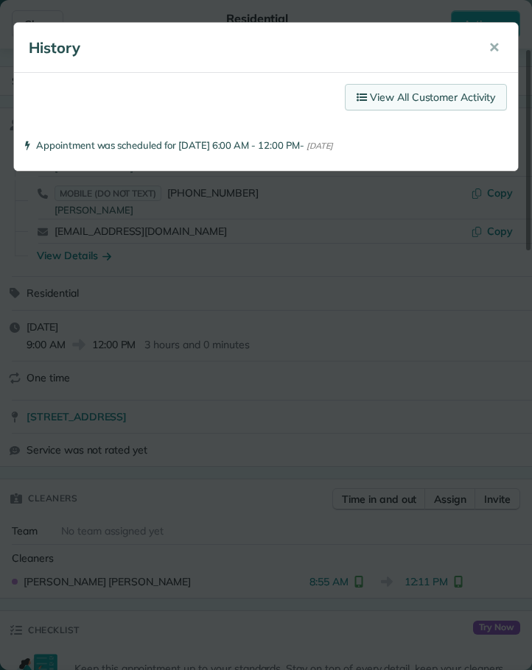
click at [416, 94] on link "View All Customer Activity" at bounding box center [426, 97] width 162 height 27
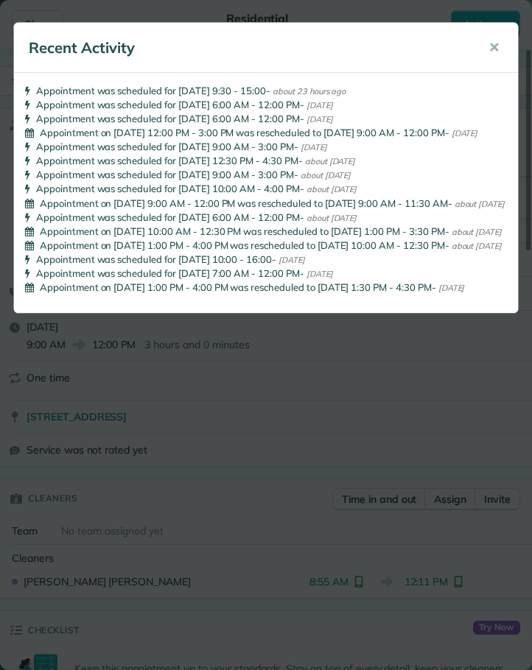
drag, startPoint x: 497, startPoint y: 44, endPoint x: 211, endPoint y: 54, distance: 286.7
click at [491, 44] on span "✕" at bounding box center [493, 47] width 11 height 17
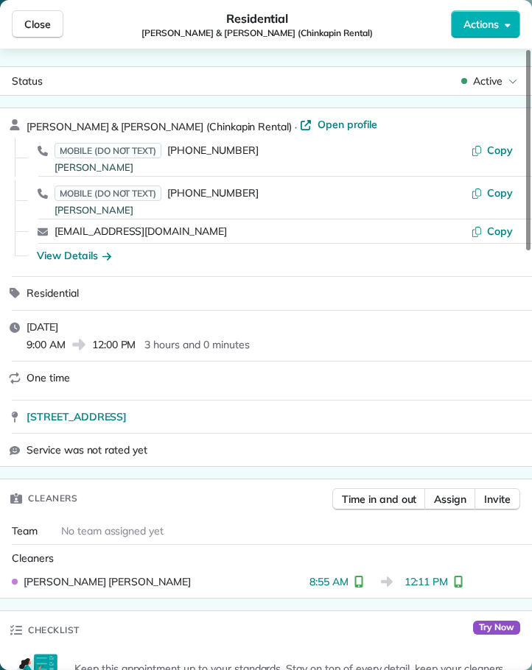
click at [43, 24] on span "Close" at bounding box center [37, 24] width 27 height 15
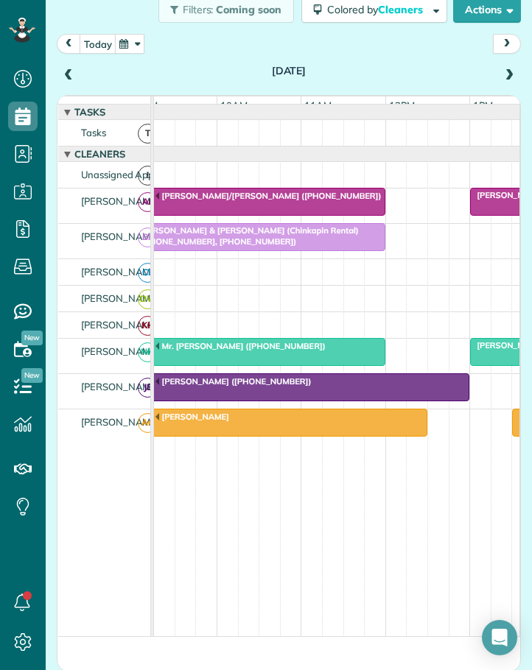
scroll to position [0, 162]
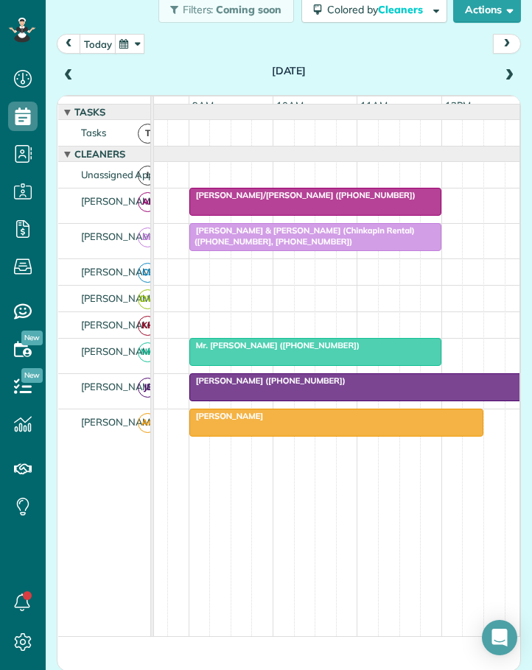
click at [234, 421] on span "[PERSON_NAME]" at bounding box center [227, 416] width 76 height 10
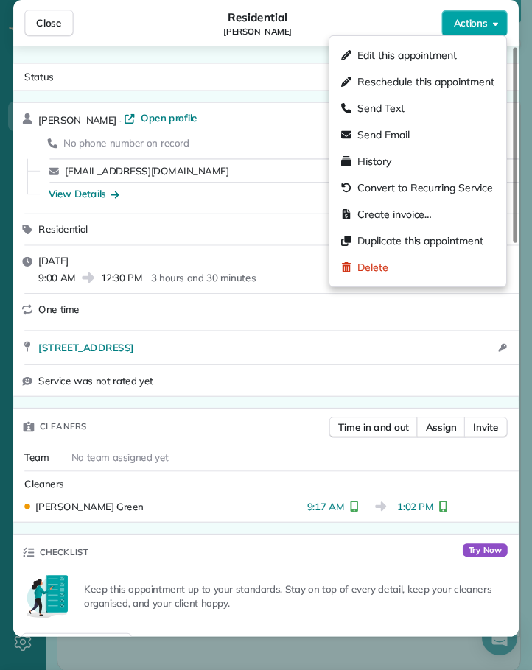
click at [463, 21] on span "Actions" at bounding box center [470, 23] width 33 height 14
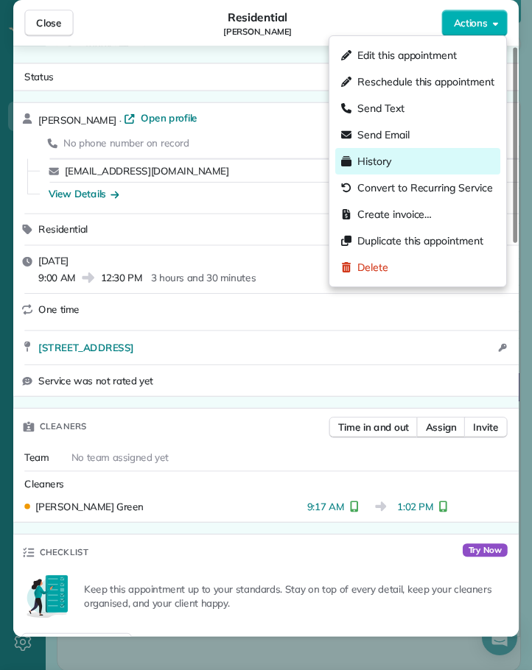
click at [370, 158] on span "History" at bounding box center [374, 161] width 34 height 15
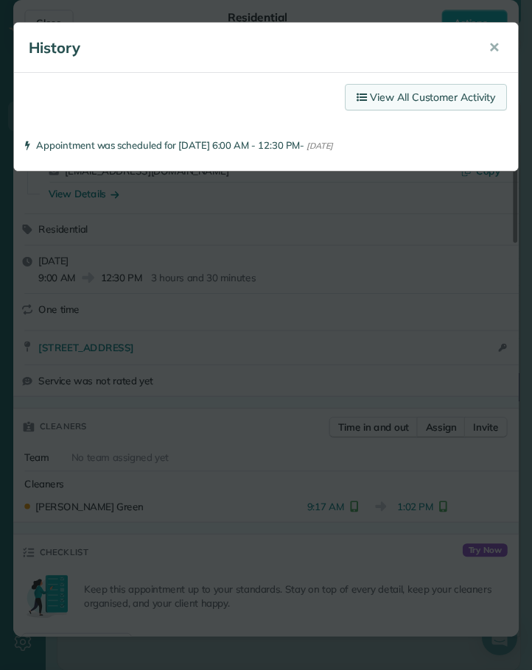
click at [417, 94] on link "View All Customer Activity" at bounding box center [426, 97] width 162 height 27
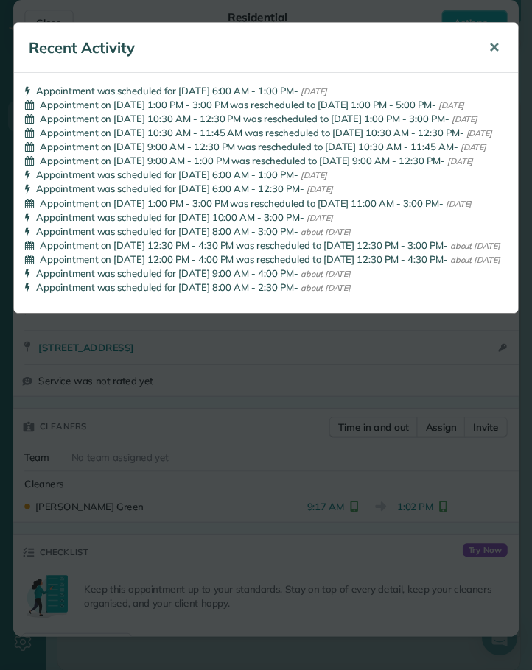
click at [491, 45] on span "✕" at bounding box center [493, 47] width 11 height 17
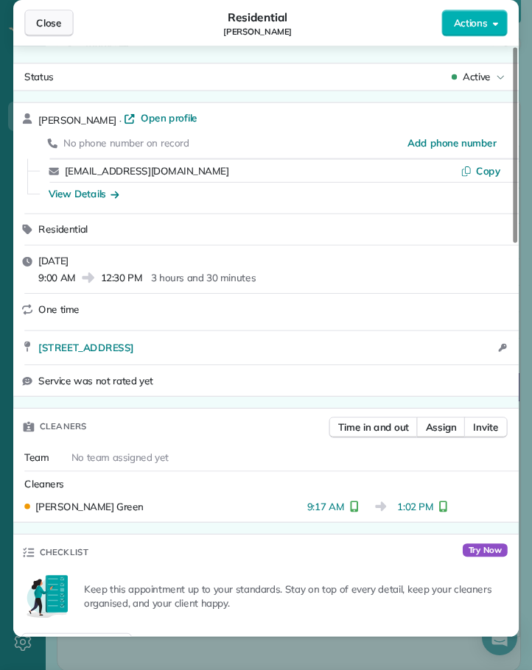
click at [47, 24] on span "Close" at bounding box center [48, 23] width 25 height 14
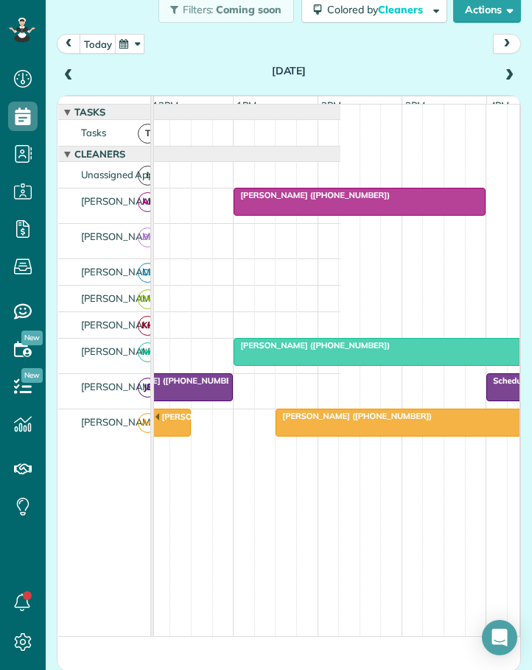
scroll to position [0, 474]
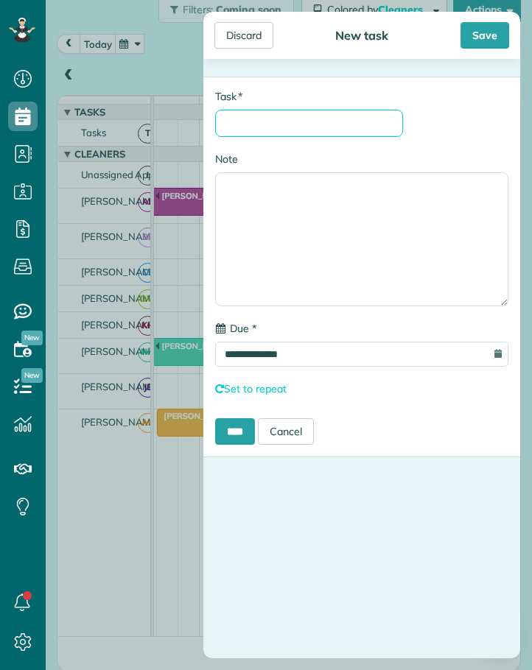
click at [227, 124] on input "* Task" at bounding box center [309, 123] width 188 height 27
type input "********"
click at [238, 432] on input "****" at bounding box center [235, 431] width 40 height 27
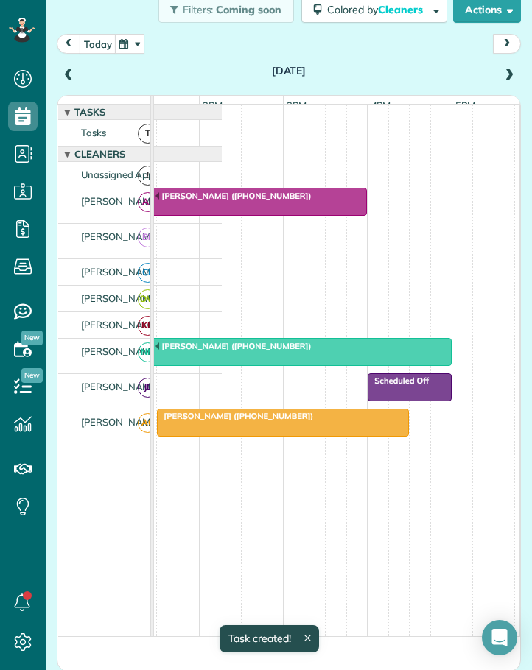
scroll to position [16, 0]
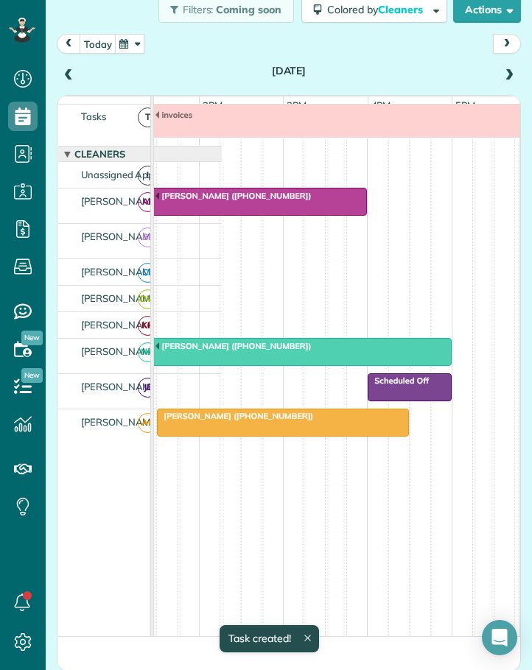
click at [501, 73] on span at bounding box center [509, 75] width 16 height 13
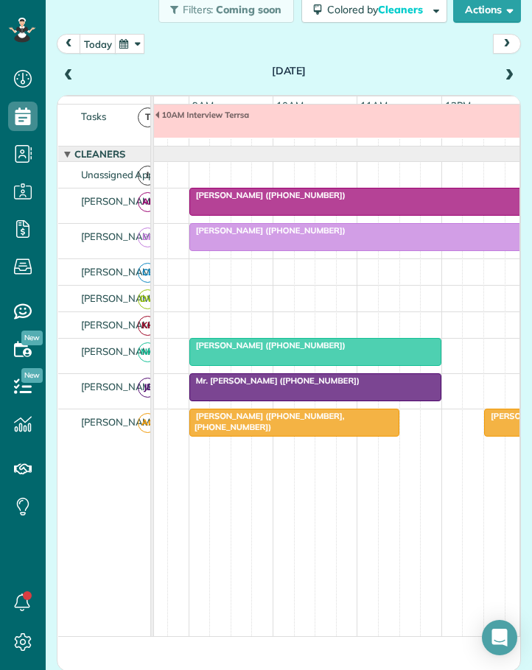
scroll to position [16, 180]
click at [245, 236] on span "RYSE Rental (+18282732664)" at bounding box center [268, 230] width 158 height 10
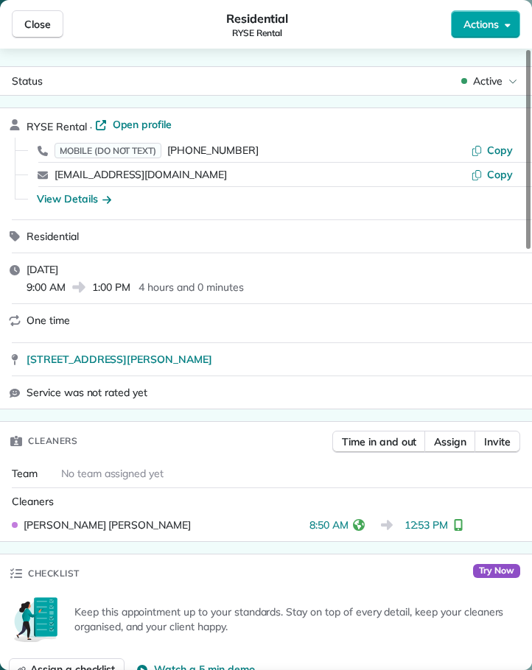
click at [477, 18] on span "Actions" at bounding box center [480, 24] width 35 height 15
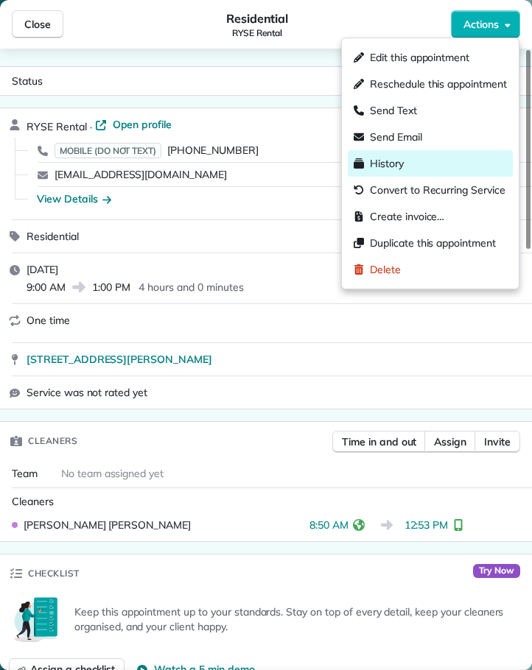
click at [397, 159] on span "History" at bounding box center [387, 163] width 34 height 15
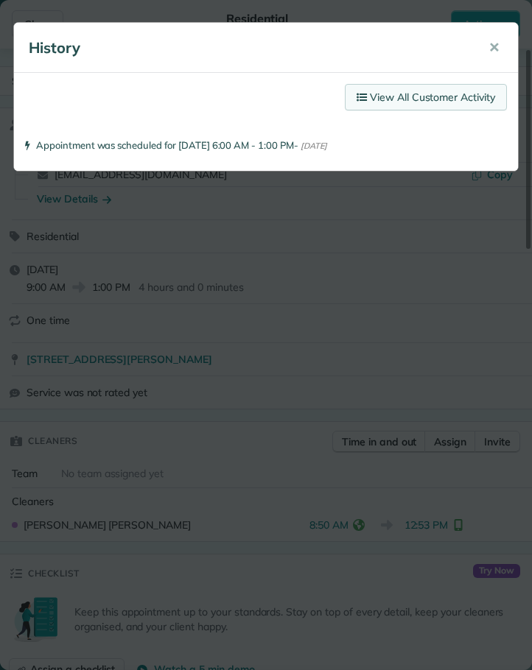
click at [424, 96] on link "View All Customer Activity" at bounding box center [426, 97] width 162 height 27
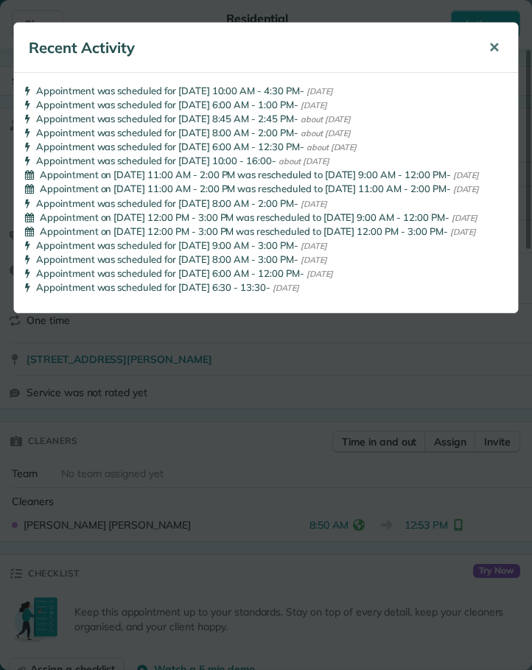
click at [498, 47] on span "✕" at bounding box center [493, 47] width 11 height 17
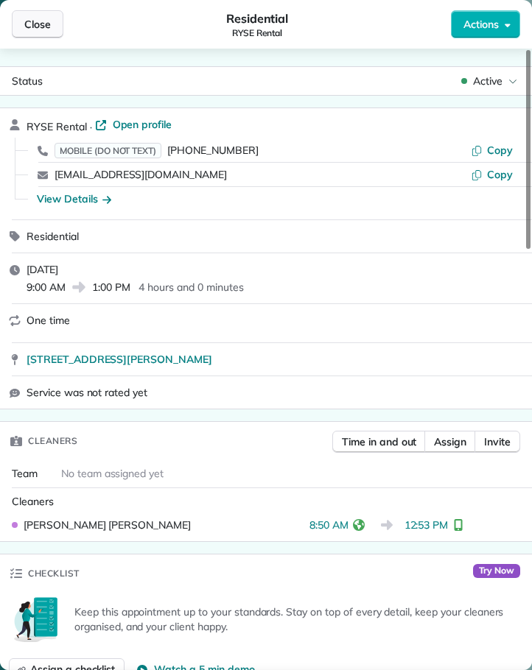
click at [39, 15] on button "Close" at bounding box center [38, 24] width 52 height 28
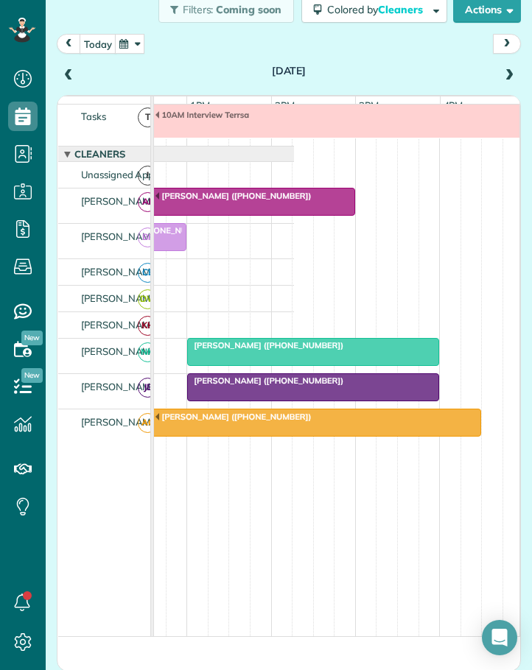
scroll to position [0, 498]
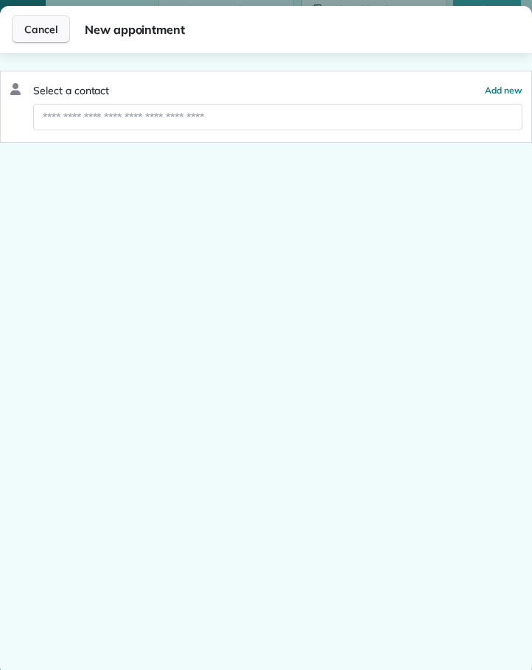
click at [51, 33] on span "Cancel" at bounding box center [40, 29] width 33 height 15
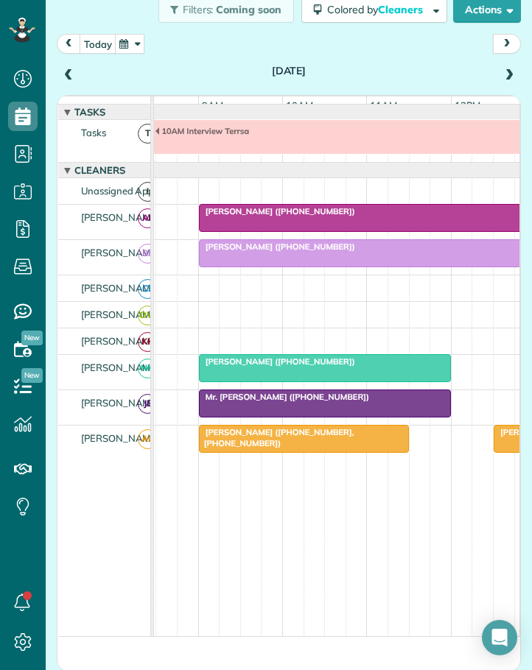
click at [275, 162] on div "10AM Interview Terrsa" at bounding box center [335, 141] width 613 height 42
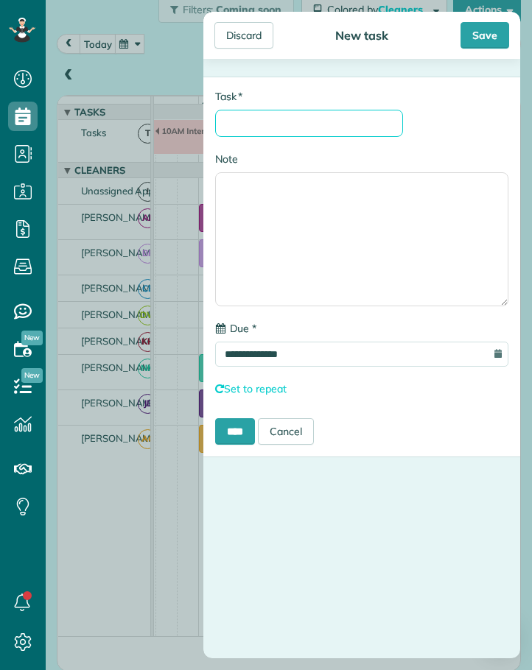
click at [263, 129] on input "* Task" at bounding box center [309, 123] width 188 height 27
type input "********"
click at [237, 430] on input "****" at bounding box center [235, 431] width 40 height 27
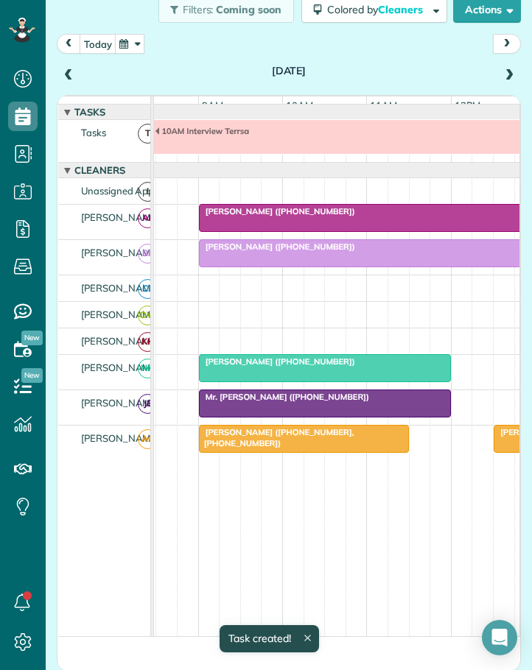
scroll to position [36, 0]
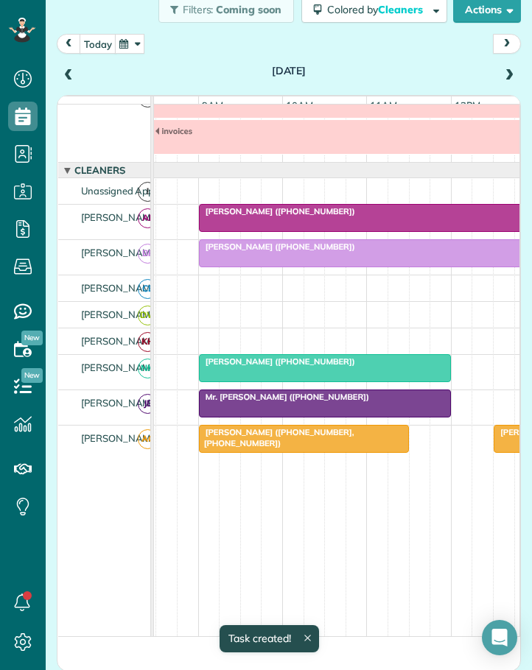
click at [501, 75] on span at bounding box center [509, 75] width 16 height 13
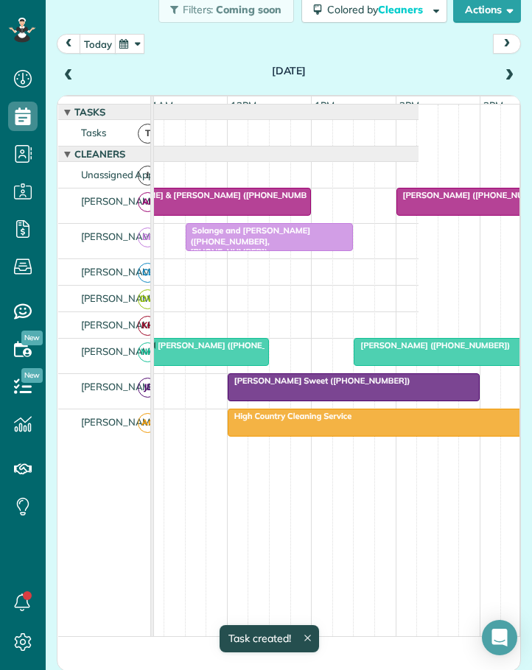
scroll to position [0, 401]
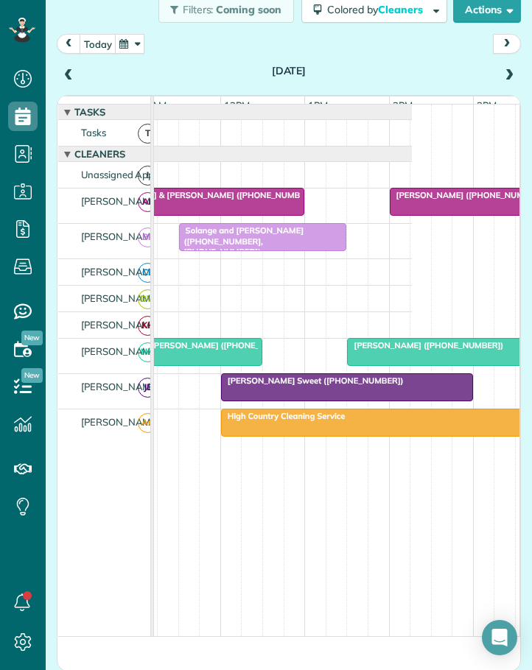
click at [262, 245] on span "Solange and Arjun Ajmani (+19195309888, +19199241630)" at bounding box center [241, 241] width 126 height 32
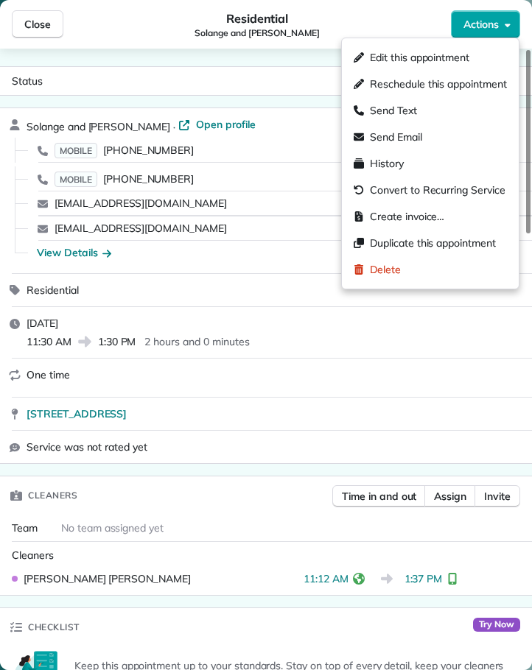
click at [468, 22] on span "Actions" at bounding box center [480, 24] width 35 height 15
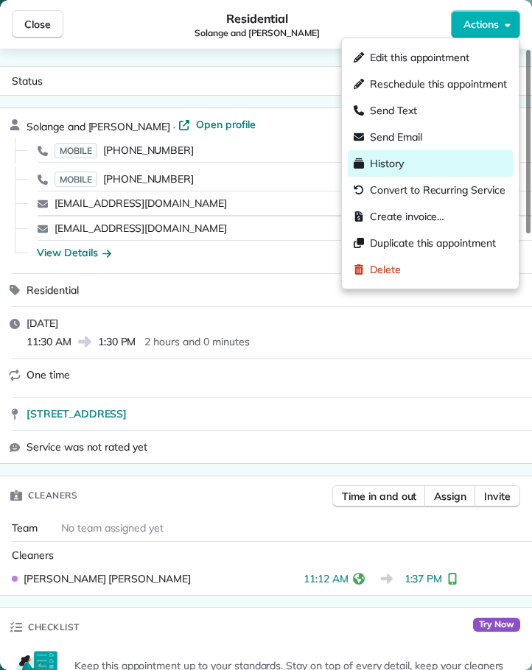
click at [401, 155] on div "History" at bounding box center [430, 163] width 165 height 27
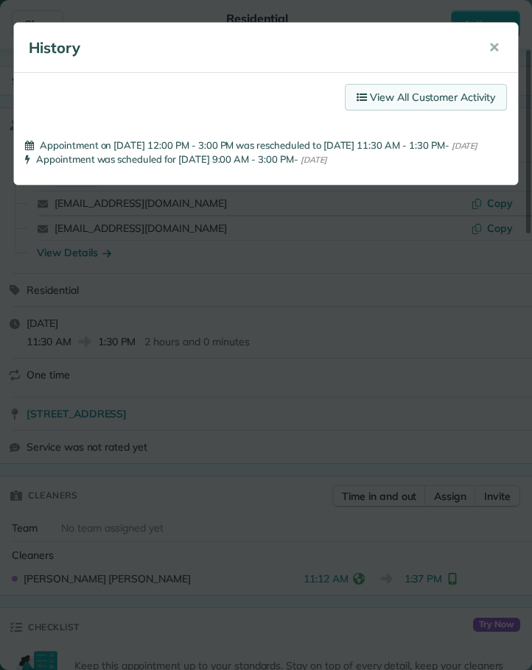
click at [423, 97] on link "View All Customer Activity" at bounding box center [426, 97] width 162 height 27
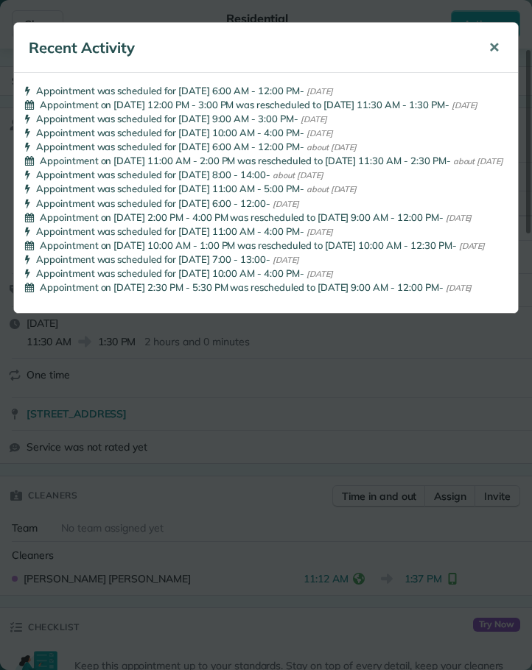
click at [496, 46] on span "✕" at bounding box center [493, 47] width 11 height 17
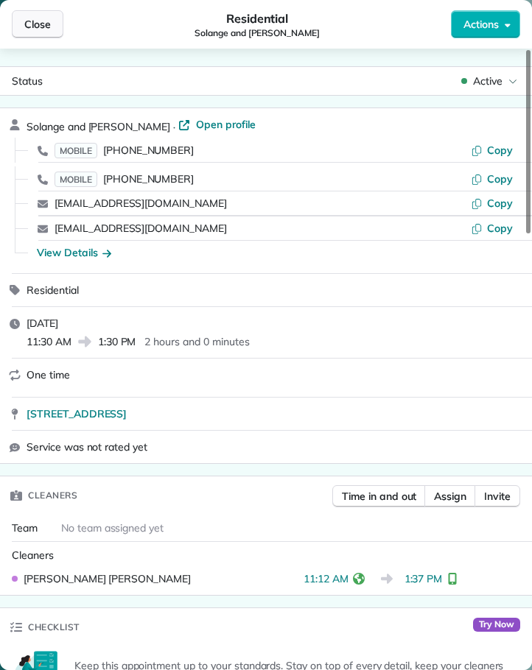
click at [48, 26] on span "Close" at bounding box center [37, 24] width 27 height 15
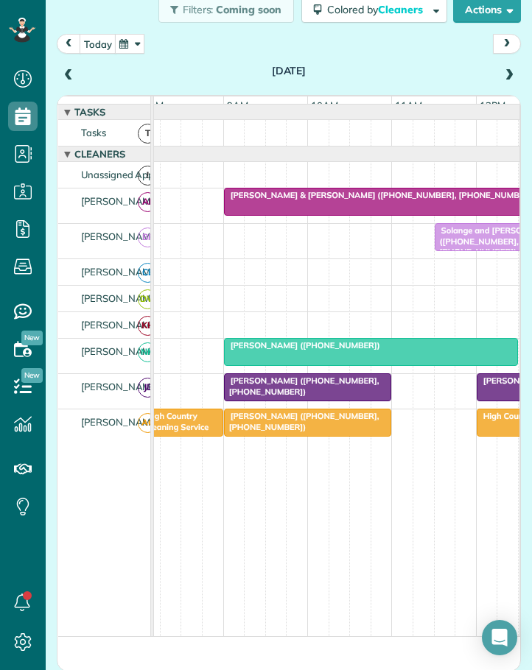
scroll to position [0, 106]
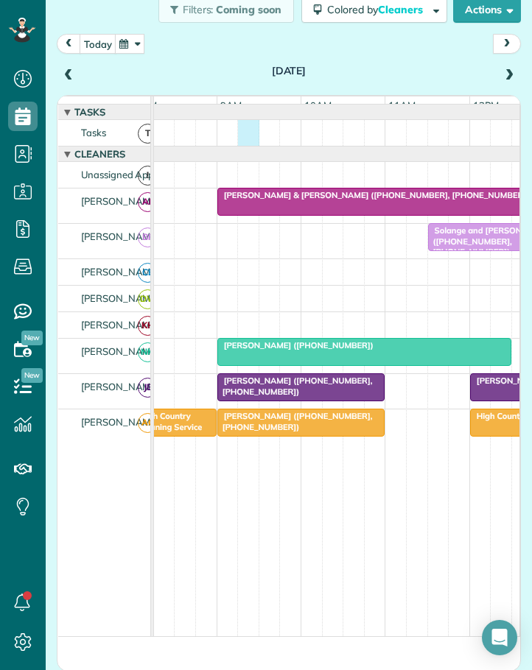
click at [250, 144] on div at bounding box center [354, 133] width 613 height 26
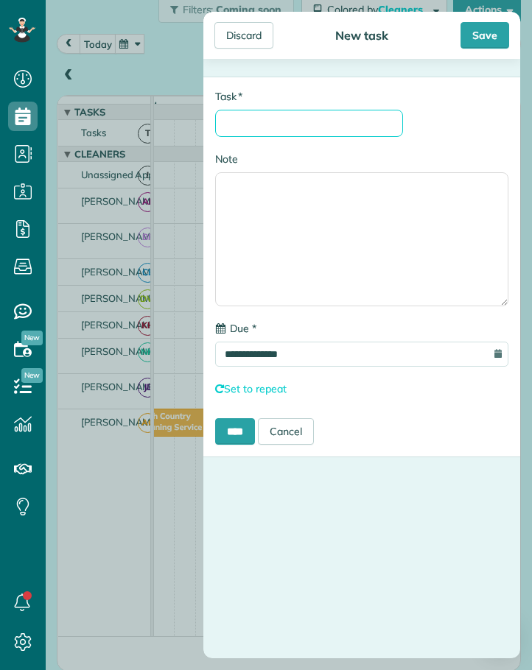
click at [253, 124] on input "* Task" at bounding box center [309, 123] width 188 height 27
type input "********"
click at [238, 432] on input "****" at bounding box center [235, 431] width 40 height 27
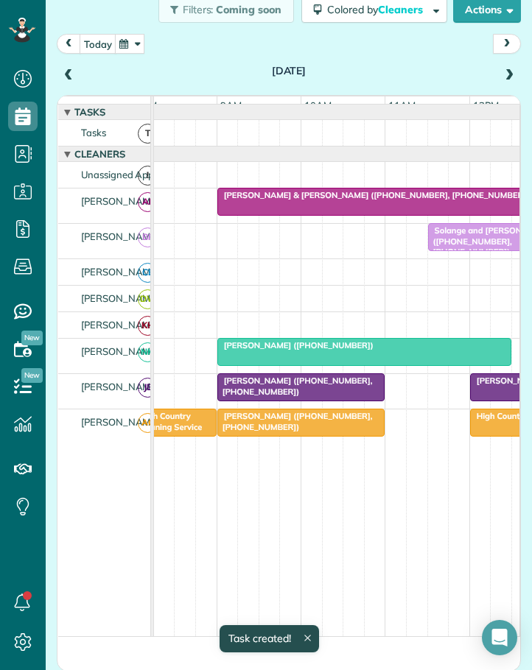
scroll to position [16, 0]
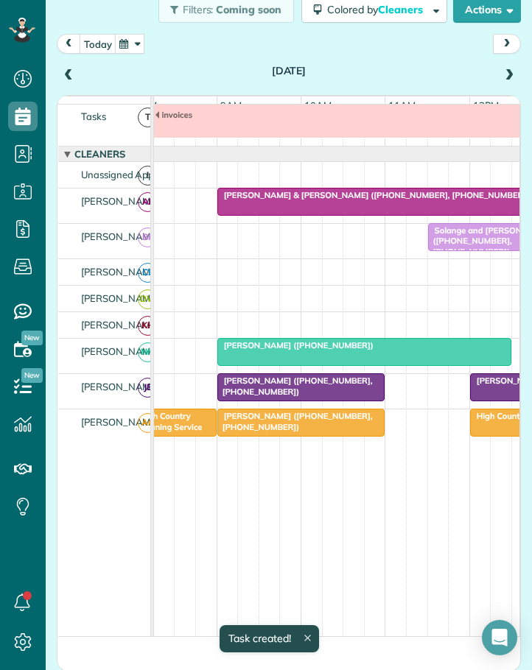
click at [501, 74] on span at bounding box center [509, 75] width 16 height 13
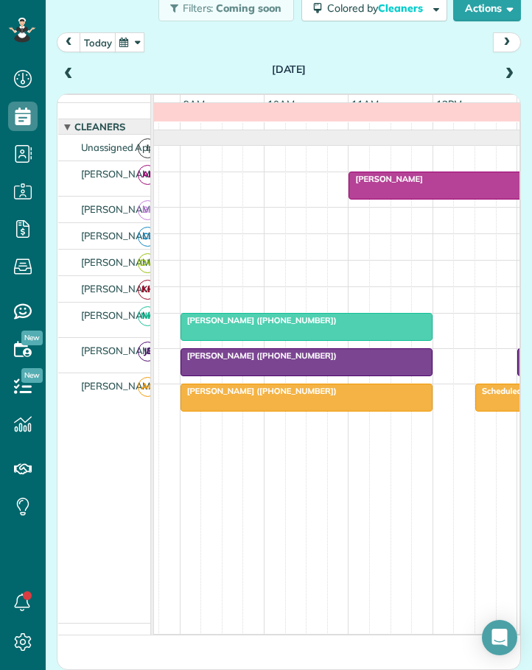
scroll to position [0, 0]
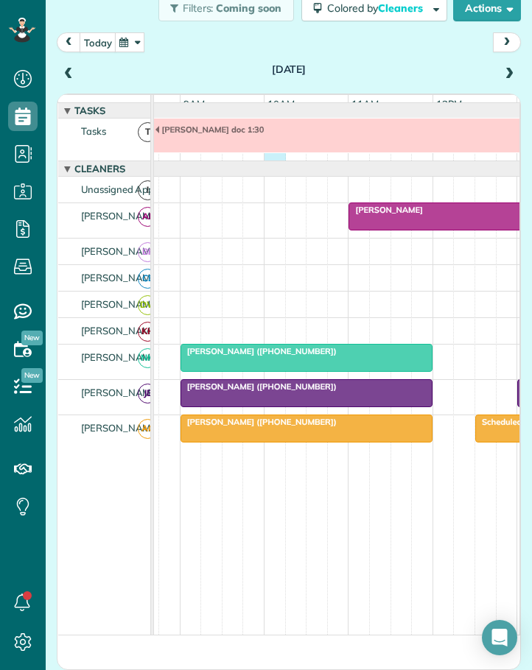
click at [269, 161] on div "[PERSON_NAME] doc 1:30" at bounding box center [317, 140] width 613 height 42
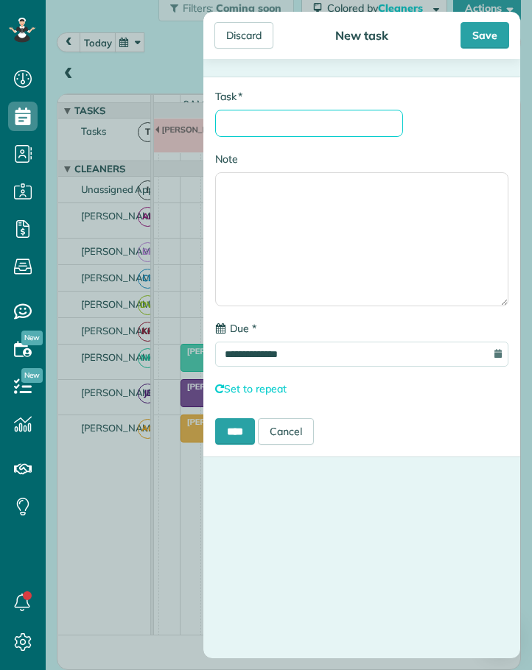
click at [283, 124] on input "* Task" at bounding box center [309, 123] width 188 height 27
type input "********"
click at [239, 440] on input "****" at bounding box center [235, 431] width 40 height 27
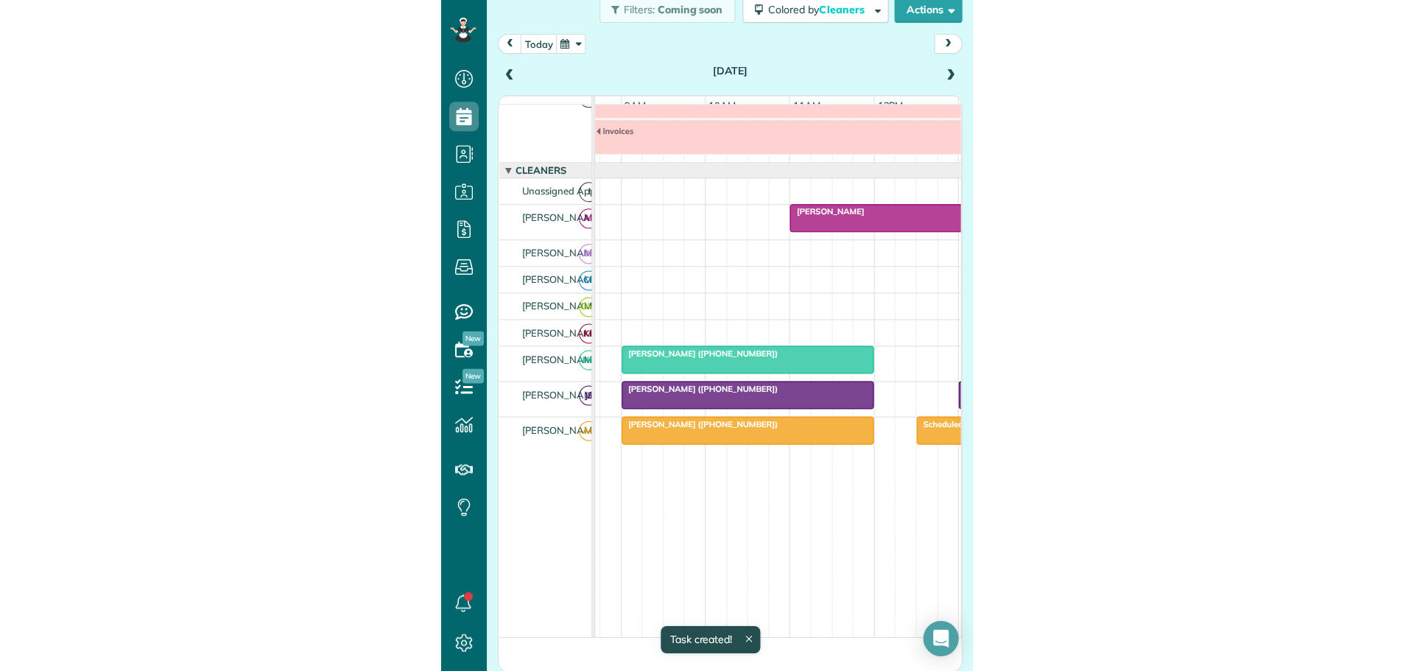
scroll to position [671, 46]
